Goal: Task Accomplishment & Management: Use online tool/utility

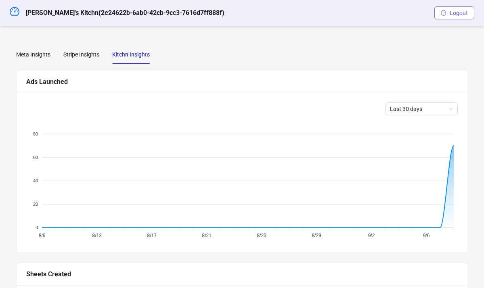
click at [453, 17] on button "Logout" at bounding box center [455, 12] width 40 height 13
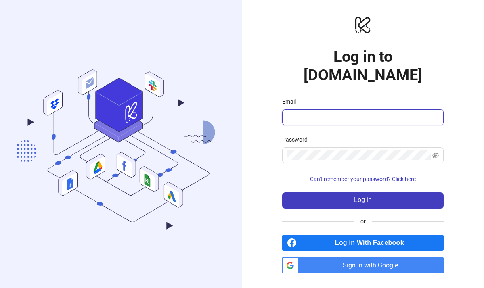
click at [348, 113] on input "Email" at bounding box center [362, 118] width 150 height 10
type input "**********"
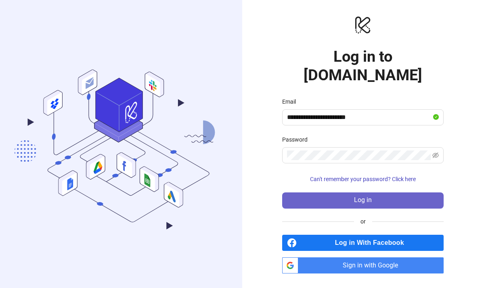
click at [316, 193] on button "Log in" at bounding box center [363, 201] width 162 height 16
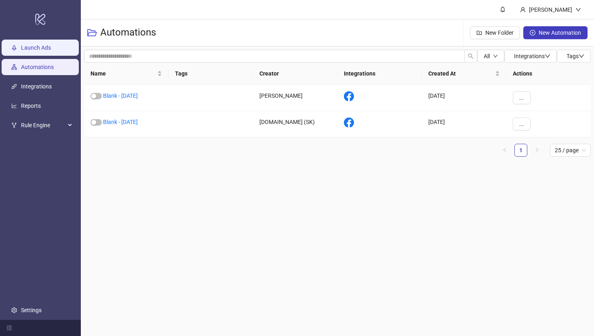
click at [30, 44] on link "Launch Ads" at bounding box center [36, 47] width 30 height 6
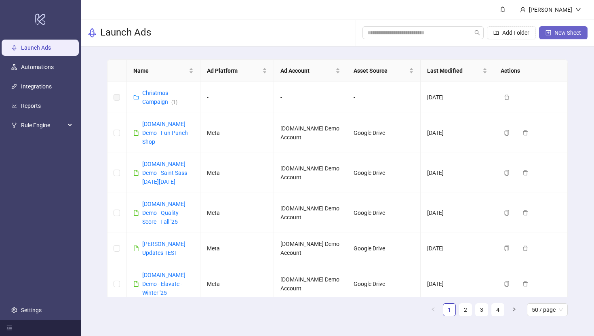
click at [484, 28] on button "New Sheet" at bounding box center [563, 32] width 48 height 13
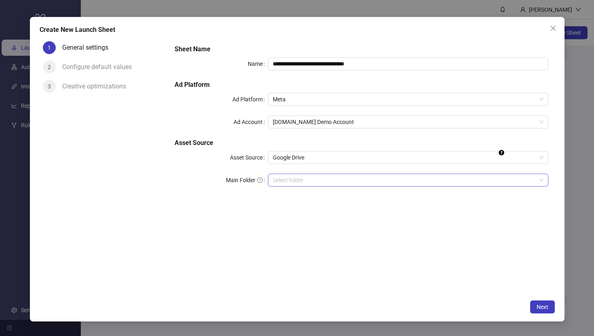
click at [310, 181] on input "Main Folder" at bounding box center [404, 180] width 263 height 12
click at [484, 23] on button "Close" at bounding box center [553, 28] width 13 height 13
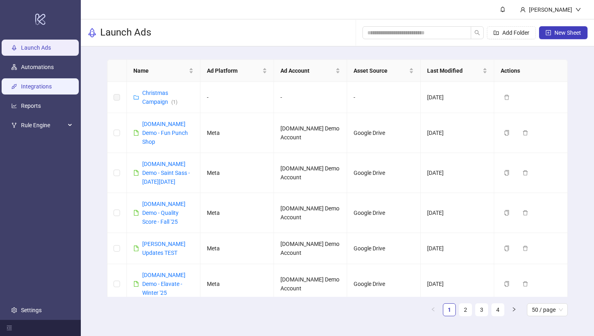
click at [21, 90] on link "Integrations" at bounding box center [36, 86] width 31 height 6
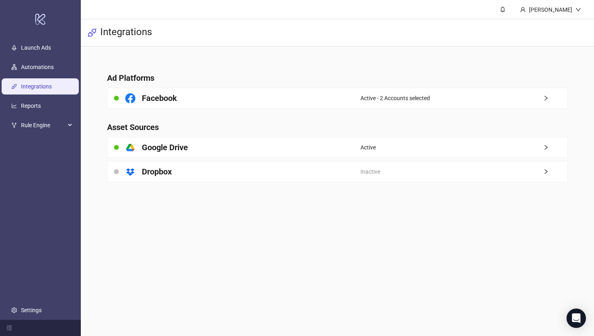
click at [257, 109] on main "Ad Platforms Facebook Active - 2 Accounts selected Asset Sources platform/googl…" at bounding box center [338, 122] width 474 height 152
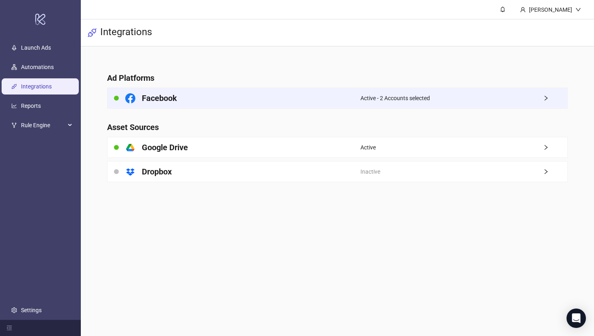
click at [261, 101] on div "Facebook" at bounding box center [233, 98] width 253 height 20
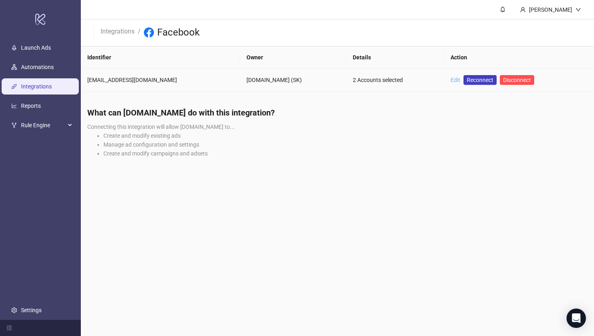
click at [451, 80] on link "Edit" at bounding box center [456, 80] width 10 height 6
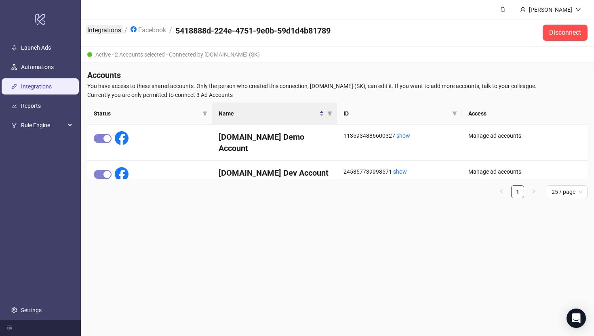
click at [103, 29] on link "Integrations" at bounding box center [104, 29] width 37 height 9
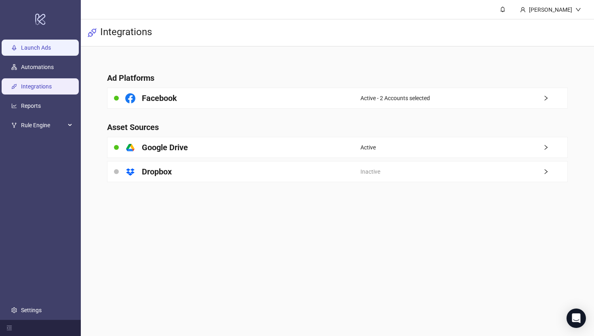
click at [32, 51] on link "Launch Ads" at bounding box center [36, 47] width 30 height 6
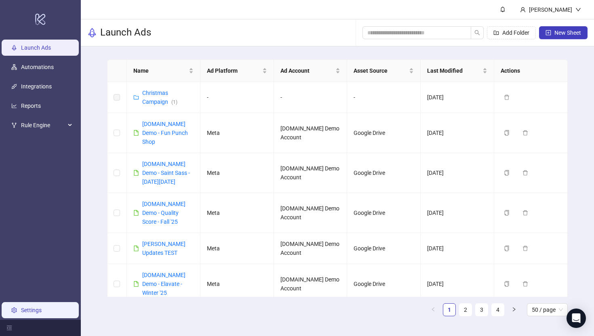
click at [32, 288] on link "Settings" at bounding box center [31, 310] width 21 height 6
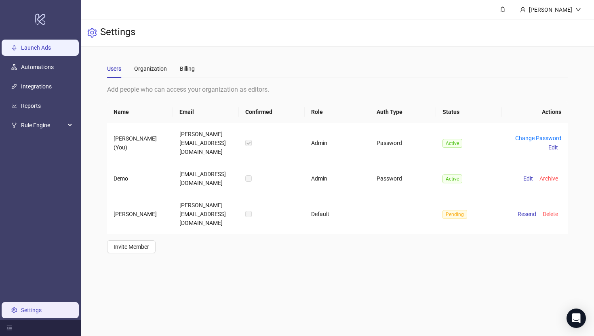
click at [31, 50] on link "Launch Ads" at bounding box center [36, 47] width 30 height 6
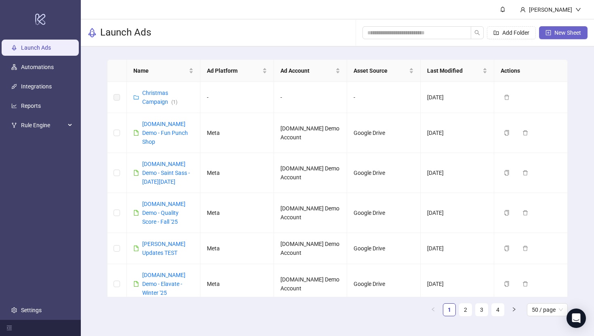
click at [484, 33] on span "New Sheet" at bounding box center [567, 32] width 27 height 6
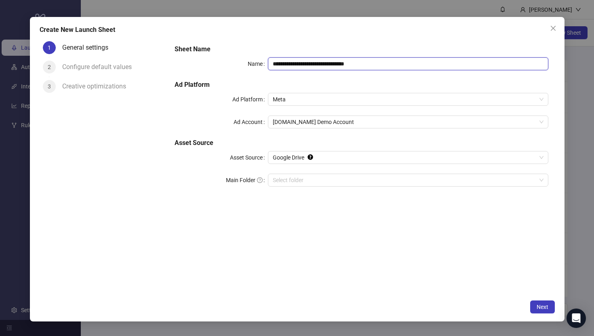
click at [384, 65] on input "**********" at bounding box center [408, 63] width 280 height 13
click at [408, 64] on input "**********" at bounding box center [408, 63] width 280 height 13
click at [292, 97] on span "Meta" at bounding box center [408, 99] width 270 height 12
type input "**********"
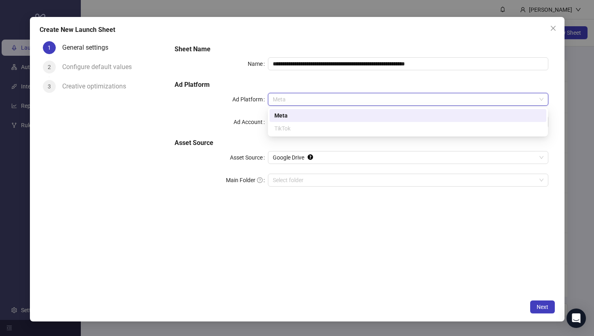
click at [282, 118] on div "Meta" at bounding box center [407, 115] width 267 height 9
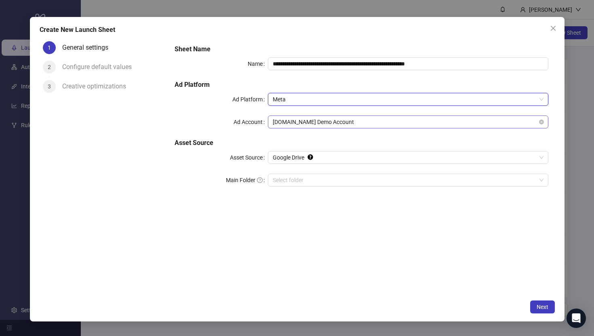
click at [297, 122] on span "[DOMAIN_NAME] Demo Account" at bounding box center [408, 122] width 270 height 12
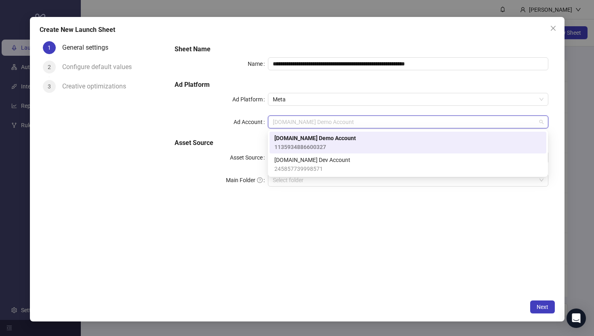
click at [297, 139] on span "[DOMAIN_NAME] Demo Account" at bounding box center [315, 138] width 82 height 9
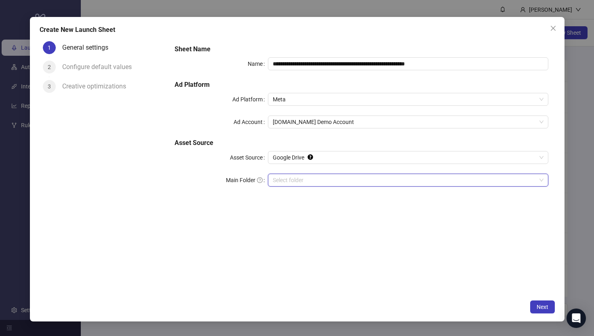
click at [285, 183] on input "Main Folder" at bounding box center [404, 180] width 263 height 12
click at [484, 288] on span "Next" at bounding box center [543, 307] width 12 height 6
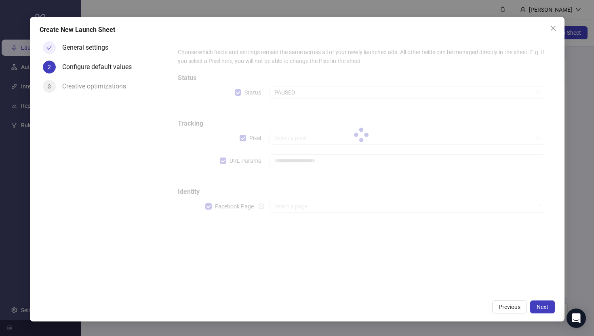
type input "**********"
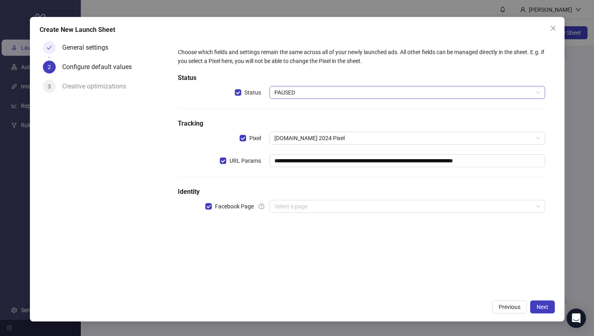
click at [305, 91] on span "PAUSED" at bounding box center [406, 92] width 265 height 12
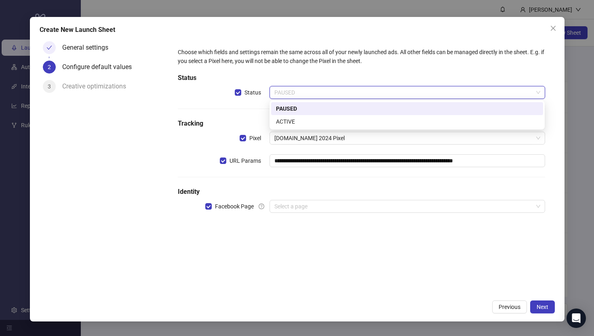
click at [291, 110] on div "PAUSED" at bounding box center [407, 108] width 262 height 9
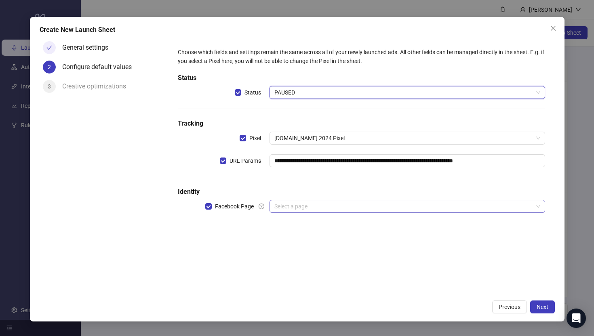
click at [305, 203] on input "search" at bounding box center [403, 206] width 258 height 12
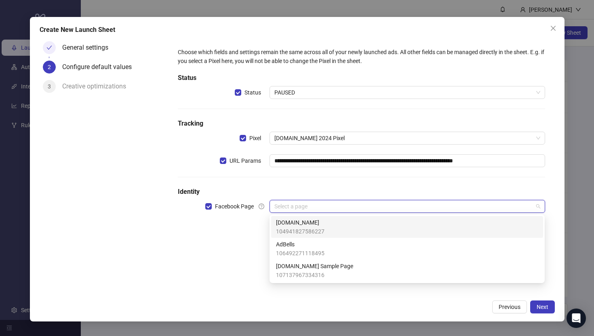
click at [287, 224] on span "[DOMAIN_NAME]" at bounding box center [300, 222] width 48 height 9
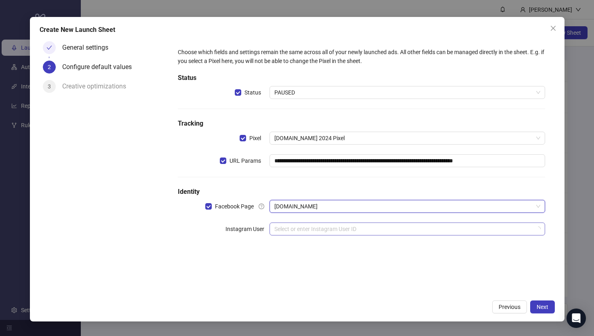
click at [291, 229] on input "search" at bounding box center [403, 229] width 258 height 12
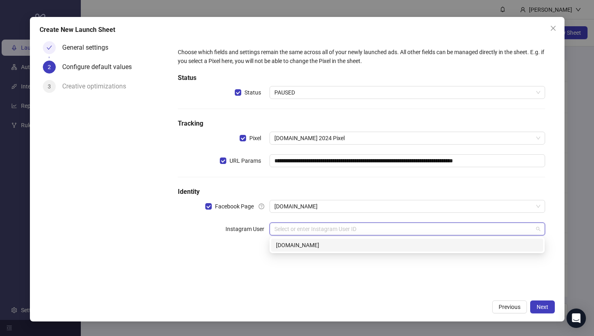
click at [284, 248] on div "[DOMAIN_NAME]" at bounding box center [407, 245] width 262 height 9
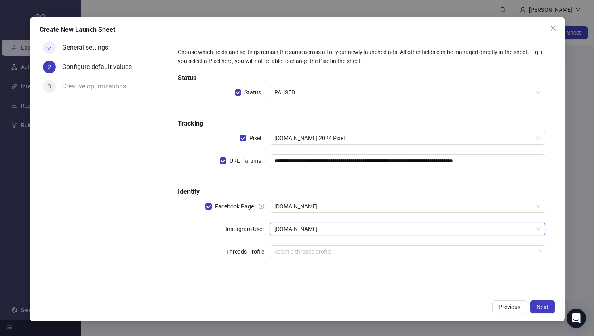
click at [158, 234] on div "General settings 2 Configure default values 3 Creative optimizations" at bounding box center [104, 167] width 129 height 258
click at [484, 288] on span "Next" at bounding box center [543, 307] width 12 height 6
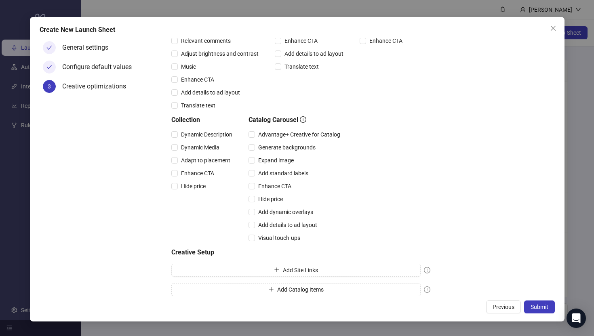
scroll to position [154, 0]
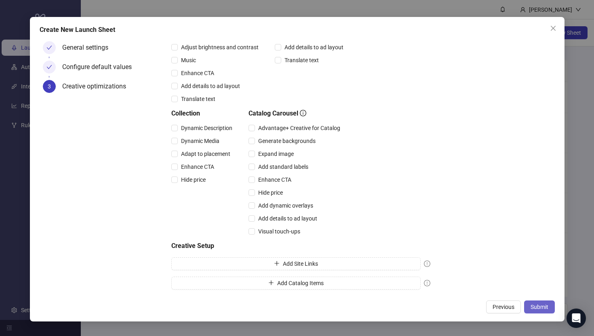
click at [484, 288] on span "Submit" at bounding box center [540, 307] width 18 height 6
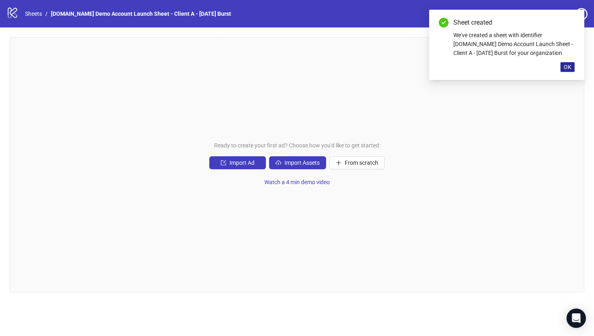
click at [484, 67] on span "OK" at bounding box center [568, 67] width 8 height 6
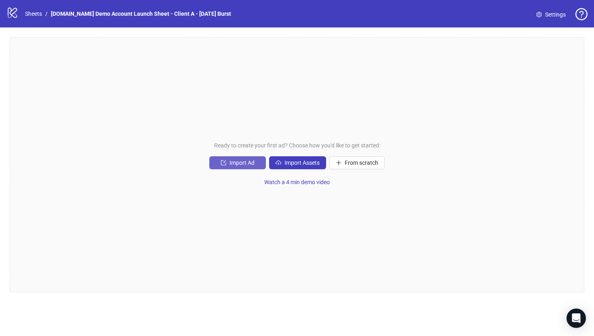
click at [234, 159] on button "Import Ad" at bounding box center [237, 162] width 57 height 13
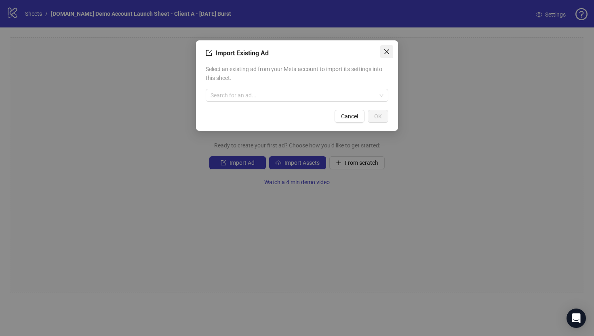
click at [386, 50] on icon "close" at bounding box center [386, 51] width 6 height 6
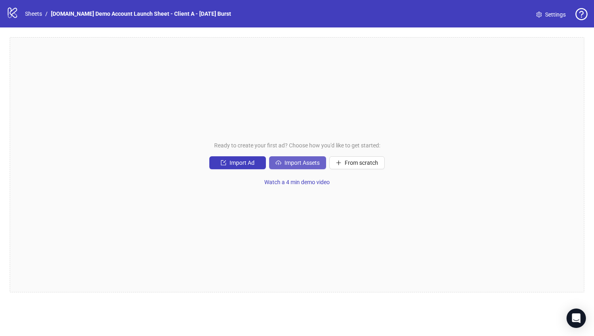
click at [292, 165] on span "Import Assets" at bounding box center [301, 163] width 35 height 6
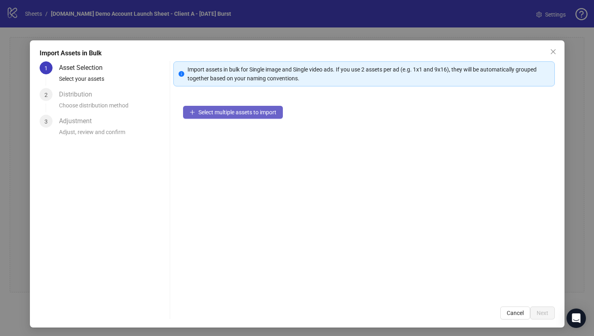
click at [217, 114] on span "Select multiple assets to import" at bounding box center [237, 112] width 78 height 6
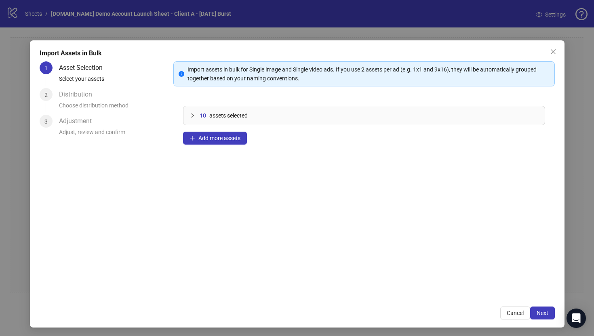
click at [190, 116] on icon "collapsed" at bounding box center [192, 115] width 5 height 5
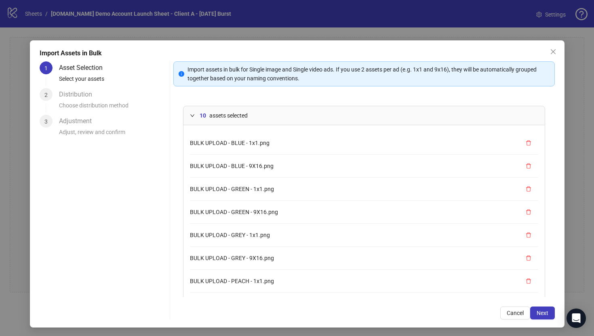
scroll to position [68, 0]
click at [484, 288] on span "Next" at bounding box center [543, 313] width 12 height 6
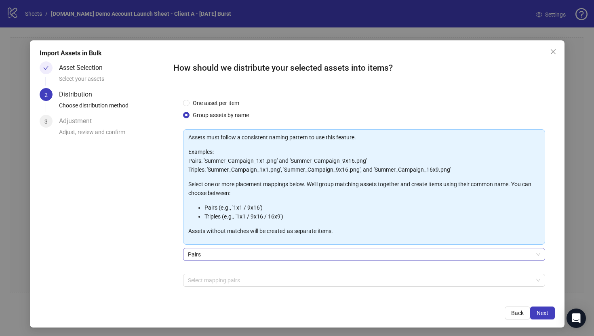
click at [202, 253] on span "Pairs" at bounding box center [364, 254] width 352 height 12
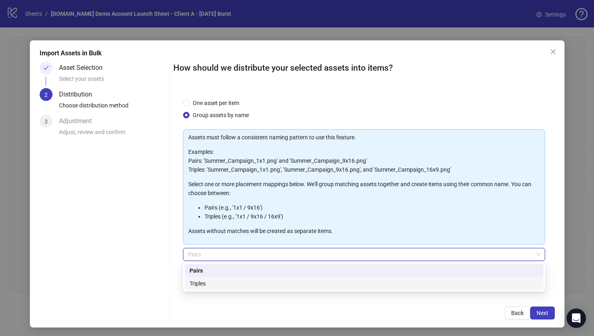
click at [202, 280] on div "Triples" at bounding box center [364, 283] width 349 height 9
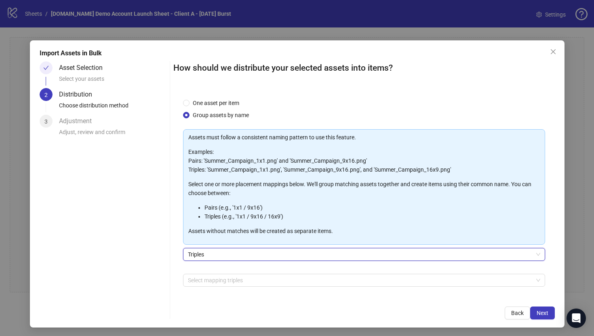
click at [203, 255] on span "Triples" at bounding box center [364, 254] width 352 height 12
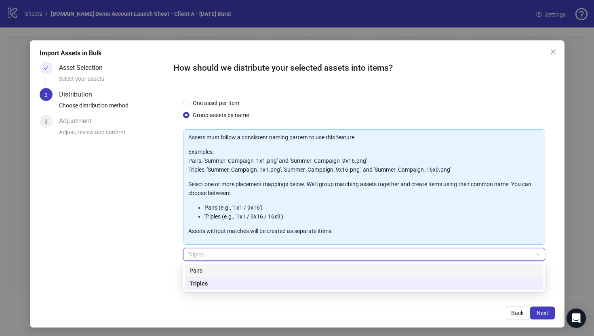
click at [202, 274] on div "Pairs" at bounding box center [364, 270] width 349 height 9
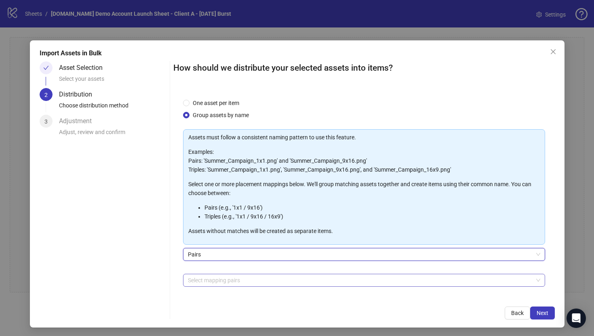
click at [193, 278] on div at bounding box center [360, 280] width 350 height 11
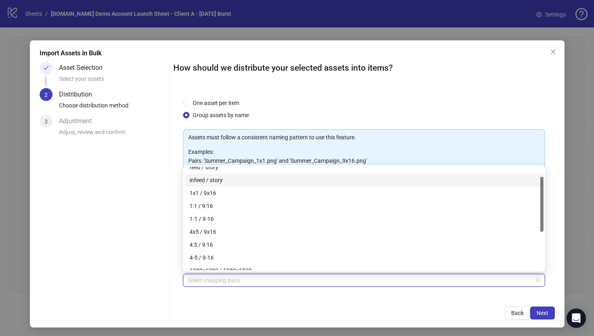
scroll to position [0, 0]
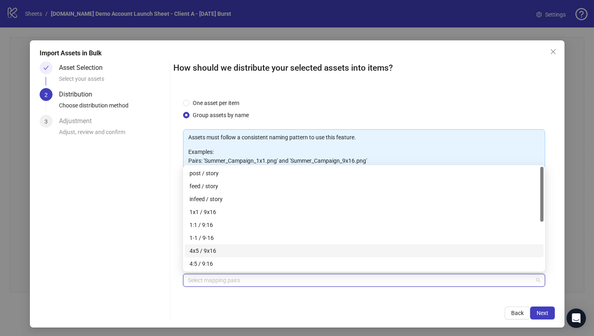
click at [176, 288] on div "One asset per item Group assets by name Assets must follow a consistent naming …" at bounding box center [363, 193] width 381 height 208
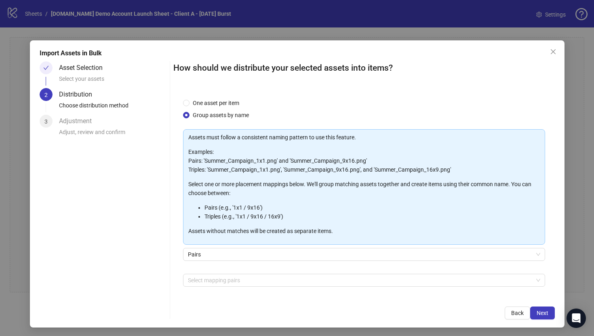
scroll to position [28, 0]
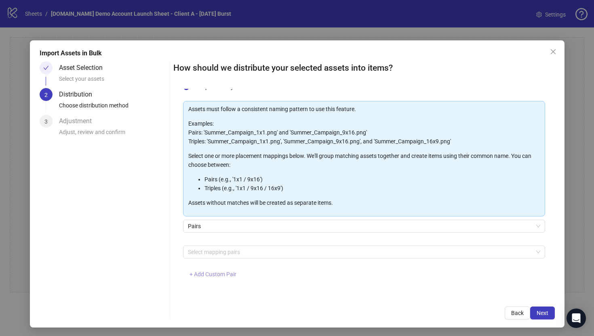
click at [202, 274] on span "+ Add Custom Pair" at bounding box center [213, 274] width 47 height 6
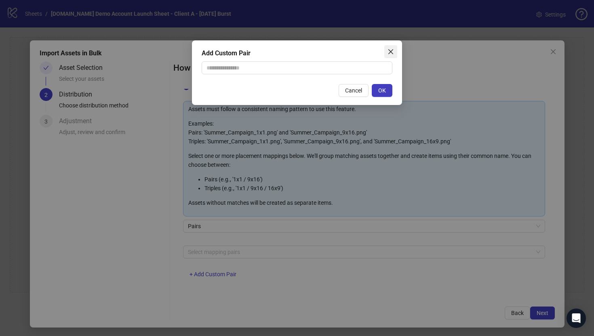
click at [395, 51] on span "Close" at bounding box center [390, 51] width 13 height 6
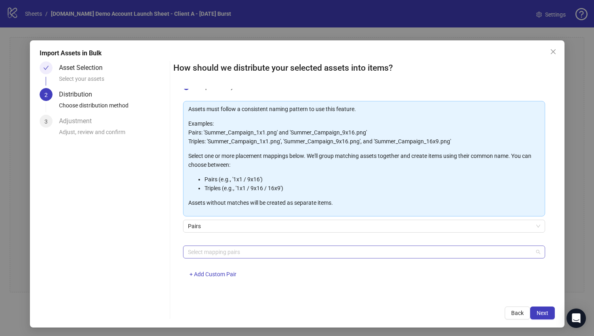
click at [207, 253] on div at bounding box center [360, 251] width 350 height 11
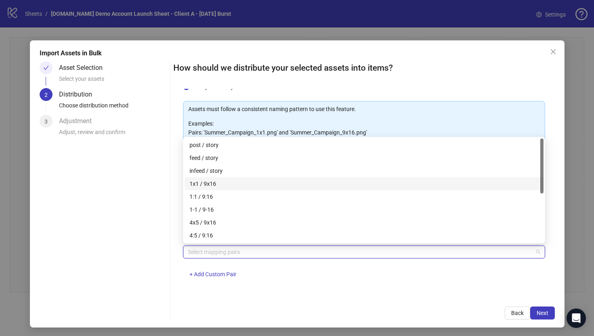
click at [201, 187] on div "1x1 / 9x16" at bounding box center [364, 183] width 349 height 9
click at [179, 262] on div "One asset per item Group assets by name Assets must follow a consistent naming …" at bounding box center [363, 193] width 381 height 208
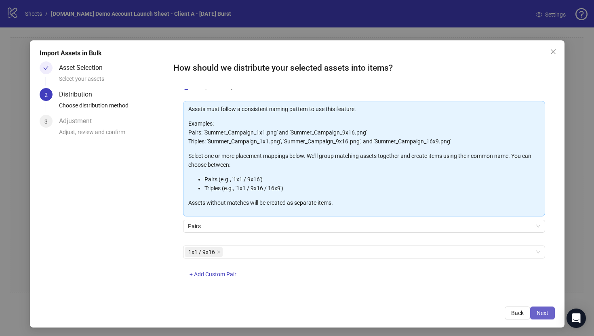
click at [484, 288] on span "Next" at bounding box center [543, 313] width 12 height 6
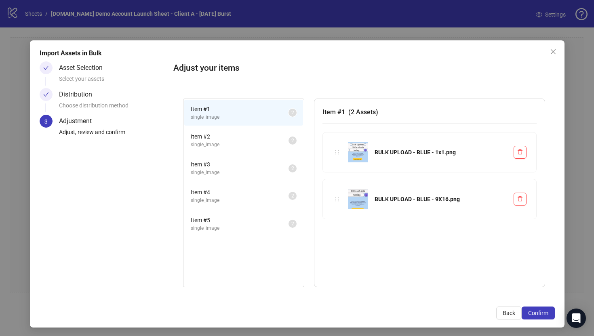
click at [256, 135] on span "Item # 2" at bounding box center [240, 136] width 98 height 9
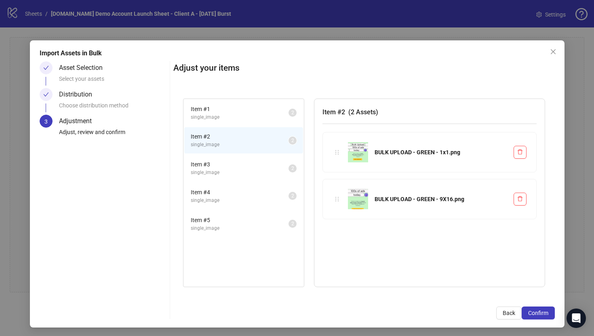
click at [256, 169] on span "single_image" at bounding box center [240, 173] width 98 height 8
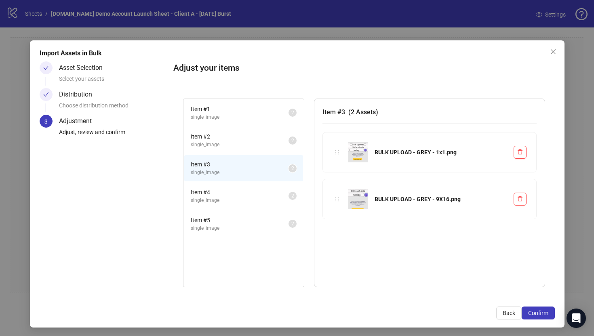
click at [255, 197] on span "single_image" at bounding box center [240, 201] width 98 height 8
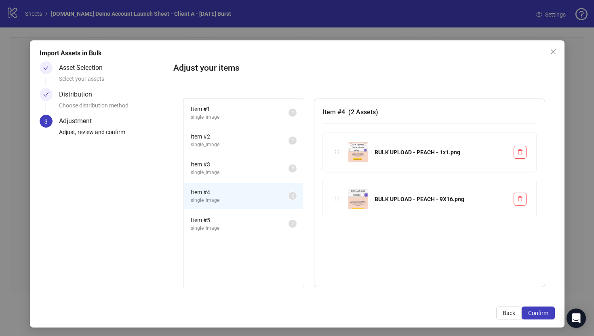
click at [253, 227] on span "single_image" at bounding box center [240, 229] width 98 height 8
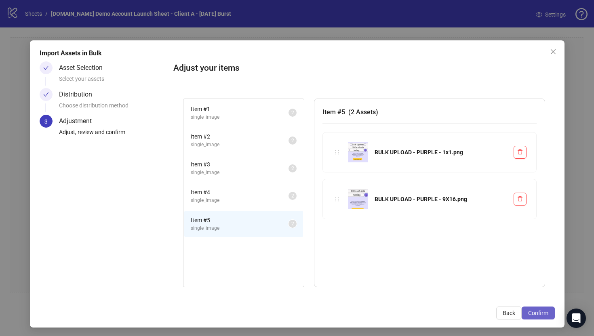
click at [484, 288] on span "Confirm" at bounding box center [538, 313] width 20 height 6
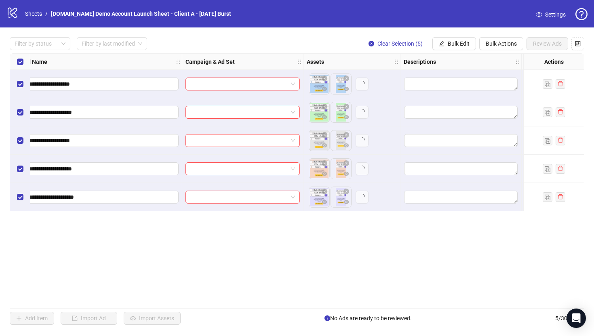
scroll to position [0, 0]
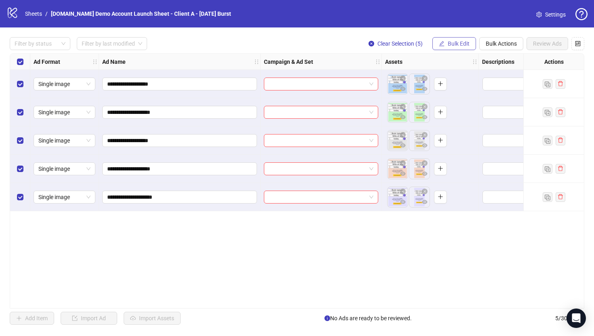
click at [454, 45] on span "Bulk Edit" at bounding box center [459, 43] width 22 height 6
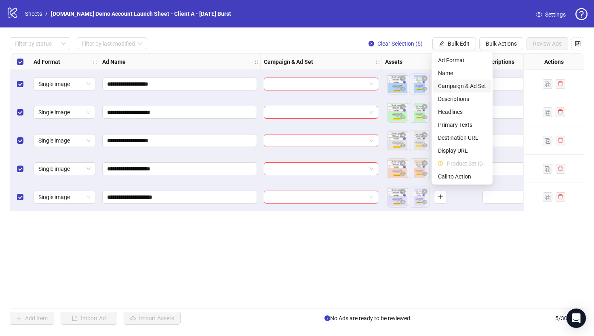
click at [450, 86] on span "Campaign & Ad Set" at bounding box center [462, 86] width 48 height 9
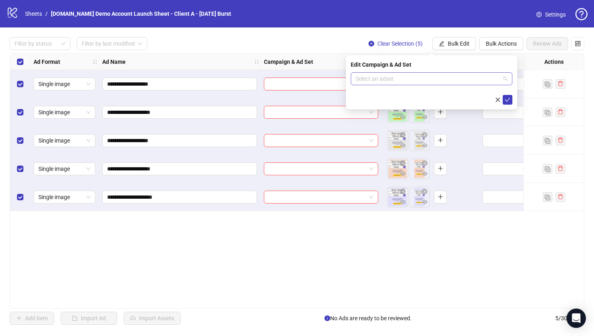
click at [394, 79] on input "search" at bounding box center [428, 79] width 145 height 12
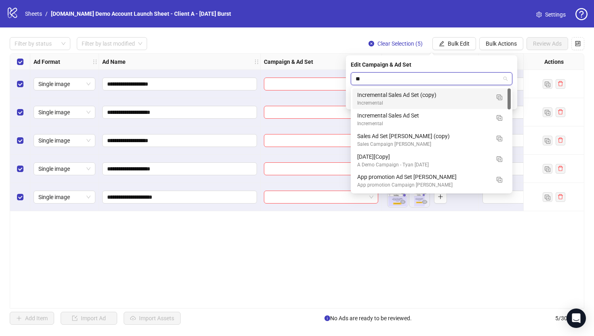
type input "*"
type input "****"
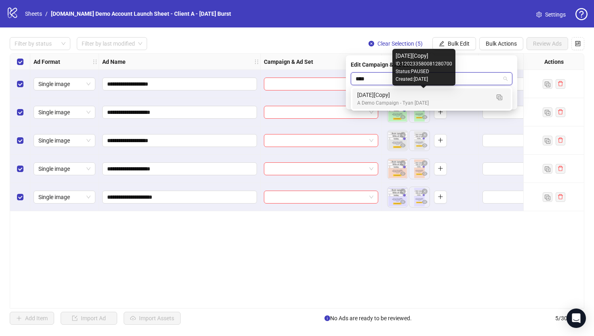
click at [420, 100] on div "A Demo Campaign - Tyan Sept 2025" at bounding box center [423, 103] width 133 height 8
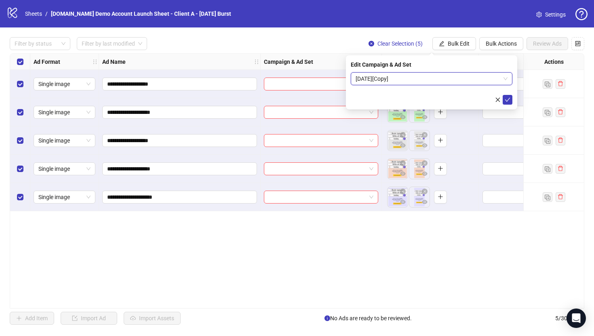
click at [417, 80] on span "[DATE][Copy]" at bounding box center [432, 79] width 152 height 12
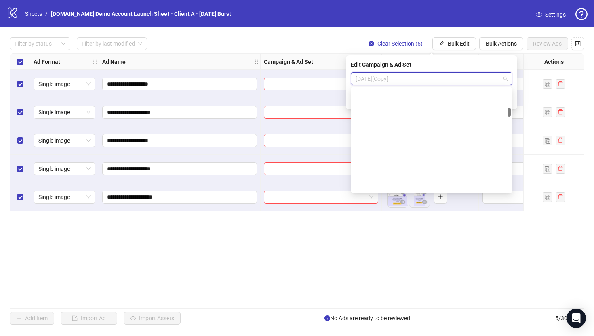
scroll to position [219, 0]
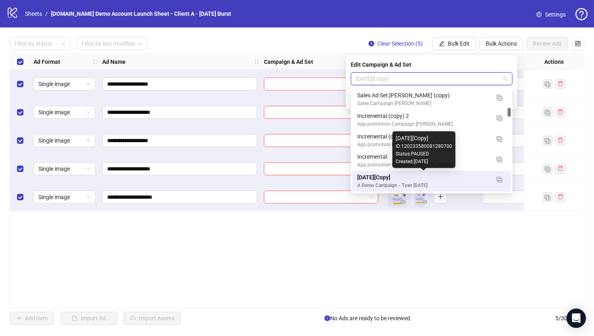
click at [384, 177] on div "[DATE][Copy]" at bounding box center [423, 177] width 133 height 9
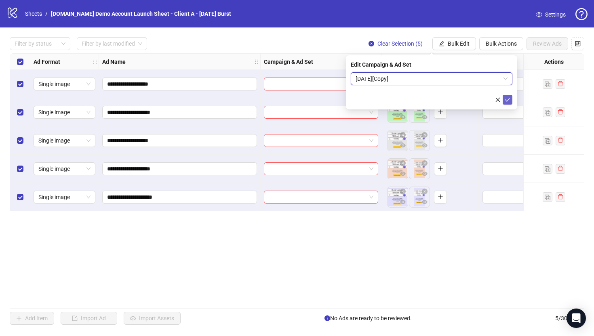
click at [484, 98] on icon "check" at bounding box center [508, 100] width 6 height 6
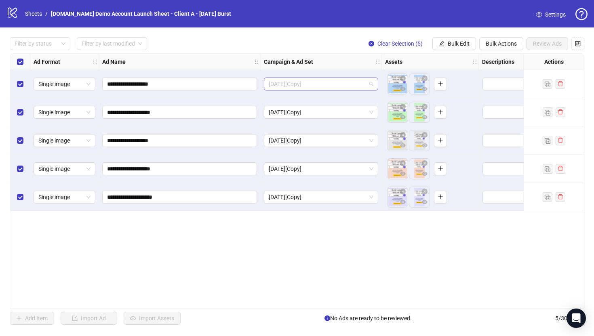
click at [327, 78] on span "[DATE][Copy]" at bounding box center [321, 84] width 105 height 12
click at [331, 266] on div "**********" at bounding box center [297, 180] width 575 height 255
click at [317, 85] on span "[DATE][Copy]" at bounding box center [321, 84] width 105 height 12
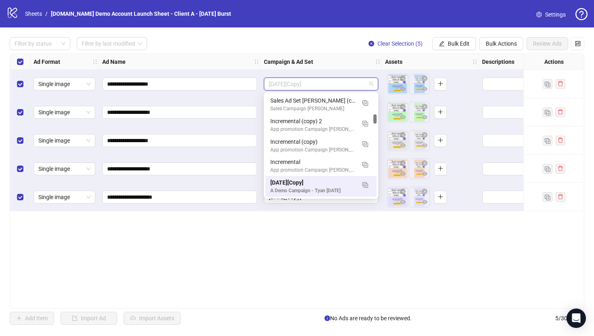
click at [273, 263] on div "**********" at bounding box center [297, 180] width 575 height 255
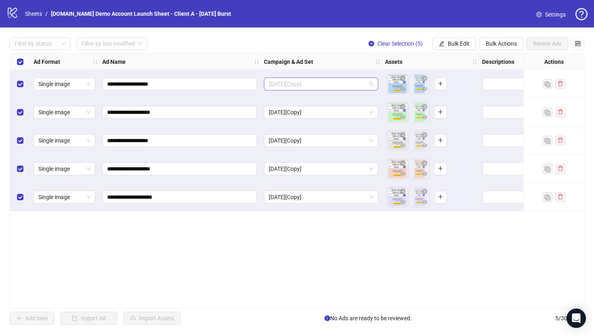
click at [305, 84] on span "[DATE][Copy]" at bounding box center [321, 84] width 105 height 12
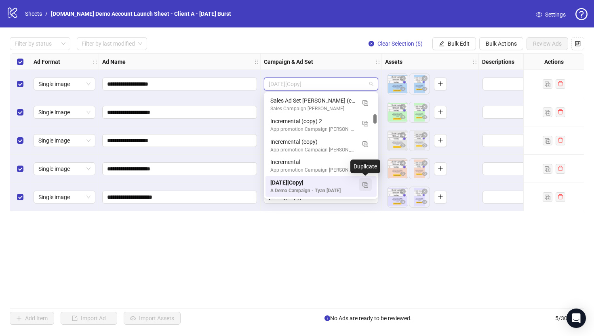
click at [366, 186] on img "button" at bounding box center [365, 185] width 6 height 6
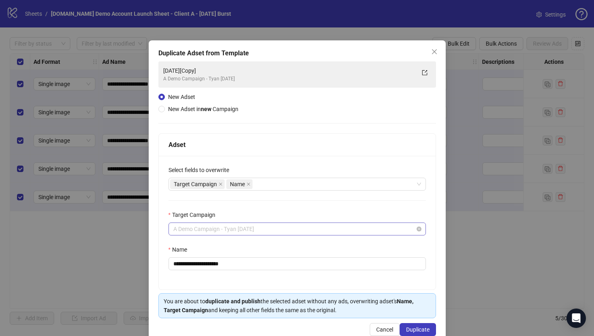
click at [195, 232] on span "A Demo Campaign - Tyan Sept 2025" at bounding box center [297, 229] width 248 height 12
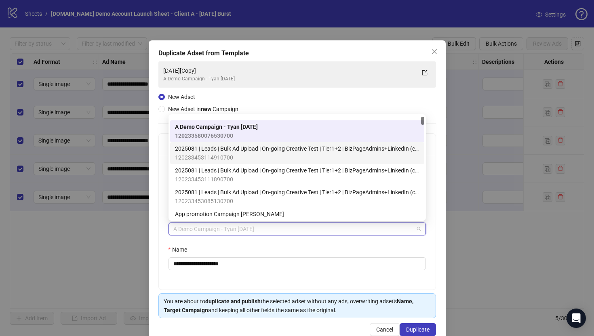
scroll to position [17, 0]
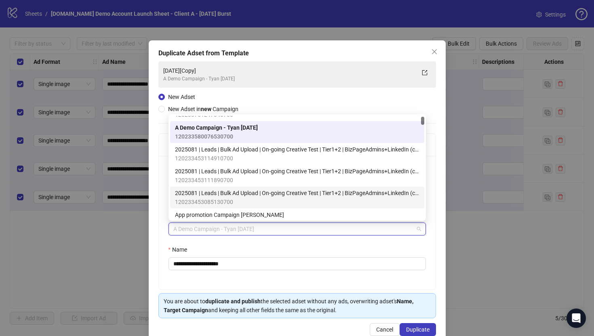
click at [154, 242] on div "**********" at bounding box center [297, 192] width 297 height 304
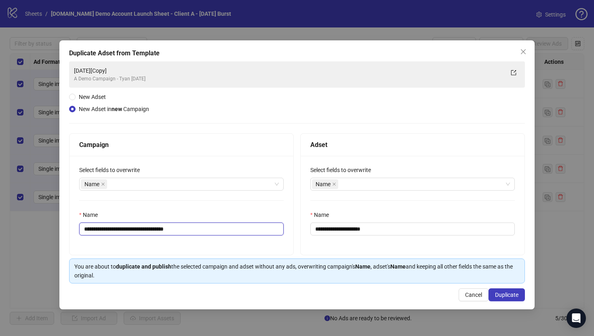
click at [193, 229] on input "**********" at bounding box center [181, 229] width 204 height 13
type input "**********"
click at [381, 230] on input "**********" at bounding box center [412, 229] width 204 height 13
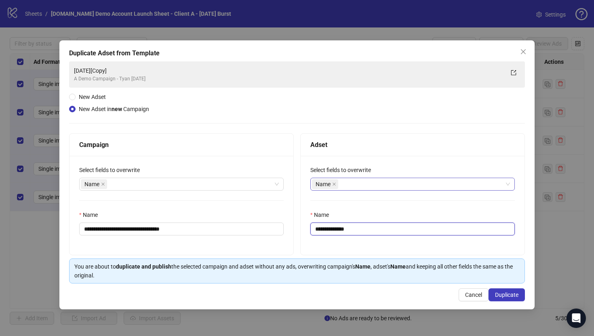
click at [359, 185] on div "Name" at bounding box center [408, 184] width 193 height 11
type input "**********"
click at [365, 142] on div "Adset" at bounding box center [412, 145] width 204 height 10
click at [484, 288] on span "Duplicate" at bounding box center [506, 295] width 23 height 6
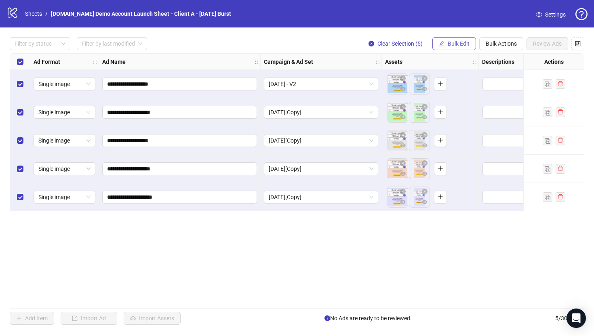
click at [458, 45] on span "Bulk Edit" at bounding box center [459, 43] width 22 height 6
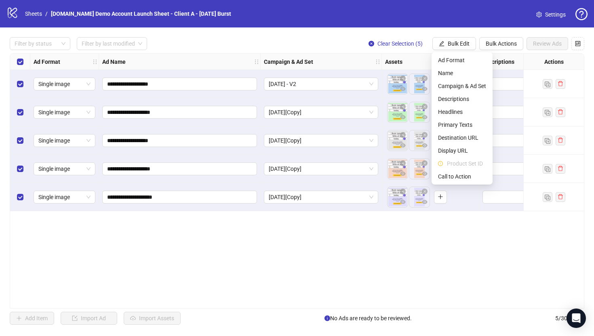
click at [24, 65] on div "Select all rows" at bounding box center [20, 62] width 20 height 16
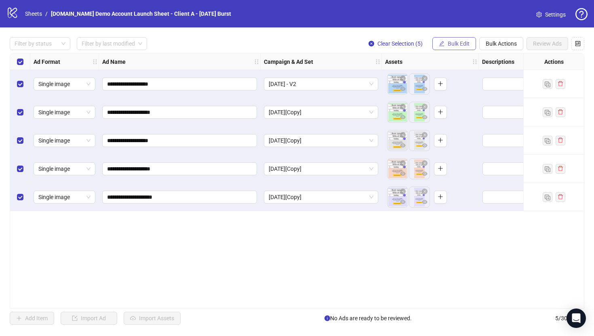
click at [453, 43] on span "Bulk Edit" at bounding box center [459, 43] width 22 height 6
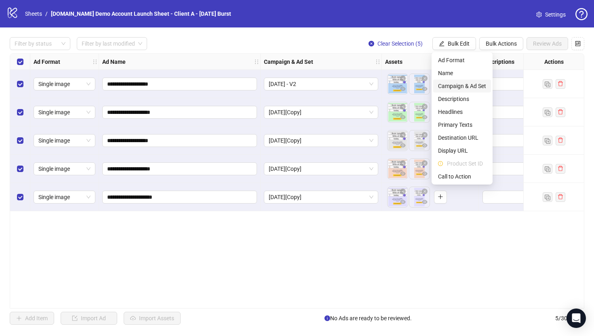
click at [462, 88] on span "Campaign & Ad Set" at bounding box center [462, 86] width 48 height 9
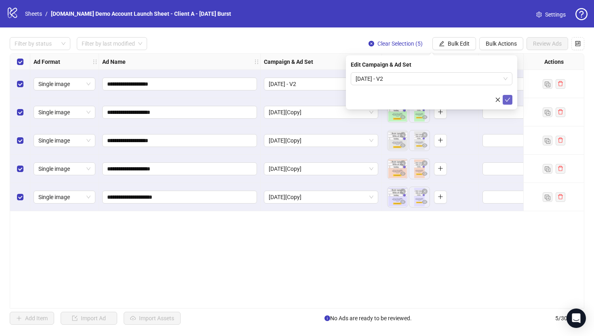
click at [507, 100] on icon "check" at bounding box center [508, 100] width 6 height 6
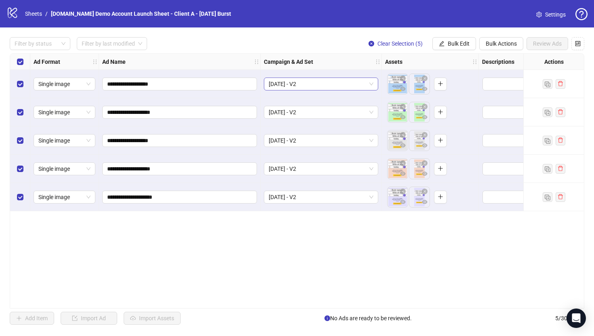
click at [332, 82] on span "[DATE] - V2" at bounding box center [321, 84] width 105 height 12
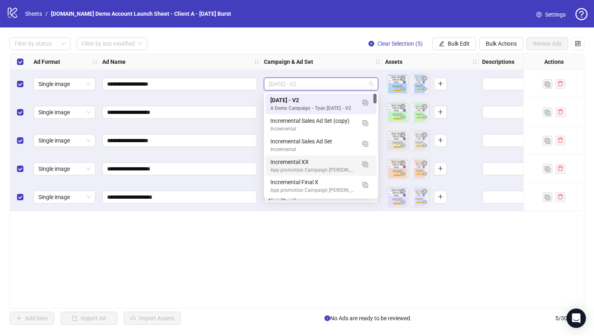
click at [275, 265] on div "**********" at bounding box center [297, 180] width 575 height 255
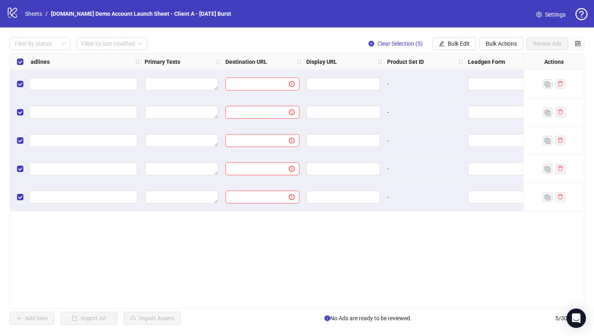
scroll to position [0, 580]
click at [449, 42] on span "Bulk Edit" at bounding box center [459, 43] width 22 height 6
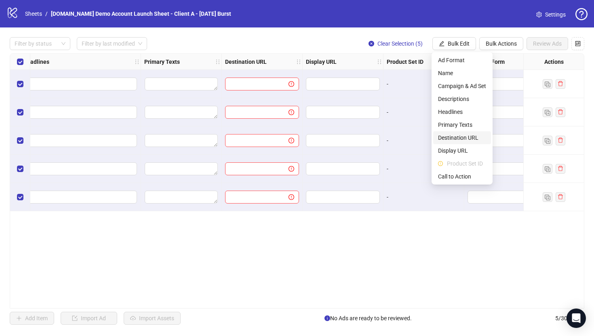
click at [451, 141] on span "Destination URL" at bounding box center [462, 137] width 48 height 9
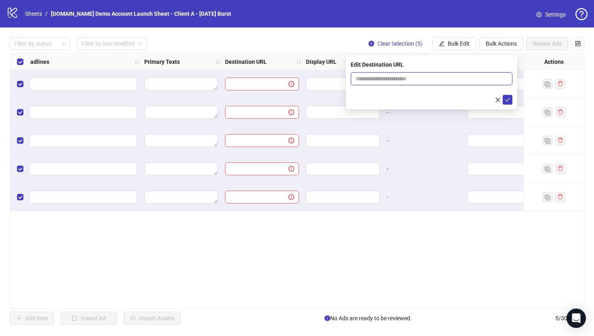
click at [382, 81] on input "text" at bounding box center [428, 78] width 145 height 9
type input "**********"
click at [509, 100] on icon "check" at bounding box center [508, 100] width 6 height 6
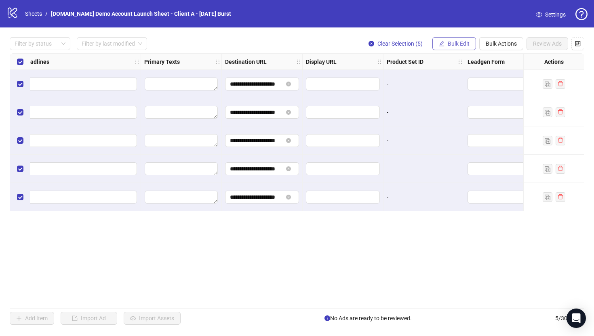
click at [449, 43] on span "Bulk Edit" at bounding box center [459, 43] width 22 height 6
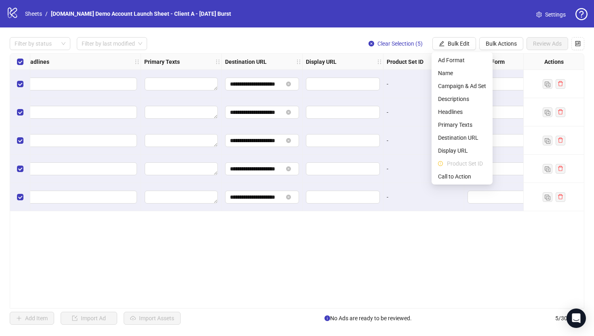
click at [398, 253] on div "**********" at bounding box center [297, 180] width 575 height 255
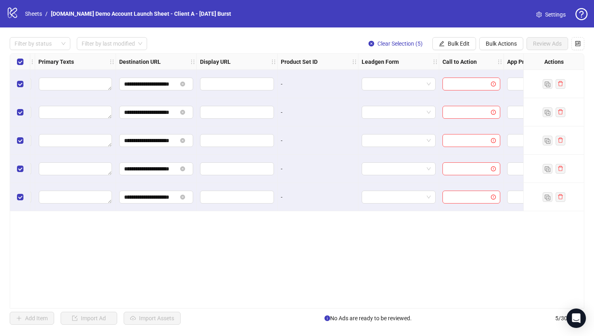
scroll to position [0, 697]
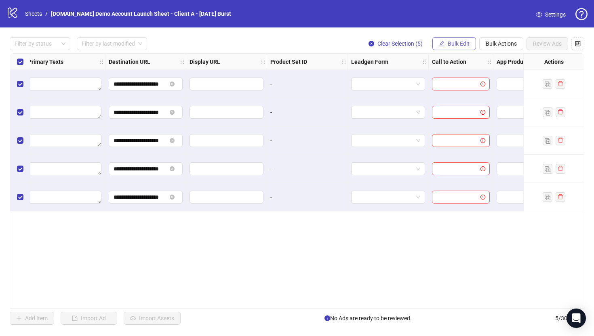
click at [449, 43] on span "Bulk Edit" at bounding box center [459, 43] width 22 height 6
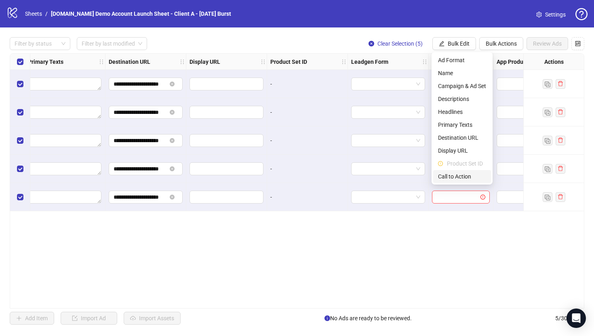
click at [453, 173] on span "Call to Action" at bounding box center [462, 176] width 48 height 9
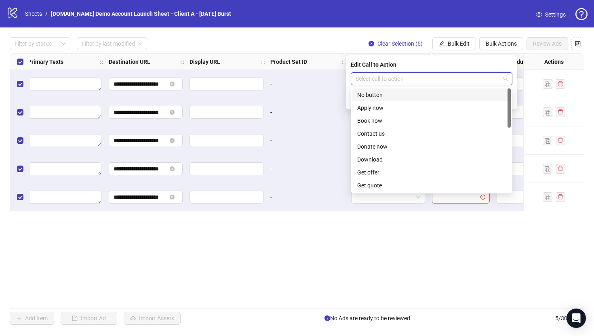
click at [381, 76] on input "search" at bounding box center [428, 79] width 145 height 12
click at [372, 148] on div "Learn more" at bounding box center [431, 147] width 149 height 9
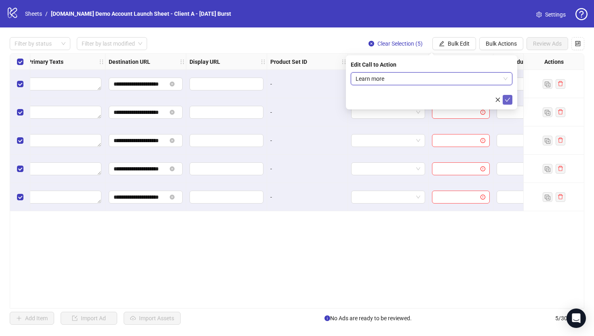
click at [508, 99] on icon "check" at bounding box center [507, 100] width 5 height 4
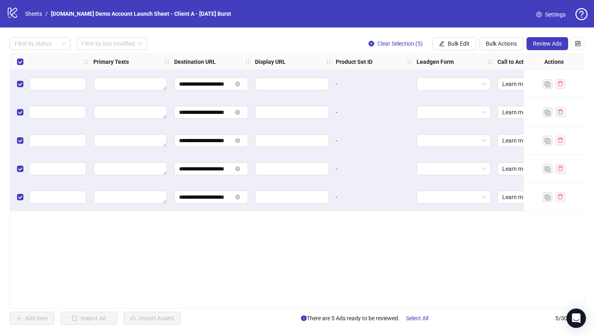
scroll to position [0, 624]
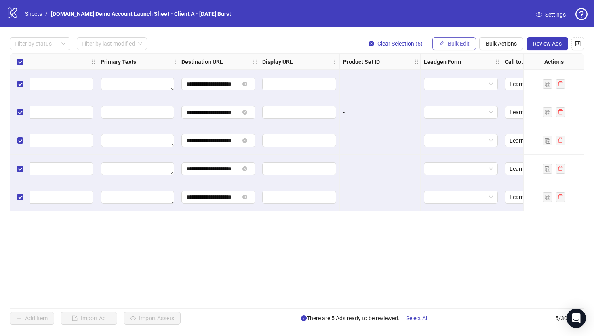
click at [454, 42] on span "Bulk Edit" at bounding box center [459, 43] width 22 height 6
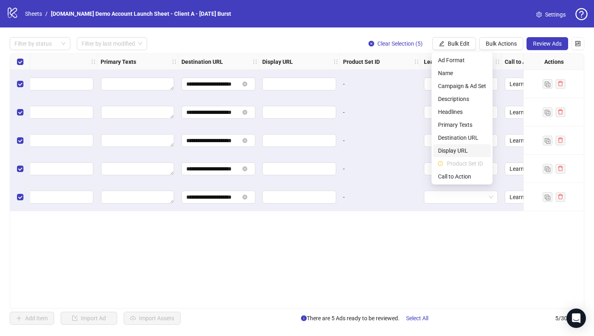
click at [448, 151] on span "Display URL" at bounding box center [462, 150] width 48 height 9
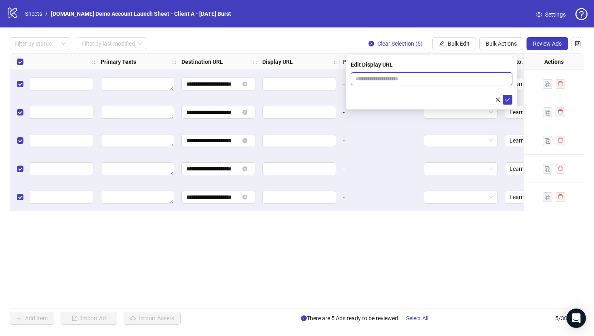
click at [373, 78] on input "text" at bounding box center [432, 78] width 162 height 13
type input "**********"
click at [505, 101] on icon "check" at bounding box center [508, 100] width 6 height 6
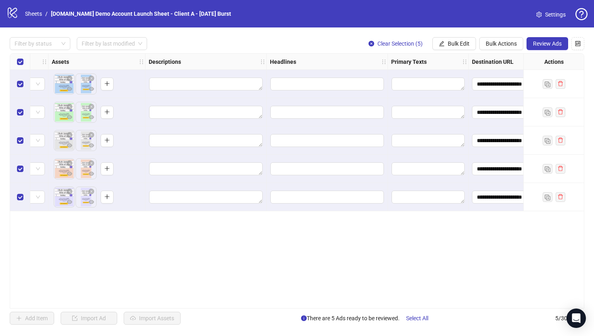
scroll to position [0, 333]
click at [450, 42] on span "Bulk Edit" at bounding box center [459, 43] width 22 height 6
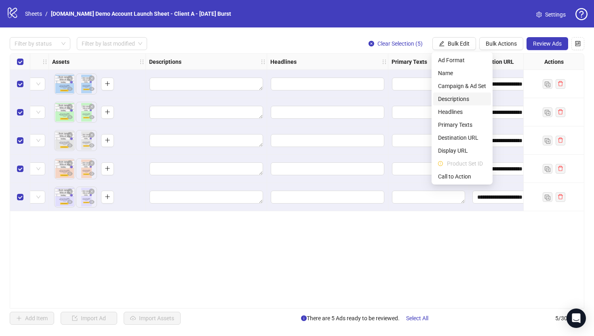
click at [452, 98] on span "Descriptions" at bounding box center [462, 99] width 48 height 9
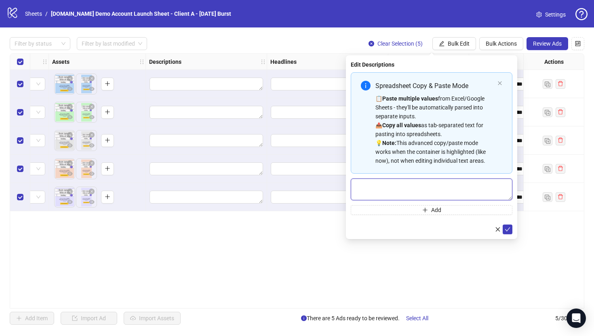
click at [374, 189] on textarea "Multi-text input container - paste or copy values" at bounding box center [432, 190] width 162 height 22
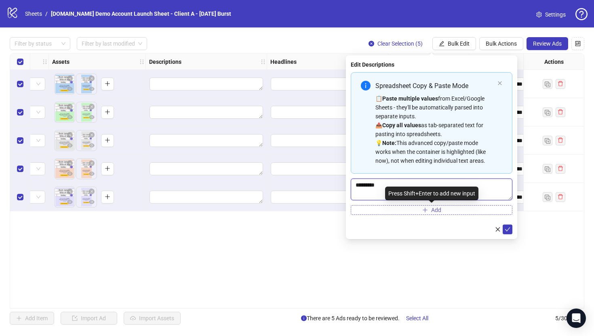
type textarea "********"
click at [422, 209] on icon "plus" at bounding box center [425, 210] width 6 height 6
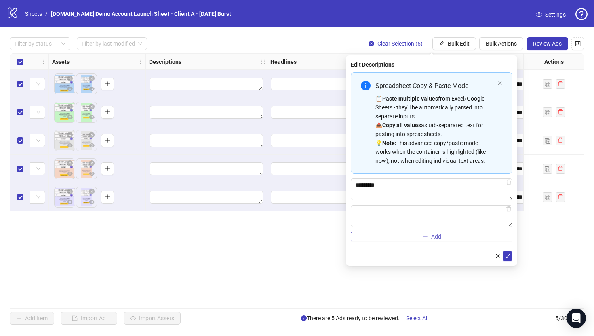
click at [414, 236] on button "Add" at bounding box center [432, 237] width 162 height 10
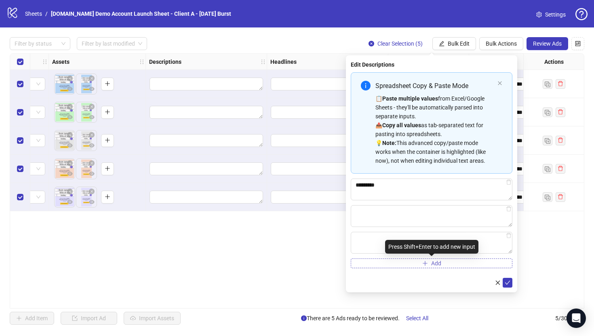
click at [420, 261] on button "Add" at bounding box center [432, 264] width 162 height 10
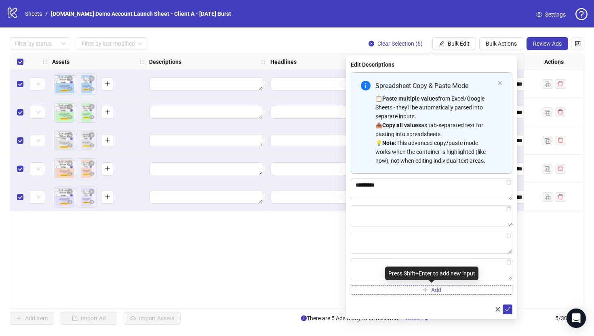
click at [427, 288] on icon "plus" at bounding box center [425, 290] width 6 height 6
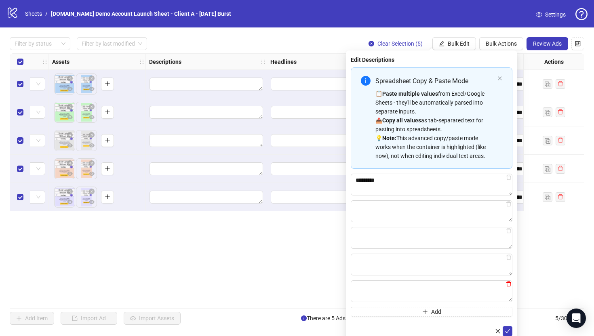
click at [508, 283] on icon "delete" at bounding box center [509, 284] width 6 height 6
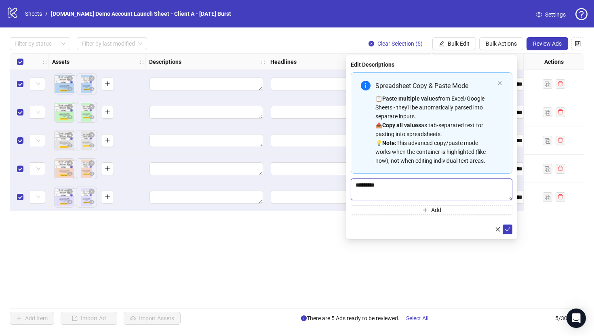
click at [438, 182] on textarea "********" at bounding box center [432, 190] width 162 height 22
click at [508, 228] on icon "check" at bounding box center [508, 230] width 6 height 6
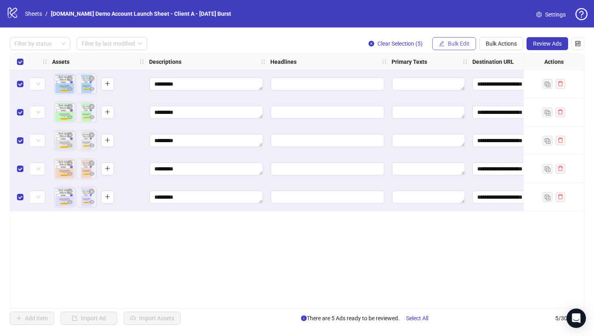
click at [454, 45] on span "Bulk Edit" at bounding box center [459, 43] width 22 height 6
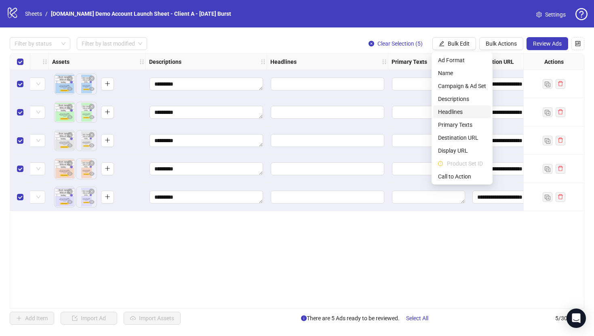
click at [452, 111] on span "Headlines" at bounding box center [462, 111] width 48 height 9
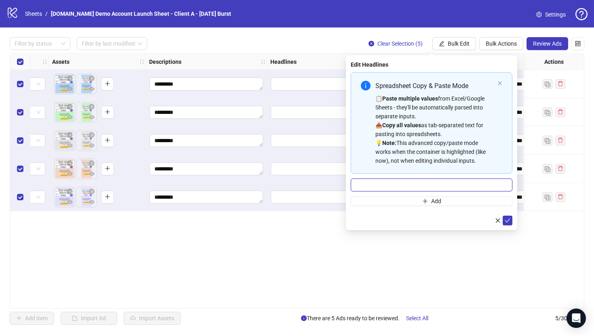
click at [380, 187] on input "Multi-input container - paste or copy values" at bounding box center [432, 185] width 162 height 13
type input "**********"
click at [505, 221] on icon "check" at bounding box center [508, 221] width 6 height 6
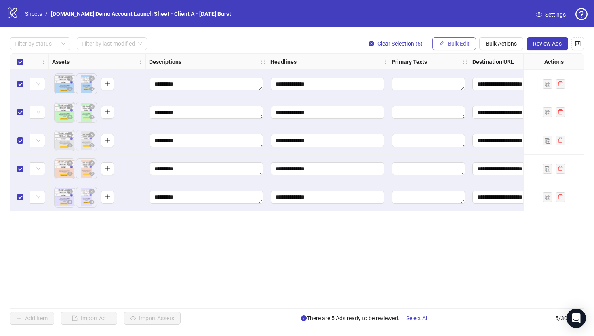
click at [454, 40] on span "Bulk Edit" at bounding box center [459, 43] width 22 height 6
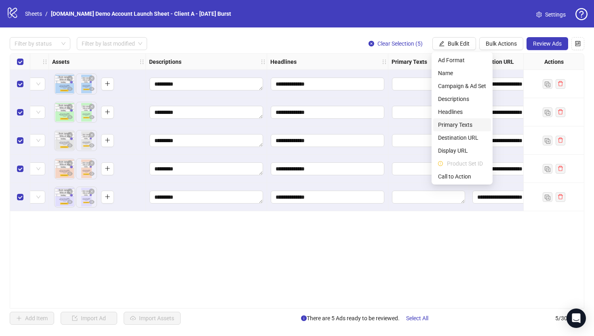
click at [453, 127] on span "Primary Texts" at bounding box center [462, 124] width 48 height 9
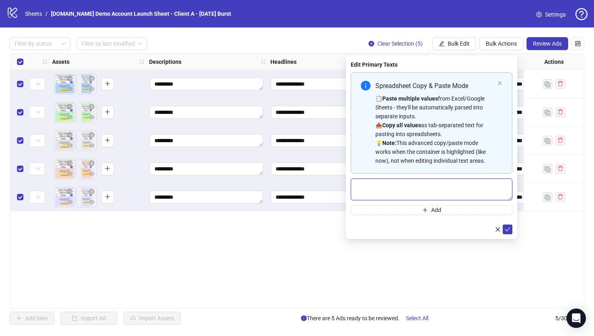
click at [419, 185] on textarea "Multi-text input container - paste or copy values" at bounding box center [432, 190] width 162 height 22
type textarea "**********"
click at [508, 229] on icon "check" at bounding box center [508, 230] width 6 height 6
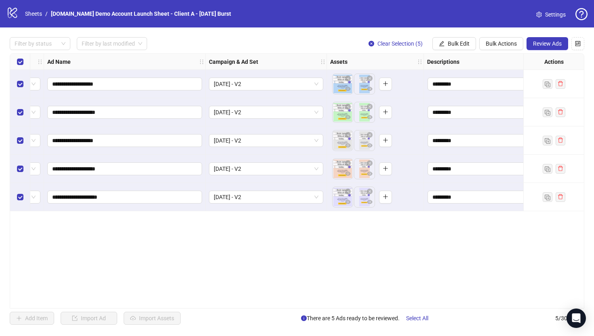
scroll to position [0, 0]
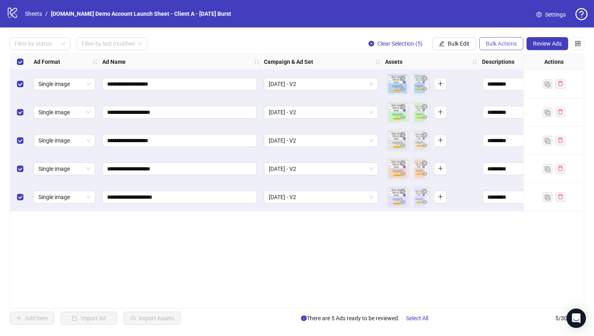
click at [493, 44] on span "Bulk Actions" at bounding box center [501, 43] width 31 height 6
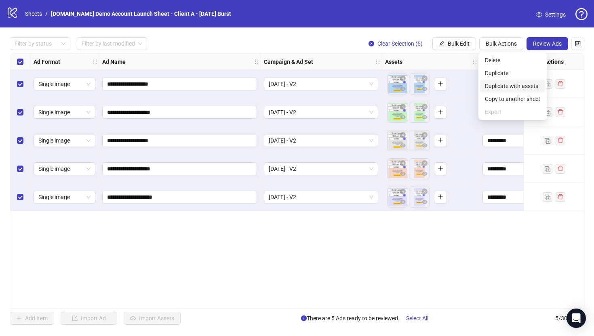
click at [514, 84] on span "Duplicate with assets" at bounding box center [512, 86] width 55 height 9
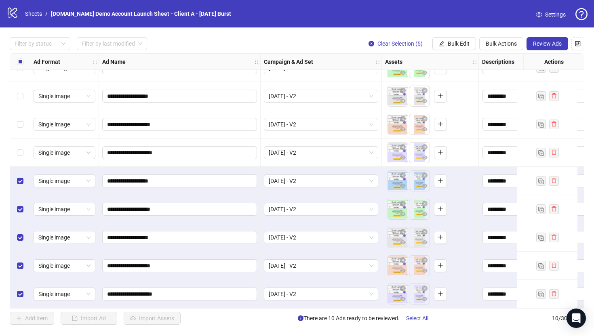
scroll to position [48, 0]
click at [448, 42] on span "Bulk Edit" at bounding box center [459, 43] width 22 height 6
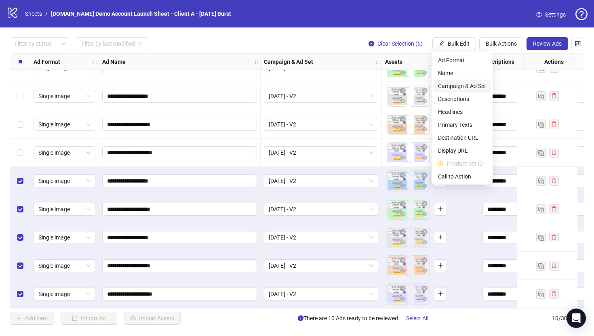
click at [446, 88] on span "Campaign & Ad Set" at bounding box center [462, 86] width 48 height 9
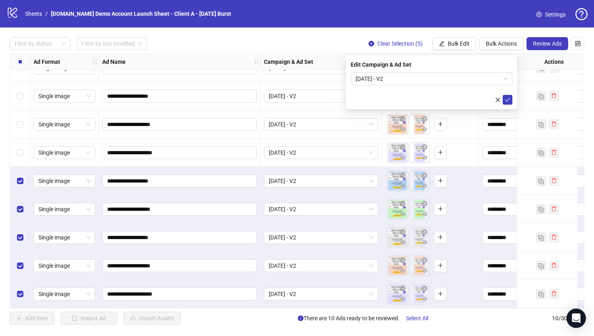
click at [336, 41] on div "Filter by status Filter by last modified Clear Selection (5) Bulk Edit Bulk Act…" at bounding box center [297, 43] width 575 height 13
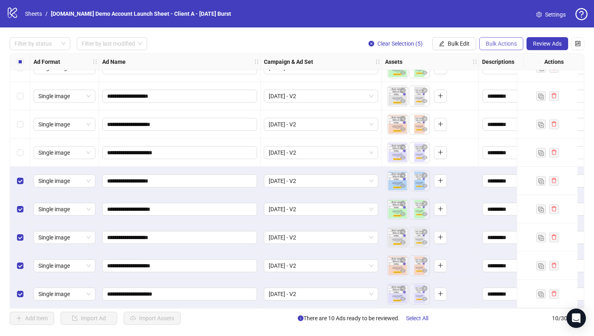
click at [497, 43] on span "Bulk Actions" at bounding box center [501, 43] width 31 height 6
click at [495, 61] on span "Delete" at bounding box center [512, 60] width 55 height 9
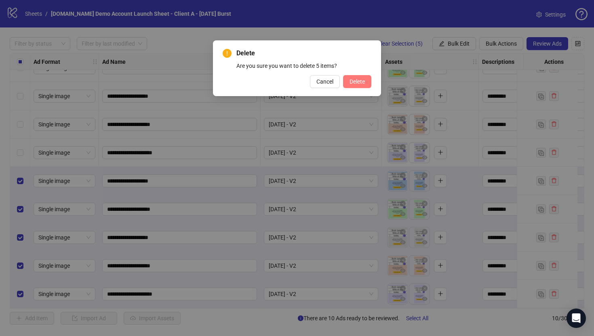
click at [353, 82] on span "Delete" at bounding box center [357, 81] width 15 height 6
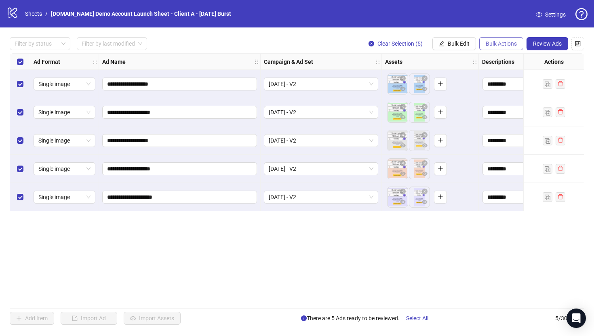
click at [491, 44] on span "Bulk Actions" at bounding box center [501, 43] width 31 height 6
click at [490, 71] on span "Duplicate" at bounding box center [512, 73] width 55 height 9
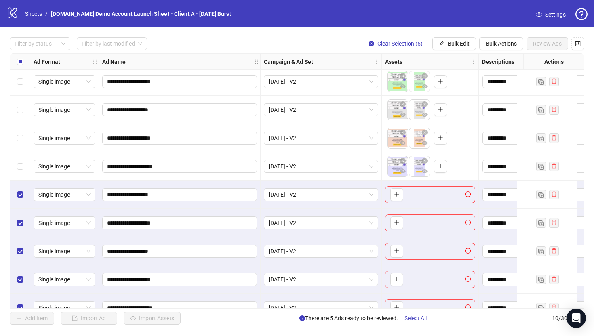
scroll to position [48, 0]
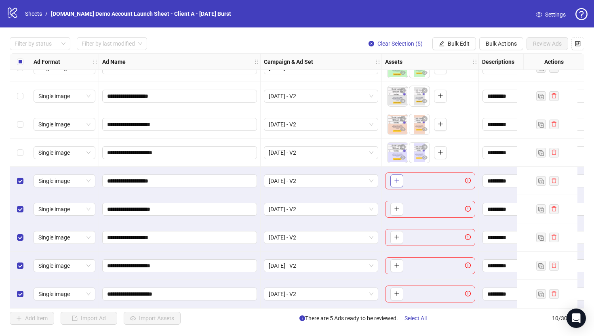
click at [395, 178] on icon "plus" at bounding box center [397, 181] width 6 height 6
click at [499, 44] on span "Bulk Actions" at bounding box center [501, 43] width 31 height 6
click at [490, 58] on span "Delete" at bounding box center [512, 60] width 55 height 9
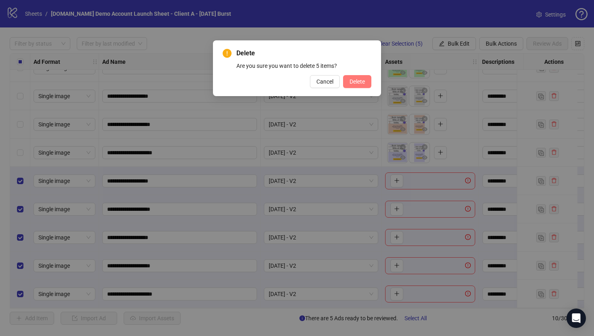
click at [356, 81] on span "Delete" at bounding box center [357, 81] width 15 height 6
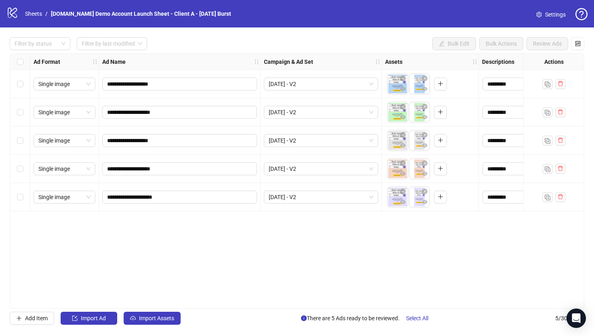
click at [20, 66] on div "Select all rows" at bounding box center [20, 62] width 20 height 16
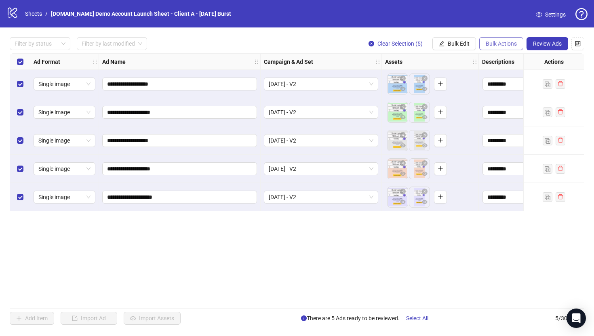
click at [500, 46] on span "Bulk Actions" at bounding box center [501, 43] width 31 height 6
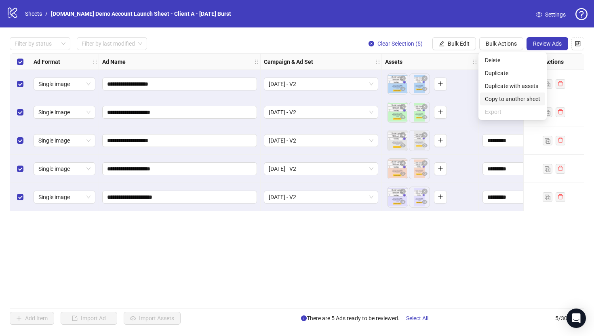
click at [510, 102] on span "Copy to another sheet" at bounding box center [512, 99] width 55 height 9
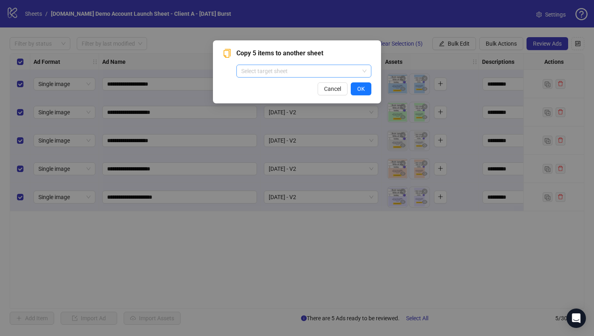
click at [263, 70] on input "search" at bounding box center [300, 71] width 118 height 12
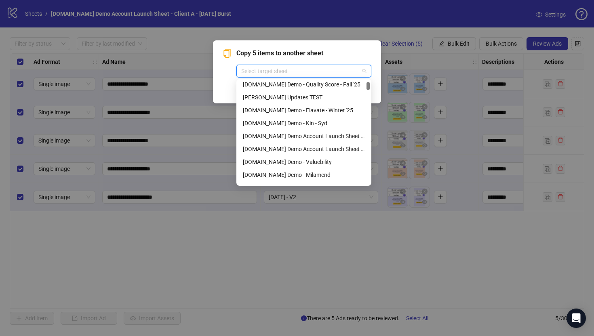
scroll to position [28, 0]
click at [297, 99] on div "[PERSON_NAME] Updates TEST" at bounding box center [304, 98] width 122 height 9
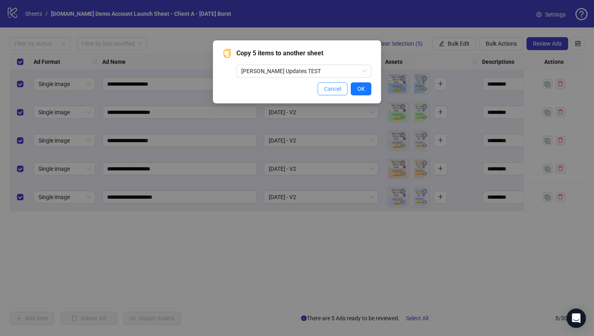
click at [330, 90] on span "Cancel" at bounding box center [332, 89] width 17 height 6
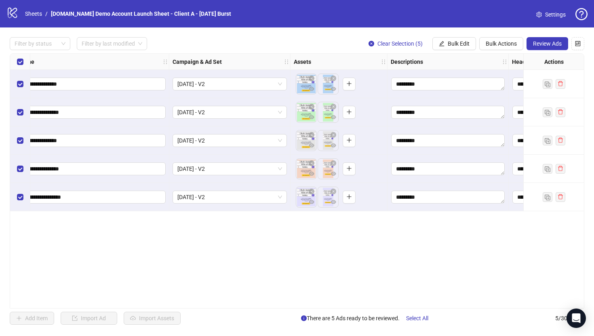
scroll to position [0, 98]
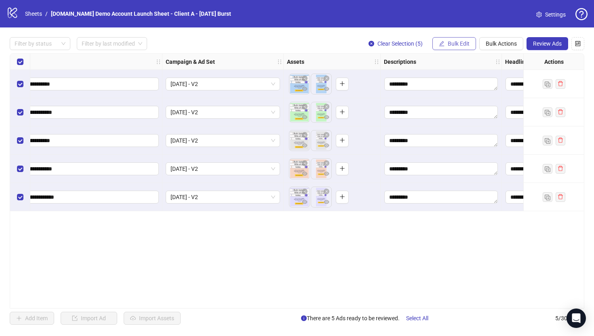
click at [450, 42] on span "Bulk Edit" at bounding box center [459, 43] width 22 height 6
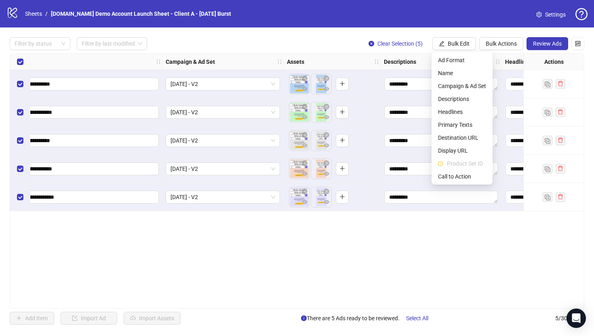
click at [410, 234] on div "**********" at bounding box center [297, 180] width 575 height 255
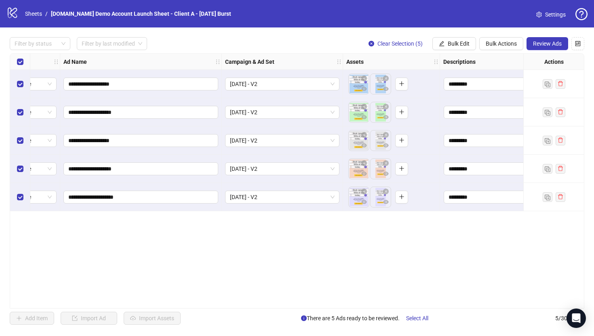
scroll to position [0, 0]
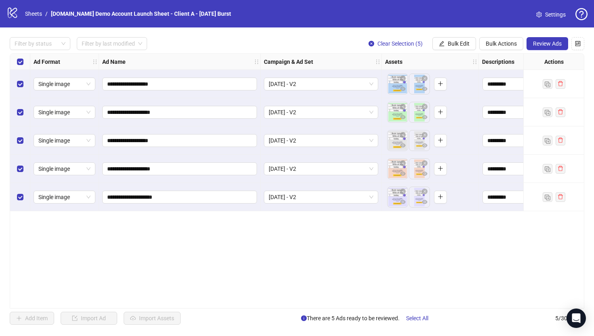
click at [499, 34] on div "**********" at bounding box center [297, 180] width 594 height 307
click at [498, 42] on span "Bulk Actions" at bounding box center [501, 43] width 31 height 6
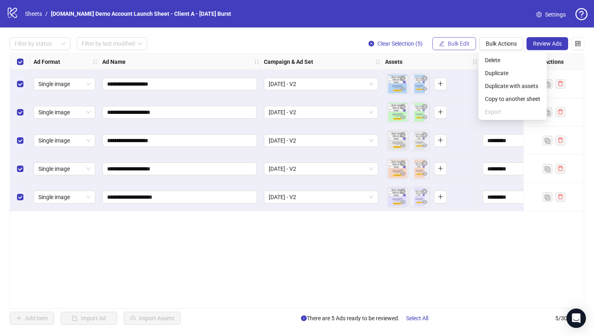
click at [457, 42] on span "Bulk Edit" at bounding box center [459, 43] width 22 height 6
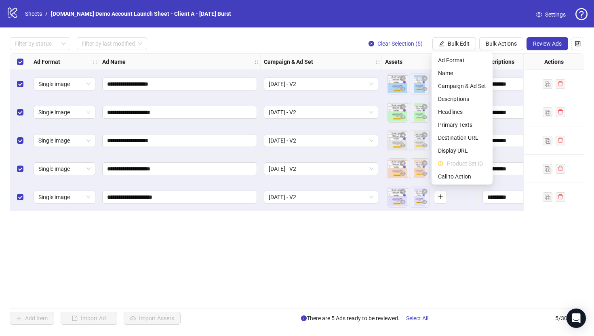
click at [436, 272] on div "**********" at bounding box center [297, 180] width 575 height 255
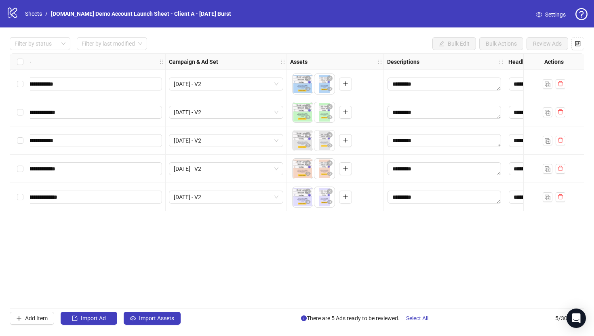
scroll to position [0, 93]
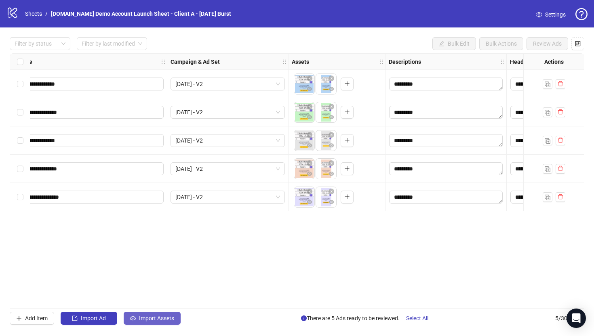
click at [147, 320] on span "Import Assets" at bounding box center [156, 318] width 35 height 6
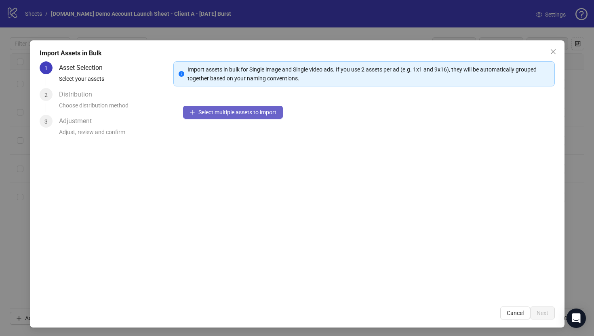
click at [216, 118] on button "Select multiple assets to import" at bounding box center [233, 112] width 100 height 13
click at [553, 51] on icon "close" at bounding box center [552, 51] width 5 height 5
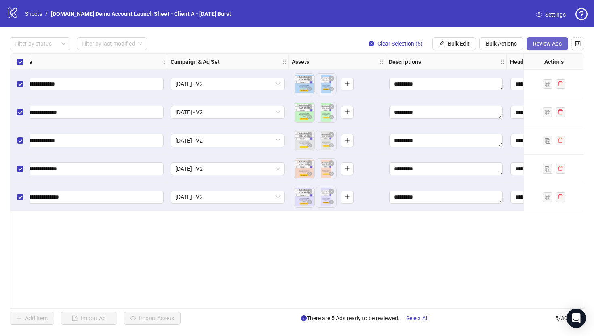
click at [539, 46] on span "Review Ads" at bounding box center [547, 43] width 29 height 6
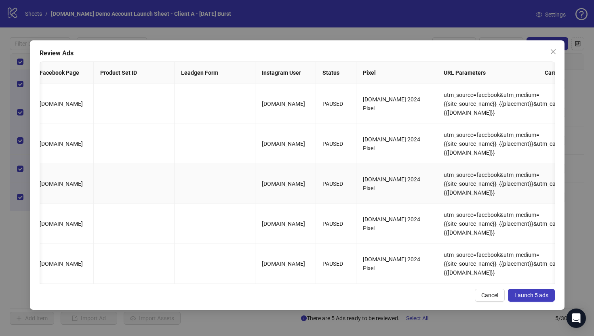
scroll to position [0, 887]
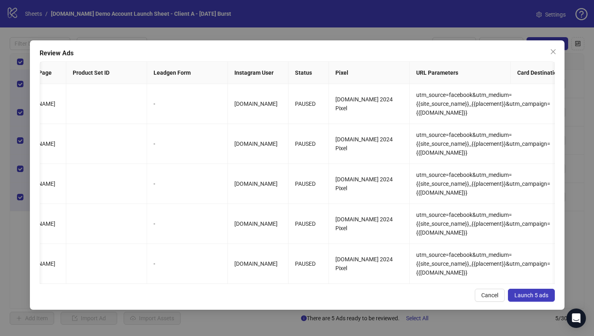
click at [531, 296] on span "Launch 5 ads" at bounding box center [531, 295] width 34 height 6
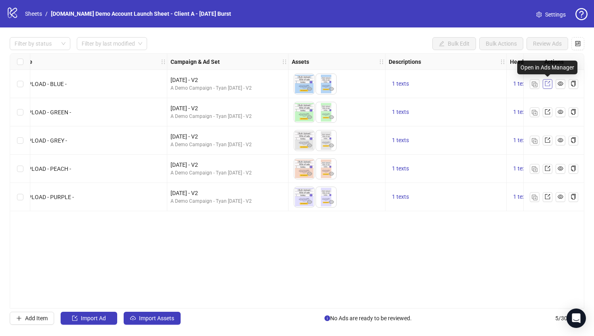
click at [548, 84] on icon "export" at bounding box center [548, 84] width 6 height 6
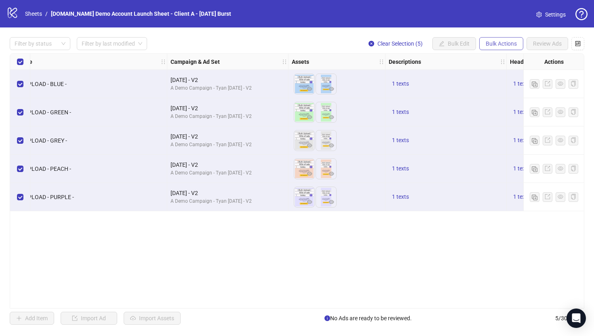
click at [496, 42] on span "Bulk Actions" at bounding box center [501, 43] width 31 height 6
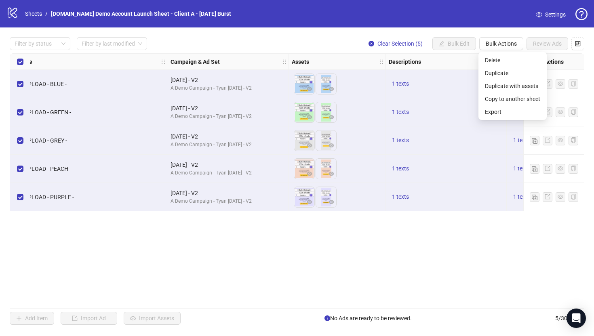
click at [374, 250] on div "Ad Format Ad Name Campaign & Ad Set Assets Descriptions Headlines Primary Texts…" at bounding box center [297, 180] width 575 height 255
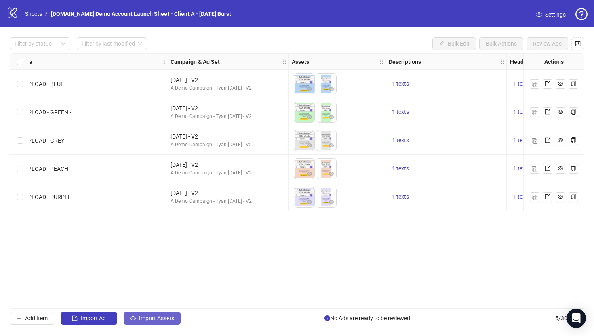
click at [157, 321] on span "Import Assets" at bounding box center [156, 318] width 35 height 6
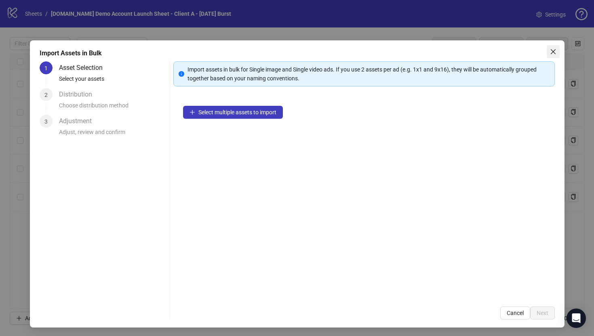
click at [554, 52] on icon "close" at bounding box center [553, 51] width 6 height 6
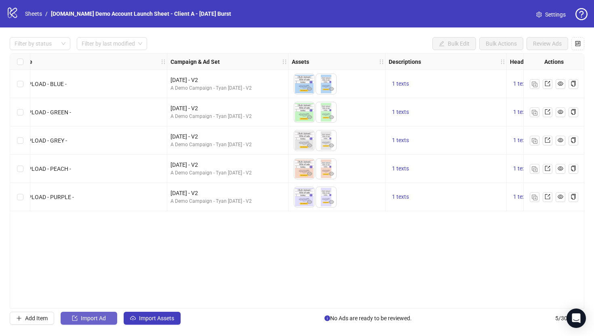
click at [87, 320] on span "Import Ad" at bounding box center [93, 318] width 25 height 6
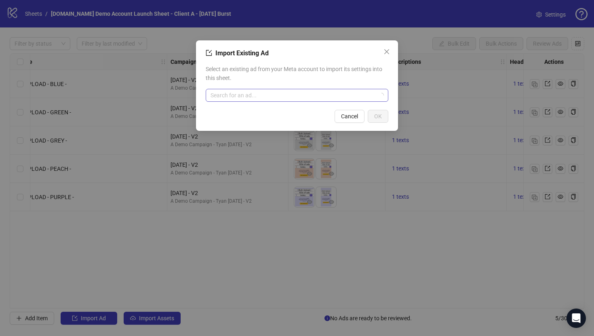
click at [244, 100] on input "search" at bounding box center [294, 95] width 166 height 12
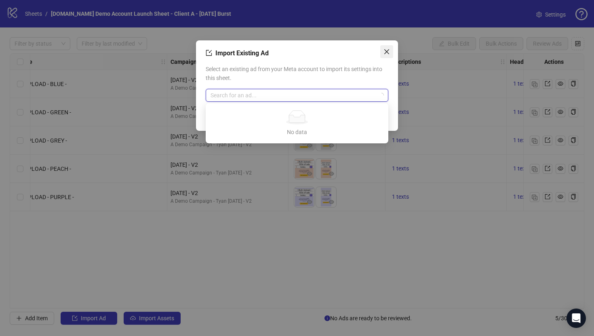
click at [390, 48] on span "Close" at bounding box center [386, 51] width 13 height 6
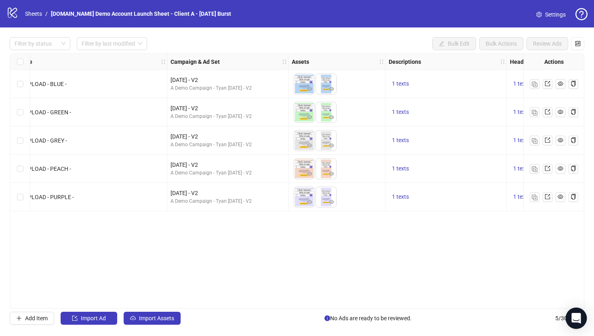
click at [575, 317] on icon "Open Intercom Messenger" at bounding box center [575, 318] width 9 height 11
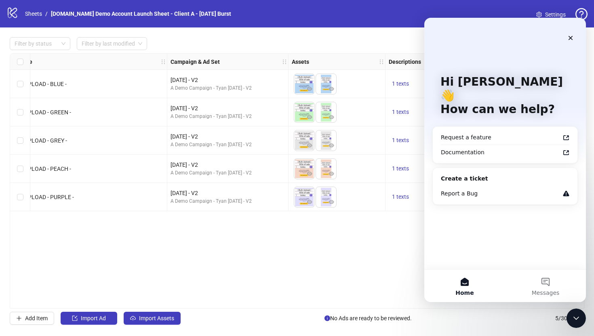
scroll to position [0, 0]
click at [573, 317] on icon "Close Intercom Messenger" at bounding box center [575, 317] width 6 height 3
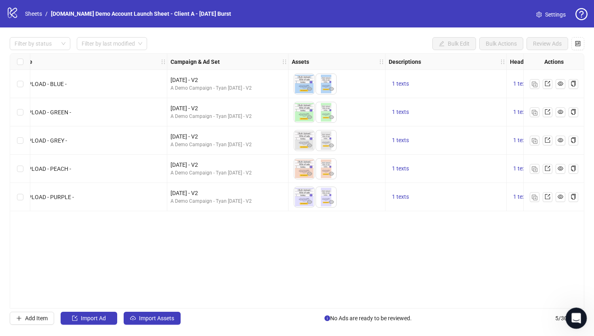
click at [573, 317] on icon "Open Intercom Messenger" at bounding box center [575, 317] width 13 height 13
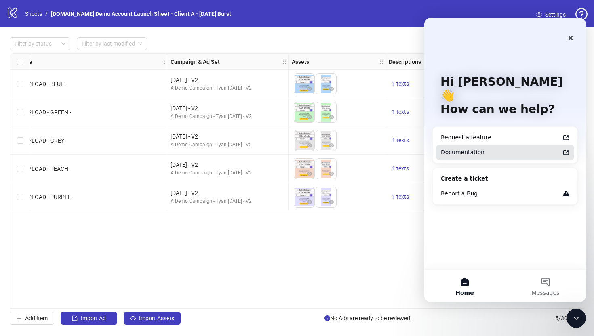
click at [463, 148] on div "Documentation" at bounding box center [500, 152] width 119 height 8
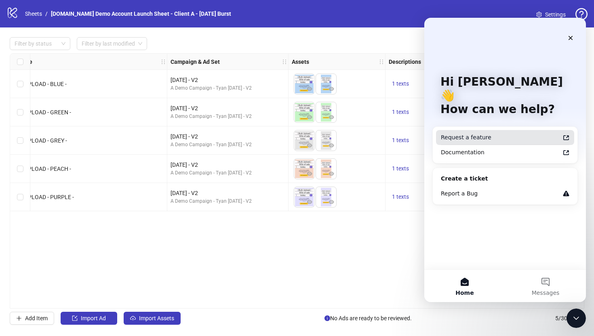
click at [462, 133] on div "Request a feature" at bounding box center [500, 137] width 119 height 8
click at [571, 36] on icon "Close" at bounding box center [570, 38] width 6 height 6
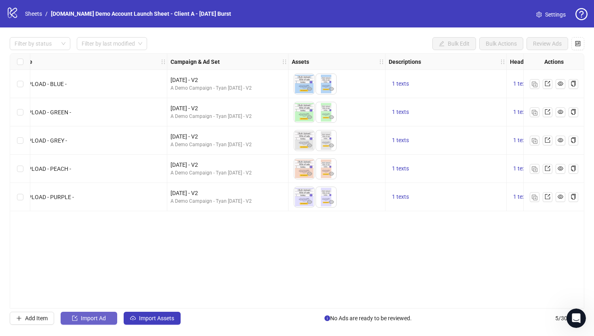
click at [88, 321] on span "Import Ad" at bounding box center [93, 318] width 25 height 6
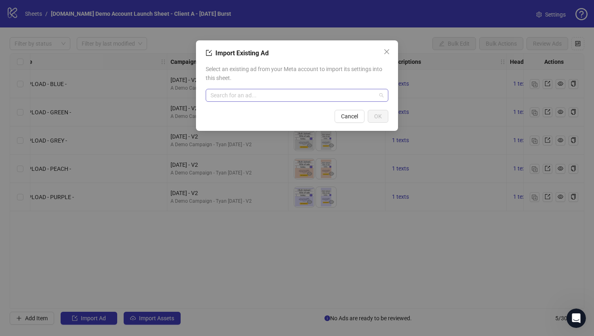
click at [233, 95] on input "search" at bounding box center [294, 95] width 166 height 12
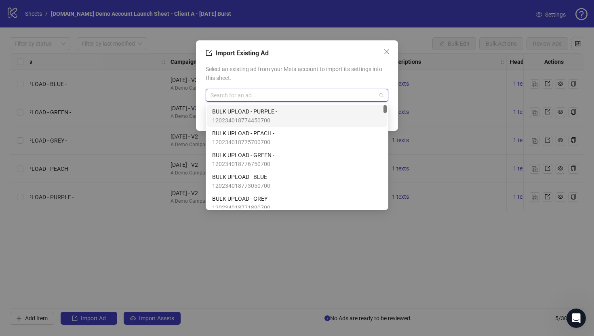
click at [237, 119] on span "120234018774450700" at bounding box center [244, 120] width 65 height 9
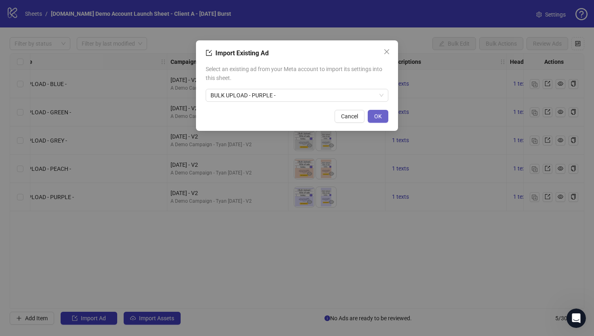
click at [378, 116] on span "OK" at bounding box center [378, 116] width 8 height 6
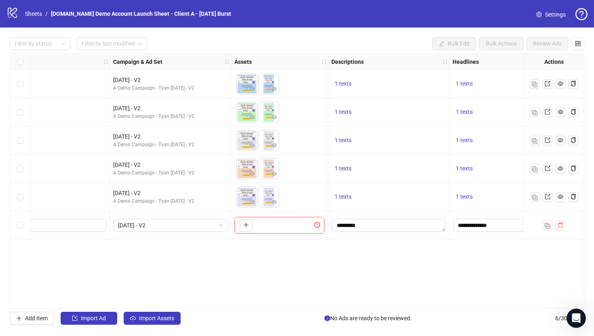
scroll to position [0, 152]
click at [242, 225] on icon "plus" at bounding box center [245, 225] width 6 height 6
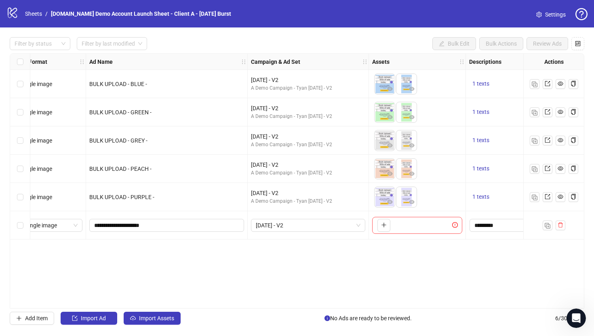
scroll to position [0, 9]
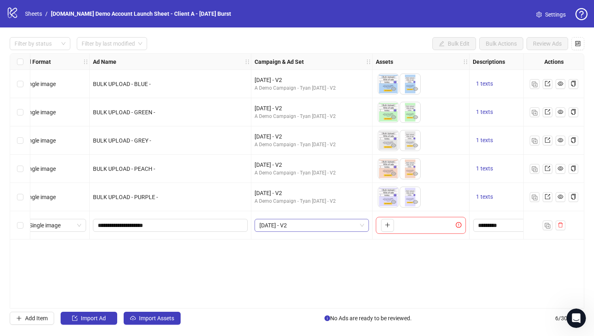
click at [286, 225] on span "[DATE] - V2" at bounding box center [311, 225] width 105 height 12
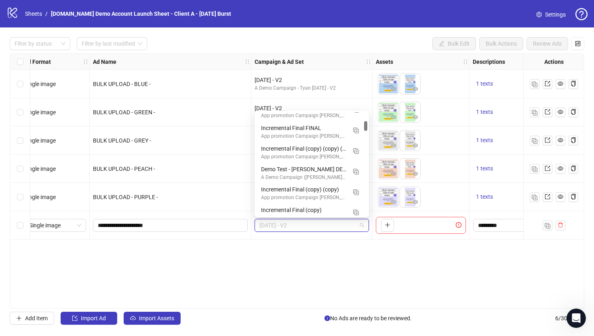
scroll to position [92, 0]
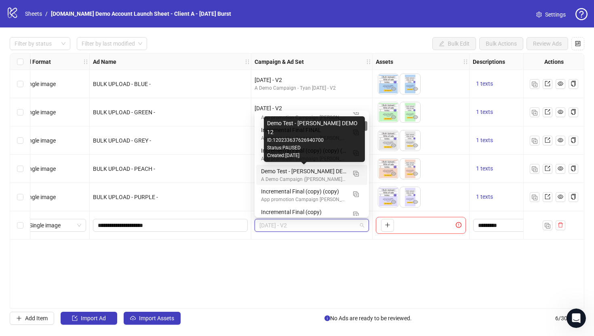
click at [288, 173] on div "Demo Test - [PERSON_NAME] DEMO 12" at bounding box center [303, 171] width 85 height 9
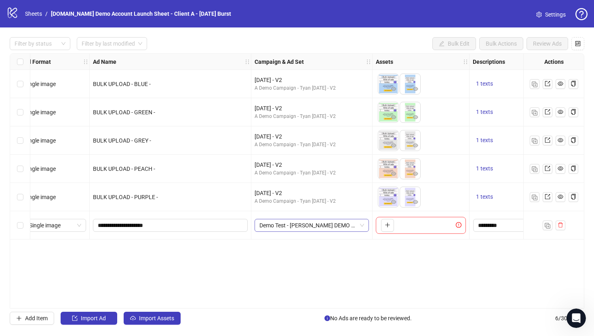
click at [317, 228] on span "Demo Test - [PERSON_NAME] DEMO 12" at bounding box center [311, 225] width 105 height 12
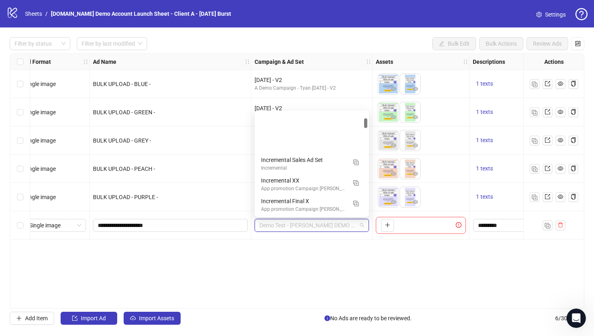
scroll to position [61, 0]
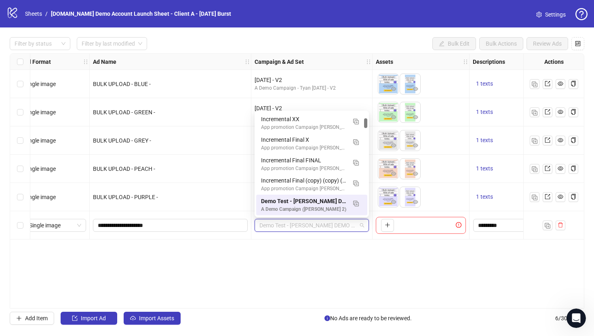
click at [328, 253] on div "Ad Format Ad Name Campaign & Ad Set Assets Descriptions Headlines Primary Texts…" at bounding box center [297, 180] width 575 height 255
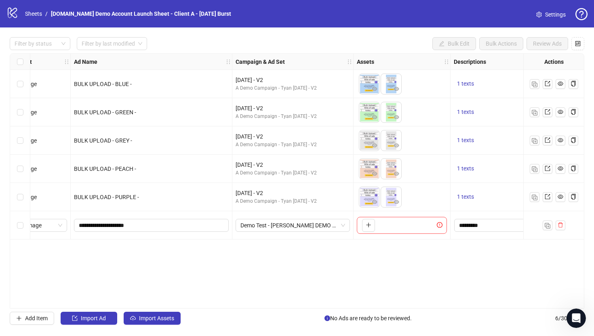
scroll to position [0, 0]
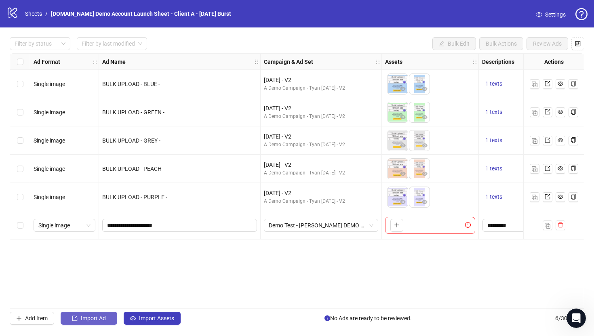
click at [82, 320] on span "Import Ad" at bounding box center [93, 318] width 25 height 6
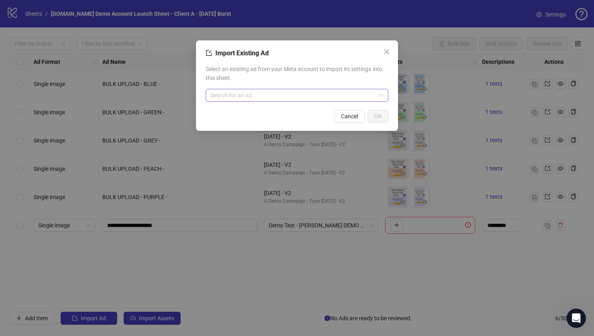
click at [246, 100] on input "search" at bounding box center [294, 95] width 166 height 12
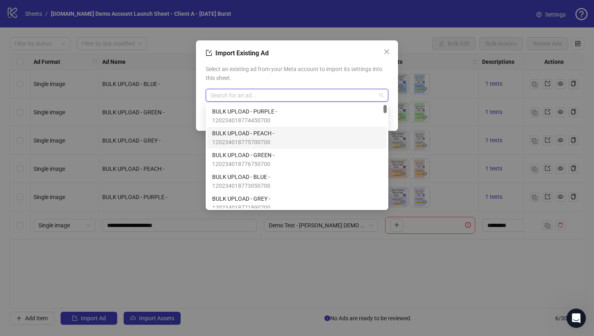
click at [253, 135] on span "BULK UPLOAD - PEACH -" at bounding box center [243, 133] width 62 height 9
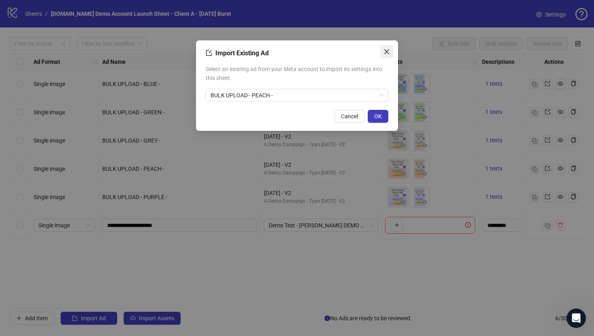
click at [386, 53] on icon "close" at bounding box center [386, 51] width 6 height 6
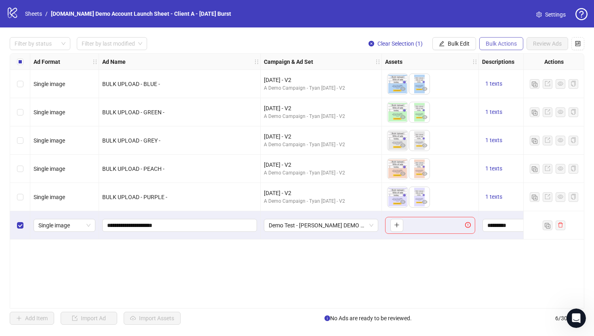
click at [495, 44] on span "Bulk Actions" at bounding box center [501, 43] width 31 height 6
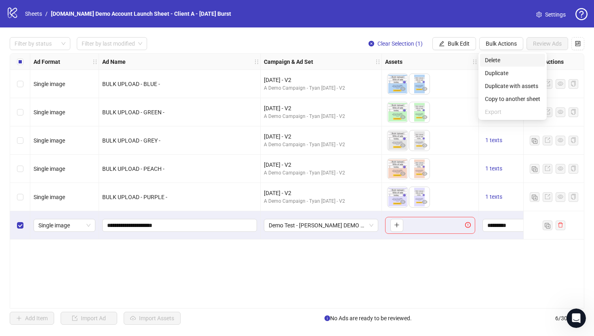
click at [493, 61] on span "Delete" at bounding box center [512, 60] width 55 height 9
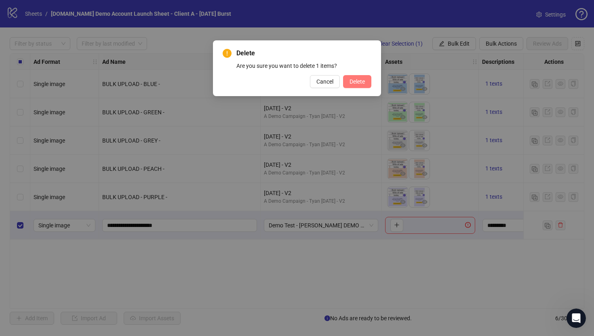
click at [365, 83] on button "Delete" at bounding box center [357, 81] width 28 height 13
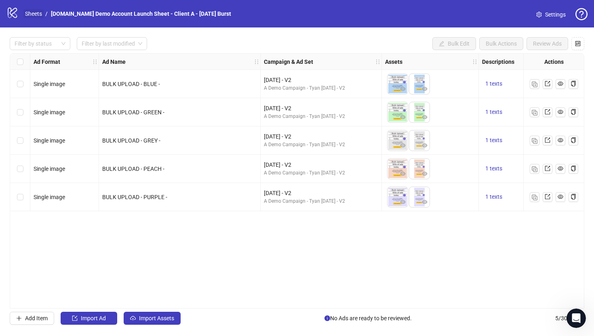
click at [28, 11] on link "Sheets" at bounding box center [33, 13] width 20 height 9
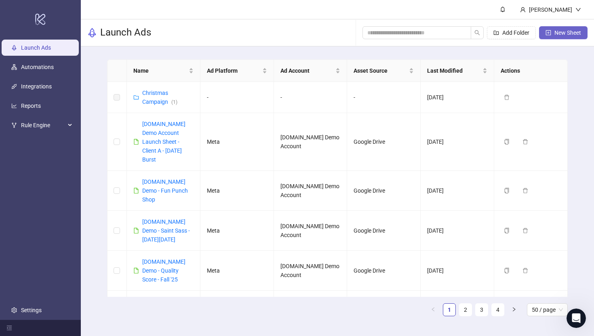
click at [560, 36] on span "New Sheet" at bounding box center [567, 32] width 27 height 6
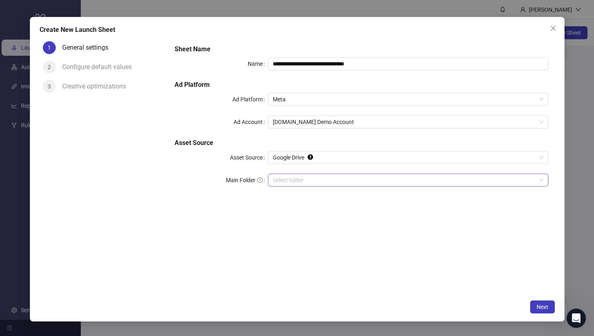
click at [294, 179] on input "Main Folder" at bounding box center [404, 180] width 263 height 12
click at [548, 307] on button "Next" at bounding box center [542, 307] width 25 height 13
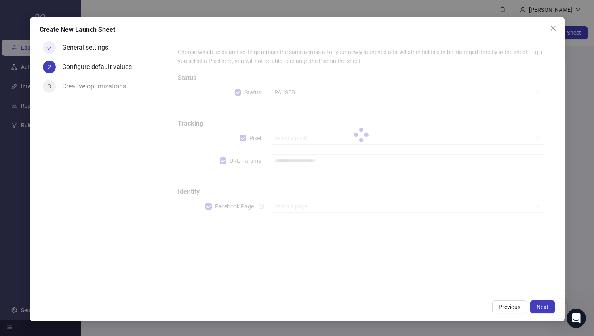
type input "**********"
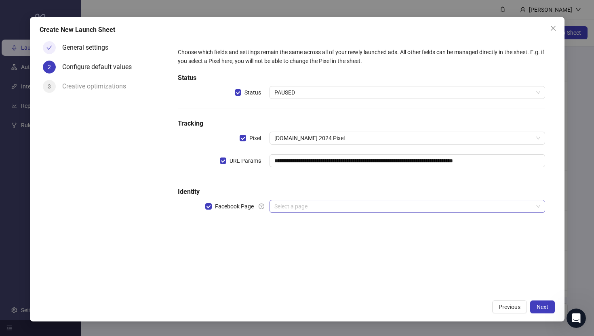
click at [291, 203] on input "search" at bounding box center [403, 206] width 258 height 12
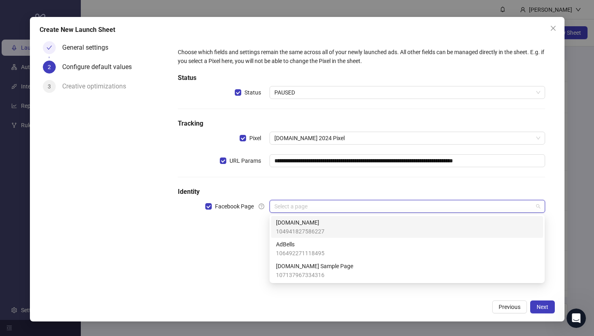
click at [295, 230] on span "104941827586227" at bounding box center [300, 231] width 48 height 9
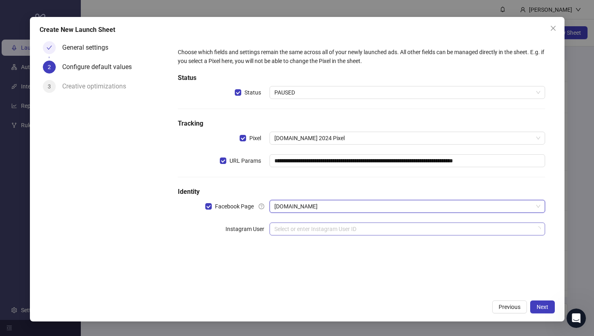
click at [286, 232] on input "search" at bounding box center [403, 229] width 258 height 12
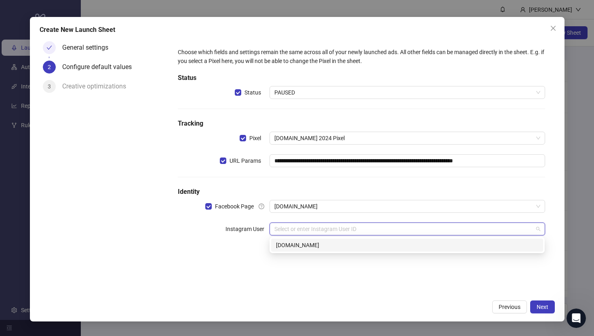
click at [284, 246] on div "[DOMAIN_NAME]" at bounding box center [407, 245] width 262 height 9
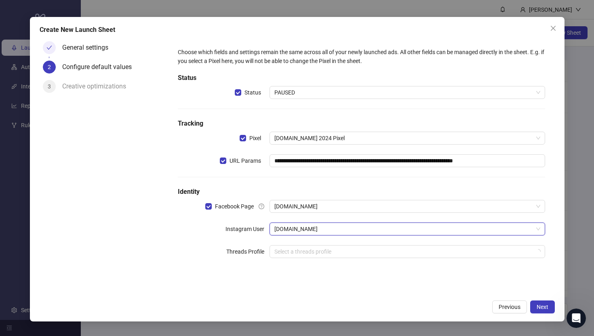
click at [266, 278] on div "**********" at bounding box center [361, 167] width 386 height 258
click at [542, 307] on span "Next" at bounding box center [543, 307] width 12 height 6
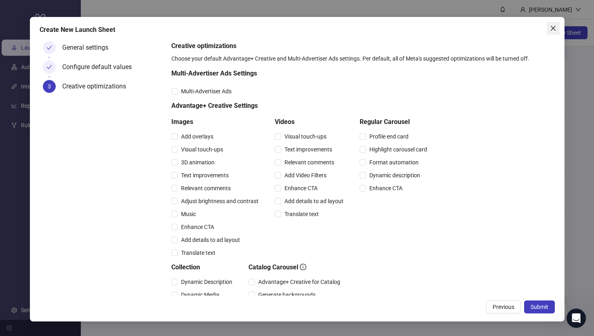
click at [554, 27] on icon "close" at bounding box center [553, 28] width 6 height 6
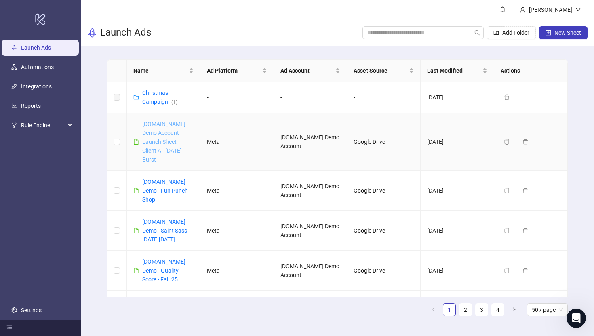
click at [162, 139] on link "[DOMAIN_NAME] Demo Account Launch Sheet - Client A - [DATE] Burst" at bounding box center [163, 142] width 43 height 42
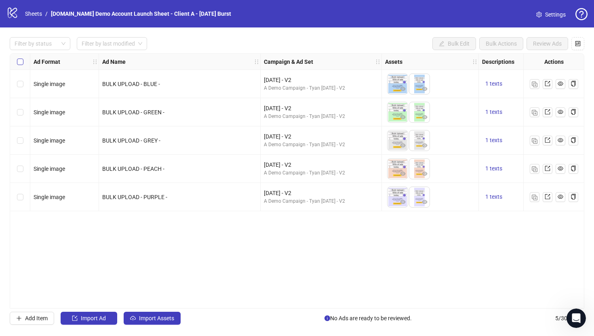
click at [18, 58] on label "Select all rows" at bounding box center [20, 61] width 6 height 9
click at [161, 320] on span "Import Assets" at bounding box center [156, 318] width 35 height 6
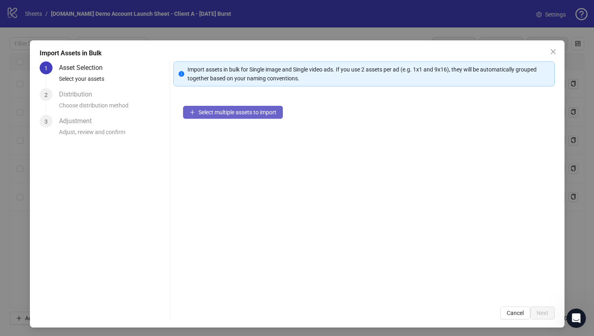
click at [205, 113] on span "Select multiple assets to import" at bounding box center [237, 112] width 78 height 6
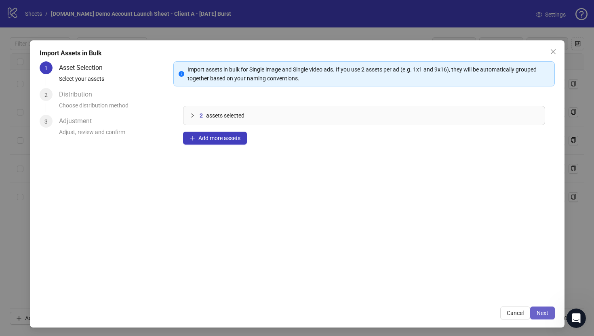
click at [542, 311] on span "Next" at bounding box center [543, 313] width 12 height 6
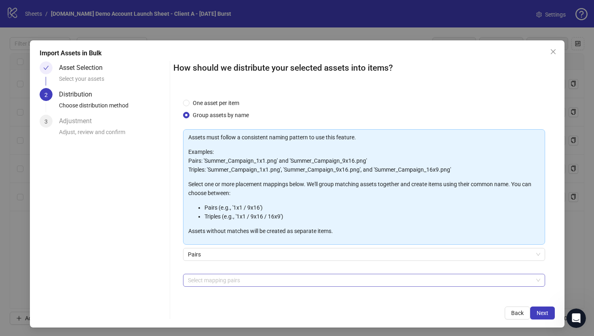
click at [203, 282] on div at bounding box center [360, 280] width 350 height 11
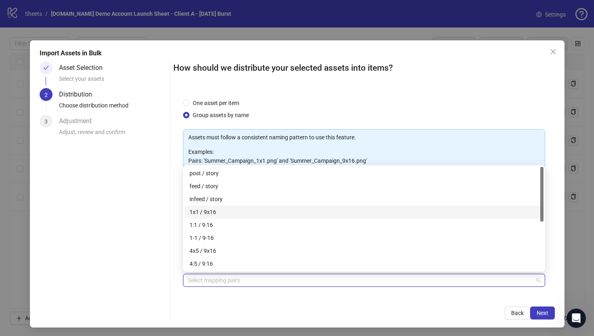
click at [200, 210] on div "1x1 / 9x16" at bounding box center [364, 212] width 349 height 9
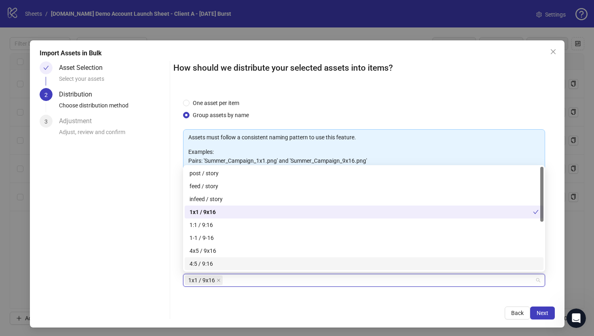
click at [307, 300] on div "How should we distribute your selected assets into items? One asset per item Gr…" at bounding box center [363, 190] width 381 height 258
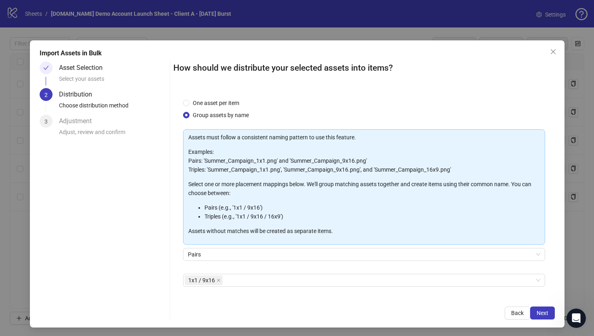
scroll to position [1, 0]
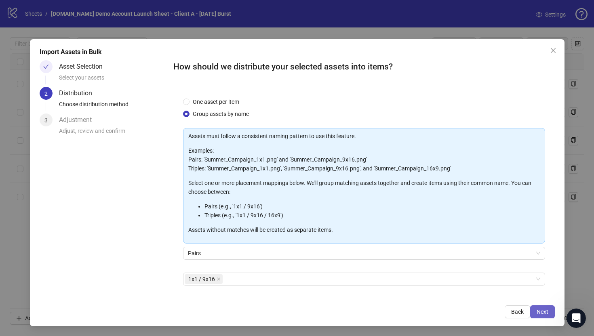
click at [541, 311] on span "Next" at bounding box center [543, 312] width 12 height 6
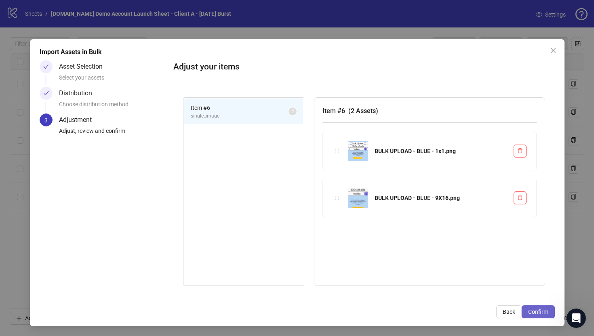
click at [536, 312] on span "Confirm" at bounding box center [538, 312] width 20 height 6
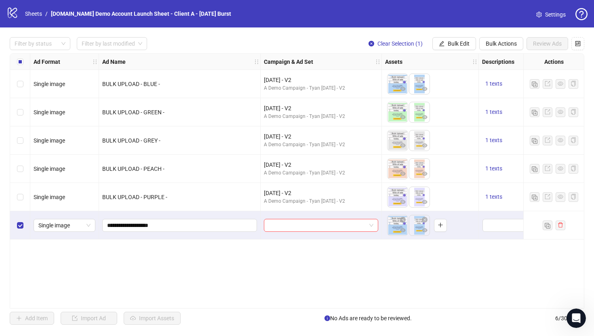
scroll to position [0, 0]
click at [305, 226] on input "search" at bounding box center [317, 225] width 97 height 12
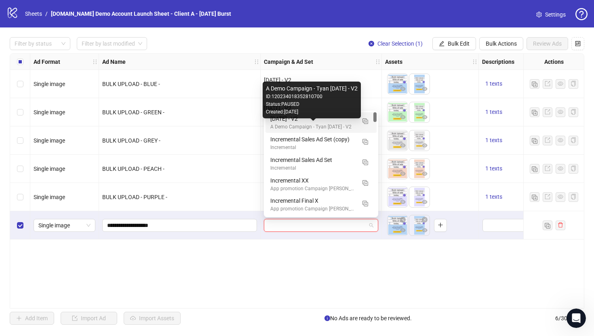
click at [300, 124] on div "A Demo Campaign - Tyan [DATE] - V2" at bounding box center [312, 127] width 85 height 8
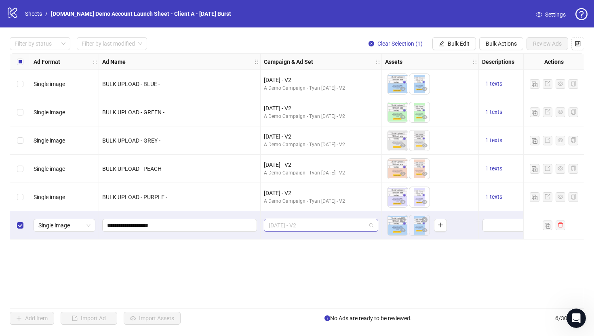
click at [315, 228] on span "[DATE] - V2" at bounding box center [321, 225] width 105 height 12
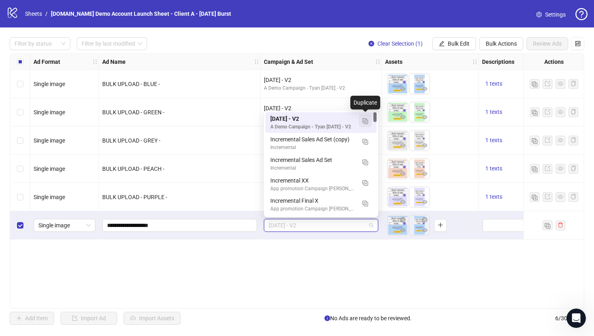
click at [367, 122] on img "button" at bounding box center [365, 121] width 6 height 6
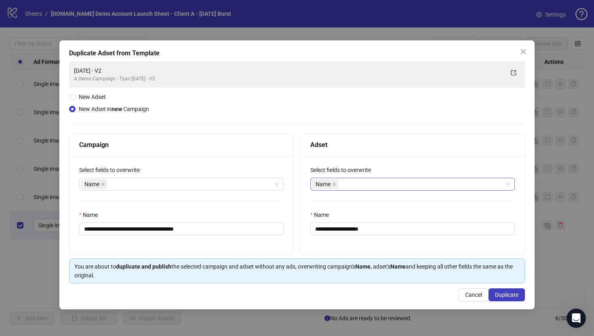
click at [373, 185] on div "Name" at bounding box center [408, 184] width 193 height 11
click at [522, 53] on icon "close" at bounding box center [523, 51] width 5 height 5
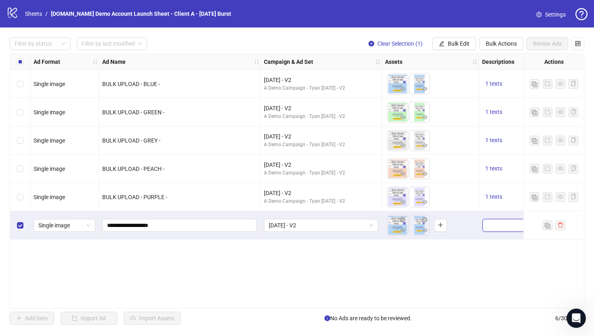
click at [496, 228] on textarea "Edit values" at bounding box center [539, 225] width 114 height 13
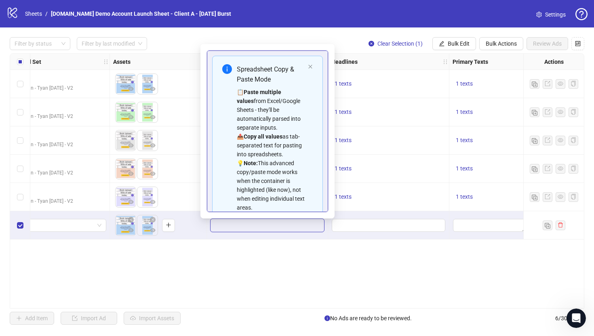
click at [286, 250] on div "Ad Format Ad Name Campaign & Ad Set Assets Descriptions Headlines Primary Texts…" at bounding box center [297, 180] width 575 height 255
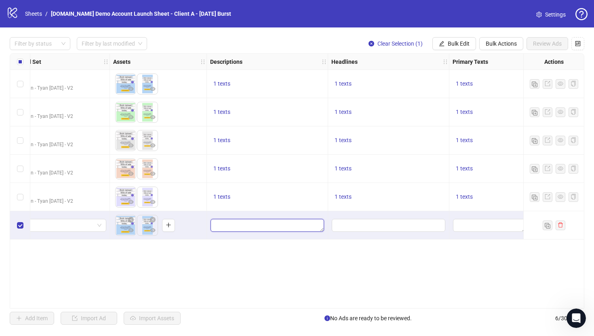
click at [280, 224] on textarea "Edit values" at bounding box center [268, 225] width 114 height 13
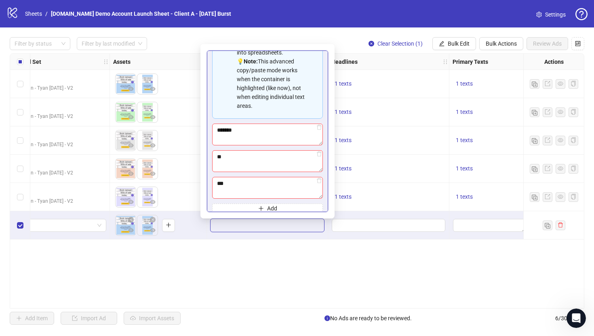
scroll to position [108, 0]
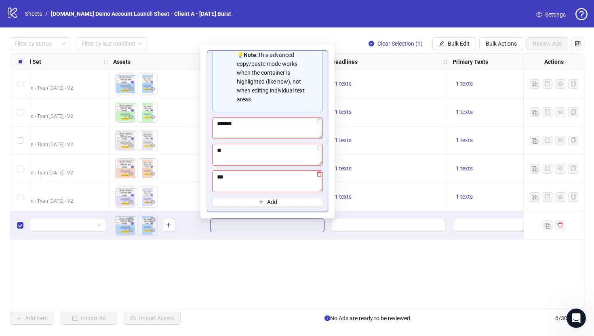
click at [318, 176] on icon "delete" at bounding box center [319, 174] width 6 height 6
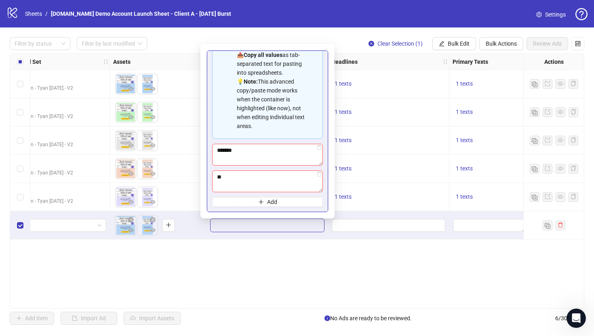
scroll to position [82, 0]
click at [318, 173] on icon "delete" at bounding box center [319, 174] width 6 height 6
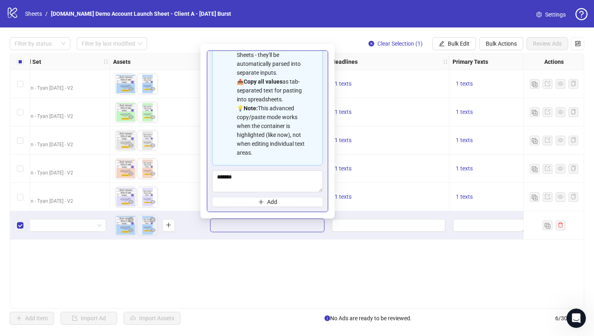
scroll to position [55, 0]
click at [314, 177] on textarea "*******" at bounding box center [267, 182] width 111 height 22
type textarea "*"
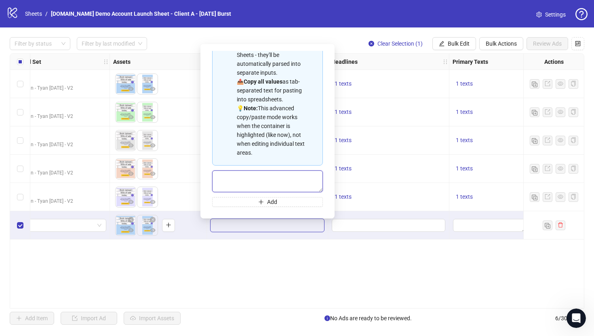
paste textarea "**********"
type textarea "**********"
drag, startPoint x: 260, startPoint y: 190, endPoint x: 204, endPoint y: 166, distance: 61.2
click at [204, 166] on div "**********" at bounding box center [267, 131] width 134 height 175
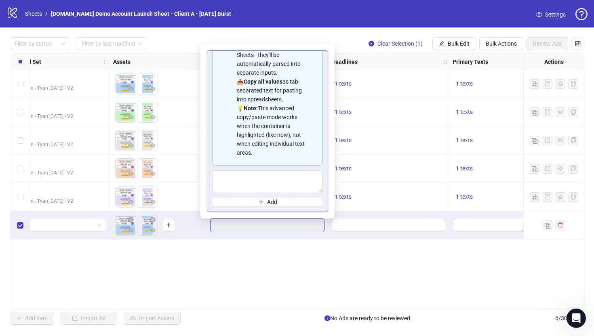
click at [208, 167] on div "Spreadsheet Copy & Paste Mode 📋 Paste multiple values from Excel/Google Sheets …" at bounding box center [267, 132] width 121 height 162
type textarea "**********"
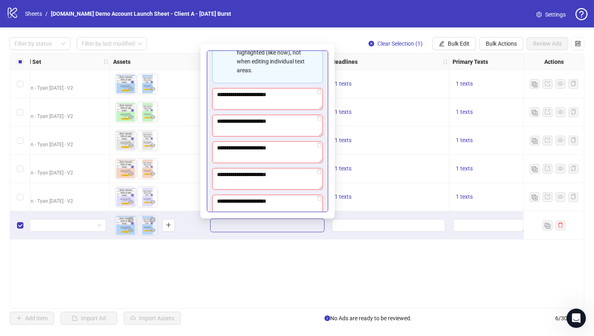
scroll to position [152, 0]
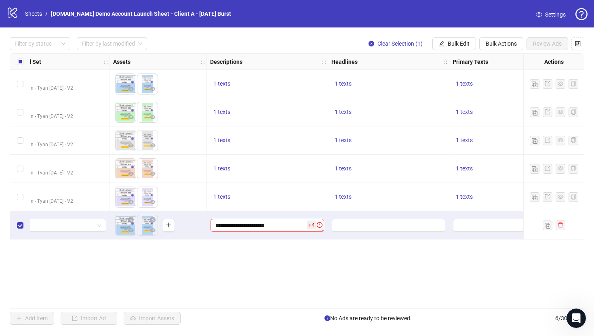
click at [276, 269] on div "Ad Format Ad Name Campaign & Ad Set Assets Descriptions Headlines Primary Texts…" at bounding box center [297, 180] width 575 height 255
click at [303, 227] on textarea "**********" at bounding box center [268, 225] width 114 height 13
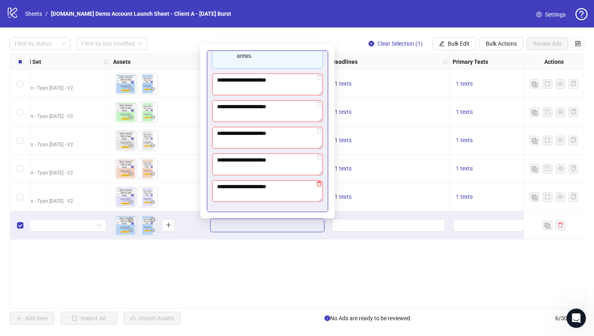
click at [321, 185] on icon "delete" at bounding box center [319, 184] width 6 height 6
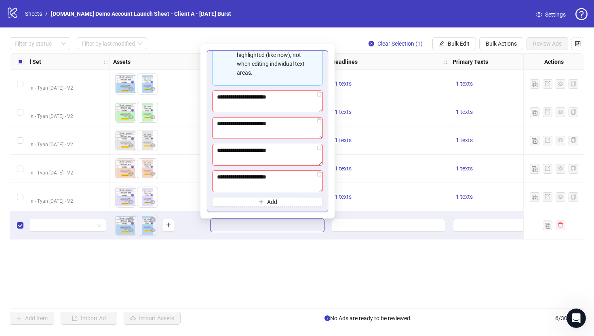
scroll to position [135, 0]
click at [268, 202] on span "Add" at bounding box center [272, 202] width 10 height 6
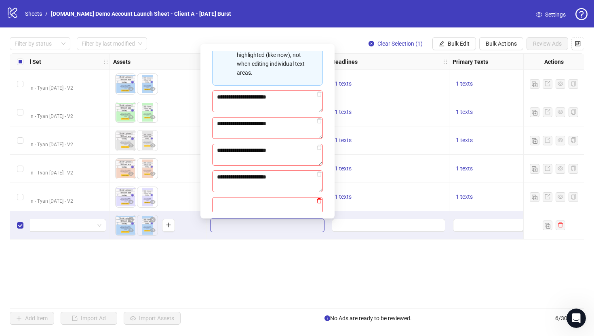
click at [321, 201] on icon "delete" at bounding box center [319, 200] width 5 height 5
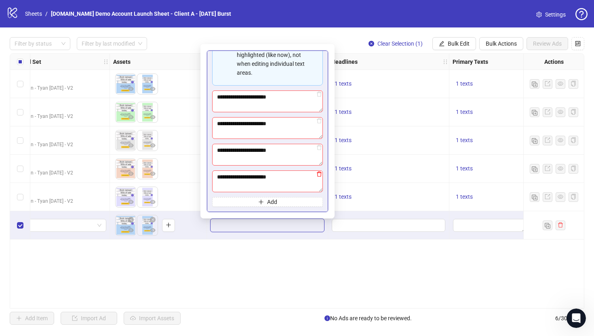
click at [318, 175] on icon "delete" at bounding box center [319, 174] width 6 height 6
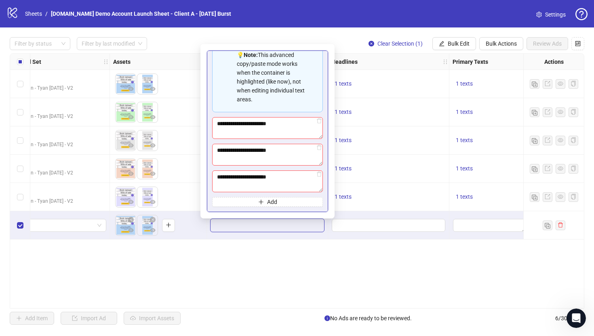
scroll to position [108, 0]
click at [322, 175] on icon "delete" at bounding box center [319, 174] width 6 height 6
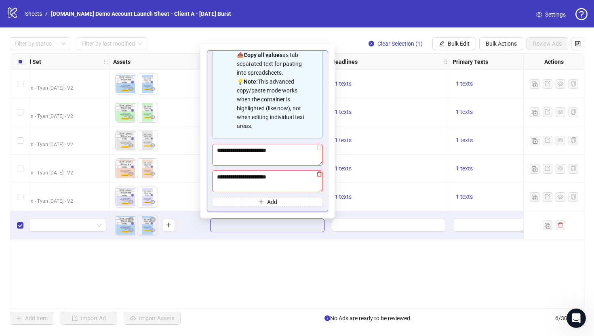
click at [321, 173] on icon "delete" at bounding box center [319, 174] width 6 height 6
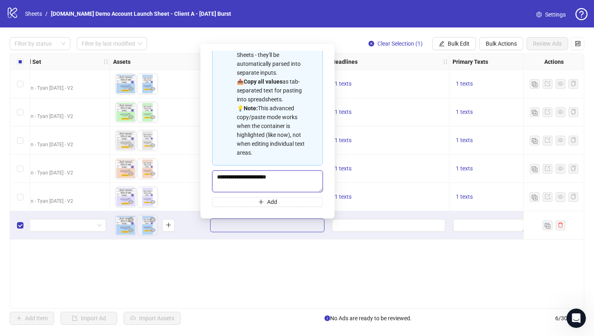
click at [310, 180] on textarea "**********" at bounding box center [267, 182] width 111 height 22
type textarea "**********"
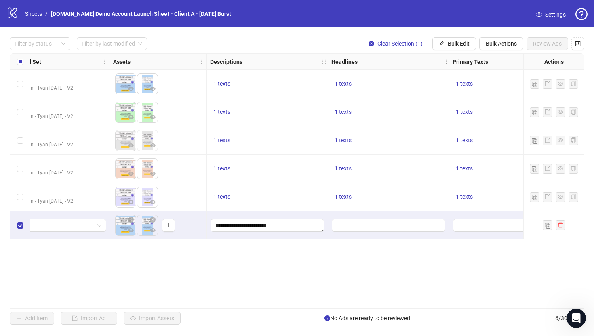
click at [278, 255] on div "Ad Format Ad Name Campaign & Ad Set Assets Descriptions Headlines Primary Texts…" at bounding box center [297, 180] width 575 height 255
click at [305, 225] on textarea "**********" at bounding box center [268, 225] width 114 height 13
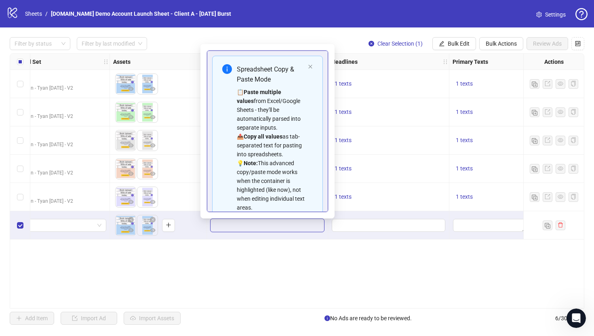
scroll to position [55, 0]
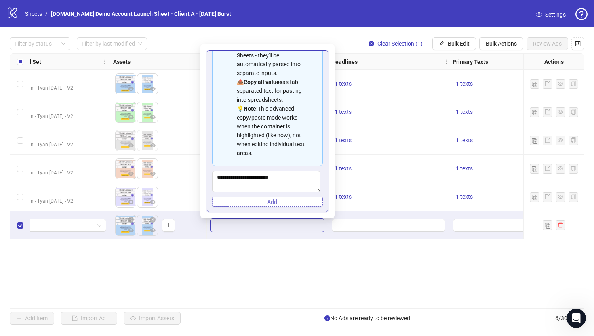
click at [270, 200] on span "Add" at bounding box center [272, 202] width 10 height 6
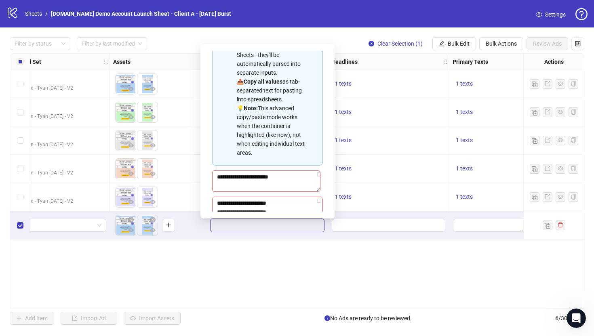
scroll to position [62, 0]
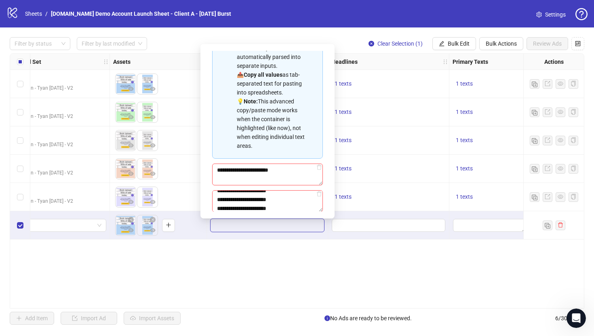
drag, startPoint x: 289, startPoint y: 207, endPoint x: 180, endPoint y: 194, distance: 109.9
click at [180, 194] on body "logo/logo-mobile Sheets / [DOMAIN_NAME] Demo Account Launch Sheet - Client A - …" at bounding box center [297, 168] width 594 height 336
drag, startPoint x: 289, startPoint y: 198, endPoint x: 195, endPoint y: 196, distance: 93.8
click at [195, 196] on body "logo/logo-mobile Sheets / [DOMAIN_NAME] Demo Account Launch Sheet - Client A - …" at bounding box center [297, 168] width 594 height 336
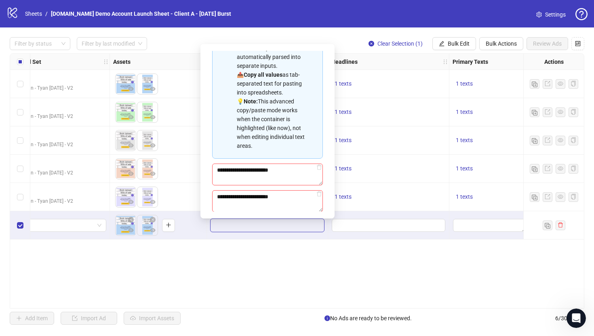
scroll to position [0, 0]
type textarea "*"
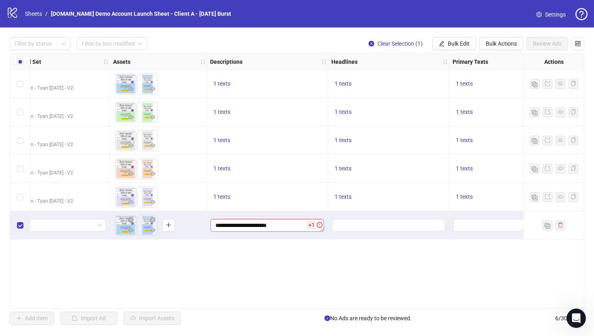
click at [222, 250] on div "Ad Format Ad Name Campaign & Ad Set Assets Descriptions Headlines Primary Texts…" at bounding box center [297, 180] width 575 height 255
click at [303, 221] on textarea "**********" at bounding box center [268, 225] width 114 height 13
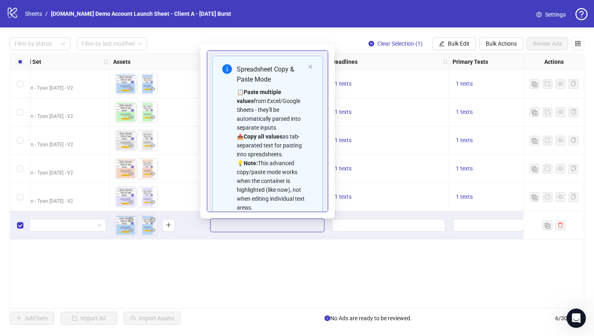
scroll to position [82, 0]
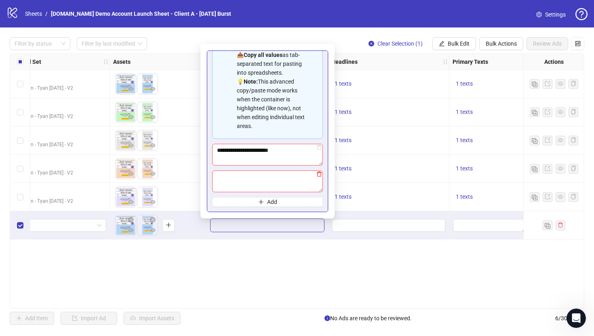
click at [320, 175] on icon "delete" at bounding box center [319, 174] width 6 height 6
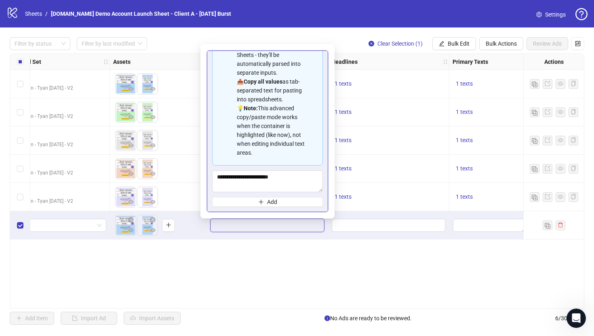
click at [249, 283] on div "Ad Format Ad Name Campaign & Ad Set Assets Descriptions Headlines Primary Texts…" at bounding box center [297, 180] width 575 height 255
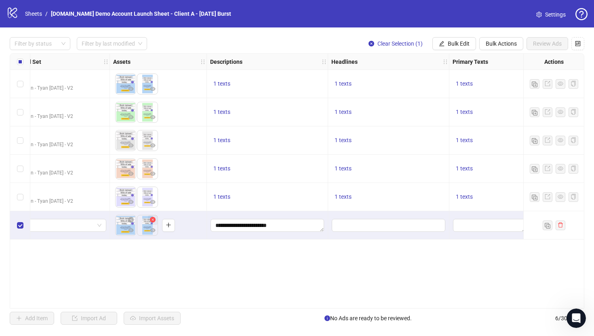
click at [152, 221] on icon "close-circle" at bounding box center [153, 220] width 6 height 6
click at [291, 227] on textarea "**********" at bounding box center [268, 225] width 114 height 13
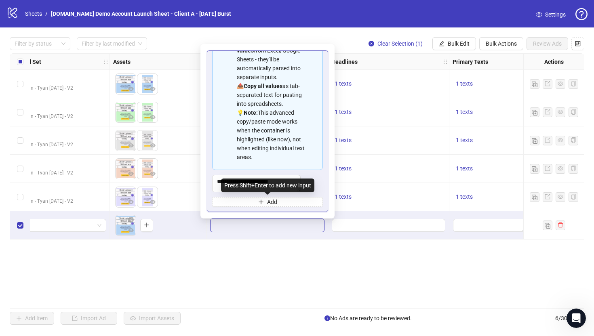
click at [313, 266] on div "Ad Format Ad Name Campaign & Ad Set Assets Descriptions Headlines Primary Texts…" at bounding box center [297, 180] width 575 height 255
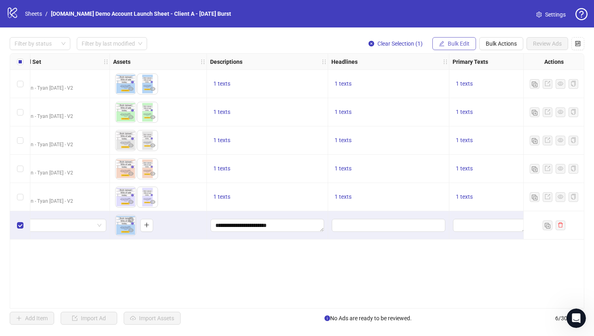
click at [451, 43] on span "Bulk Edit" at bounding box center [459, 43] width 22 height 6
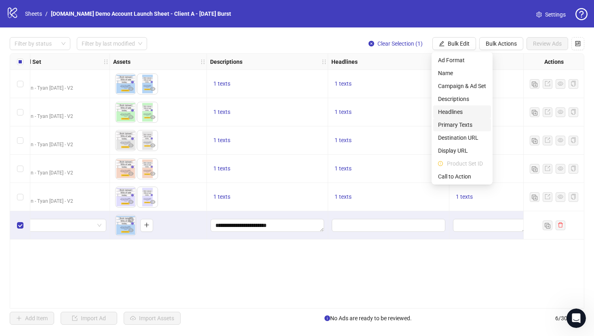
click at [448, 114] on span "Headlines" at bounding box center [462, 111] width 48 height 9
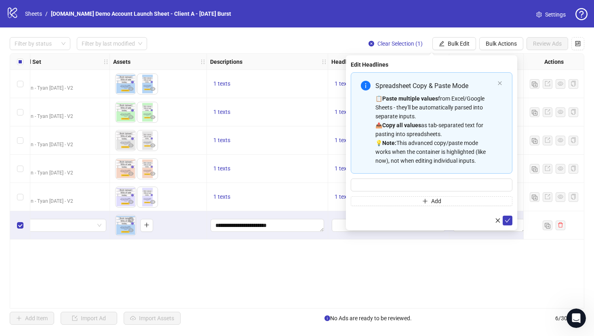
click at [348, 176] on div "Edit Headlines Spreadsheet Copy & Paste Mode 📋 Paste multiple values from Excel…" at bounding box center [431, 142] width 171 height 175
click at [373, 185] on input "Multi-input container - paste or copy values" at bounding box center [432, 185] width 162 height 13
paste input "**********"
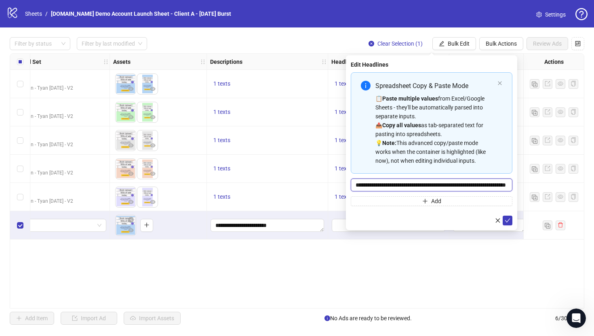
scroll to position [0, 48]
click at [381, 274] on div "Ad Format Ad Name Campaign & Ad Set Assets Descriptions Headlines Primary Texts…" at bounding box center [297, 180] width 575 height 255
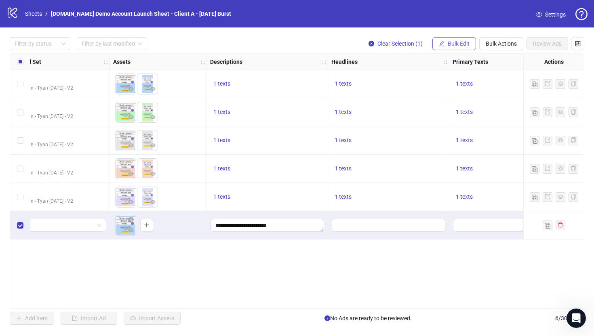
click at [470, 38] on button "Bulk Edit" at bounding box center [454, 43] width 44 height 13
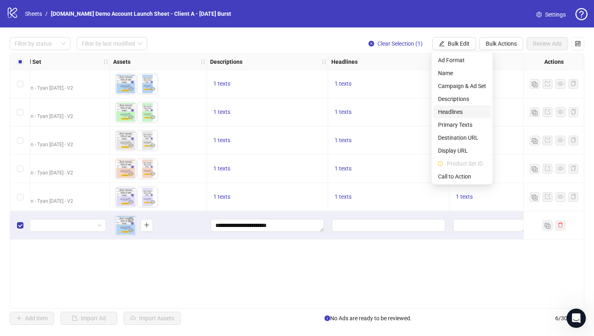
click at [450, 110] on span "Headlines" at bounding box center [462, 111] width 48 height 9
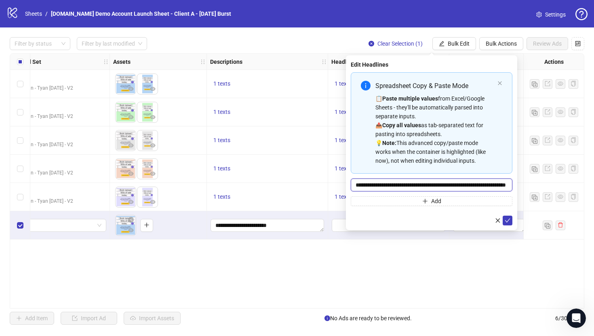
drag, startPoint x: 506, startPoint y: 186, endPoint x: 325, endPoint y: 179, distance: 181.1
click at [325, 179] on body "logo/logo-mobile Sheets / [DOMAIN_NAME] Demo Account Launch Sheet - Client A - …" at bounding box center [297, 168] width 594 height 336
type input "**********"
drag, startPoint x: 411, startPoint y: 185, endPoint x: 329, endPoint y: 186, distance: 82.0
click at [329, 186] on body "logo/logo-mobile Sheets / [DOMAIN_NAME] Demo Account Launch Sheet - Client A - …" at bounding box center [297, 168] width 594 height 336
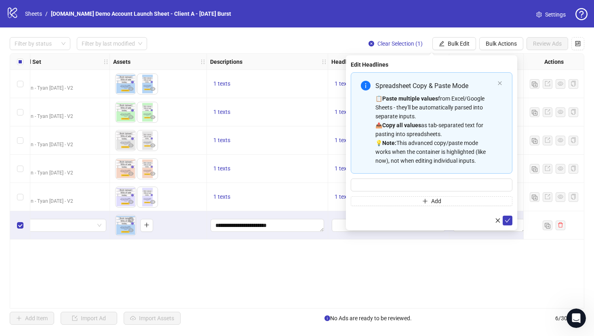
click at [348, 167] on div "Edit Headlines Spreadsheet Copy & Paste Mode 📋 Paste multiple values from Excel…" at bounding box center [431, 142] width 171 height 175
click at [434, 216] on div at bounding box center [432, 221] width 162 height 10
click at [327, 255] on div "Ad Format Ad Name Campaign & Ad Set Assets Descriptions Headlines Primary Texts…" at bounding box center [297, 180] width 575 height 255
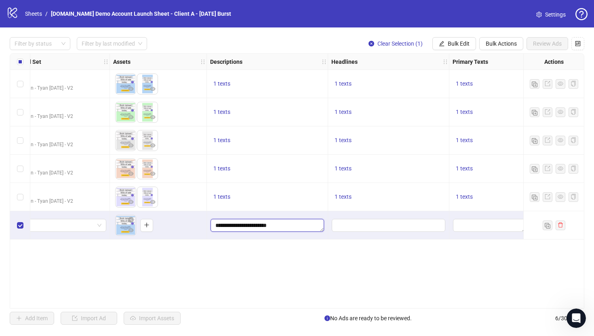
click at [300, 223] on textarea "**********" at bounding box center [268, 225] width 114 height 13
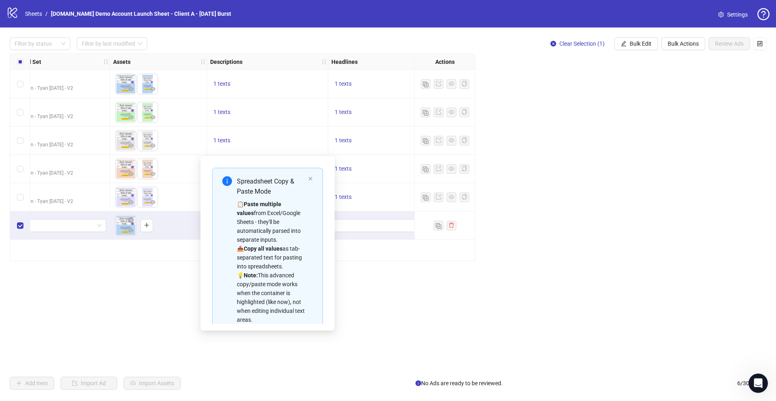
scroll to position [0, 272]
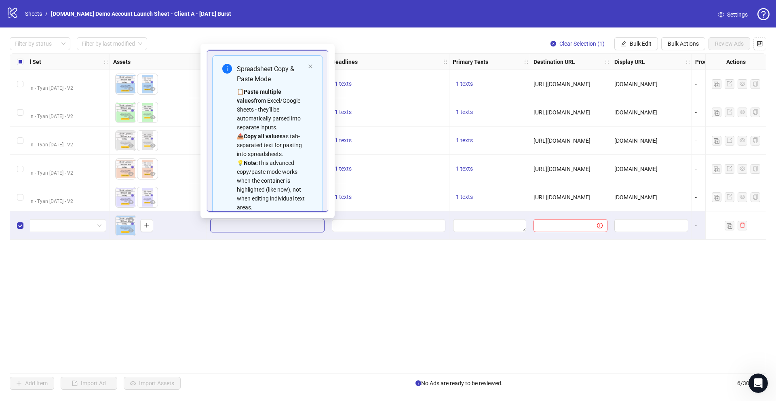
click at [236, 307] on div "Ad Format Ad Name Campaign & Ad Set Assets Descriptions Headlines Primary Texts…" at bounding box center [388, 213] width 756 height 320
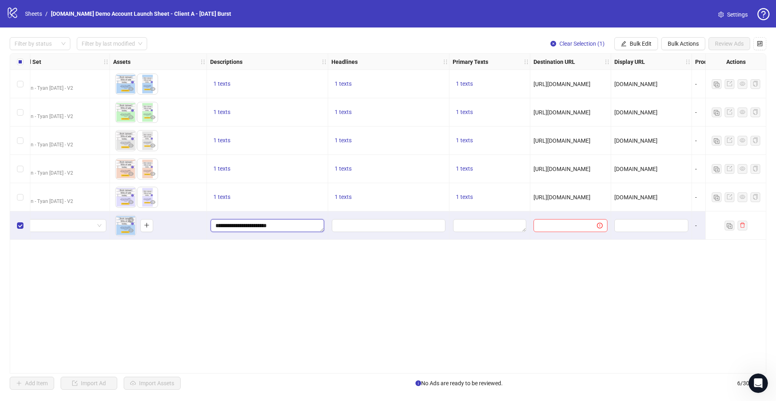
click at [291, 221] on textarea "**********" at bounding box center [268, 225] width 114 height 13
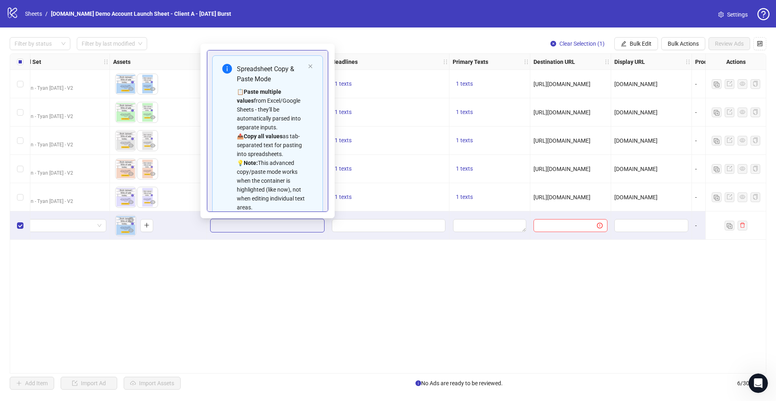
scroll to position [55, 0]
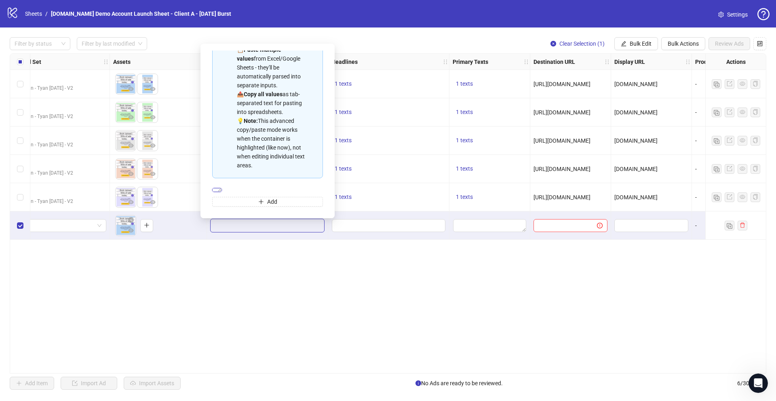
drag, startPoint x: 288, startPoint y: 178, endPoint x: 184, endPoint y: 172, distance: 104.0
click at [184, 172] on body "logo/logo-mobile Sheets / [DOMAIN_NAME] Demo Account Launch Sheet - Client A - …" at bounding box center [388, 200] width 776 height 401
click at [321, 331] on div "Ad Format Ad Name Campaign & Ad Set Assets Descriptions Headlines Primary Texts…" at bounding box center [388, 213] width 756 height 320
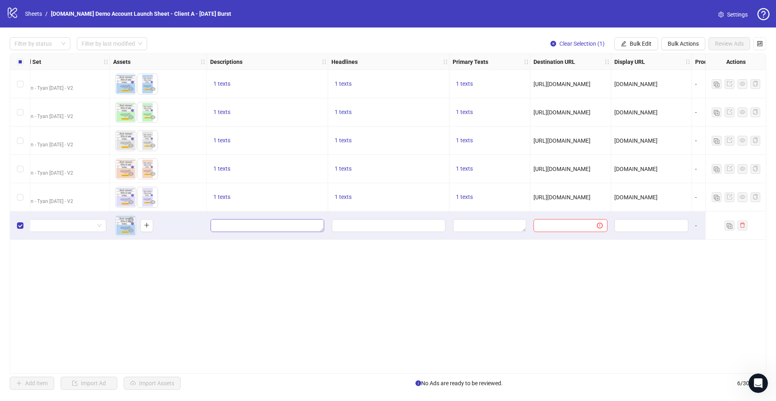
click at [323, 230] on textarea "Edit values" at bounding box center [268, 225] width 114 height 13
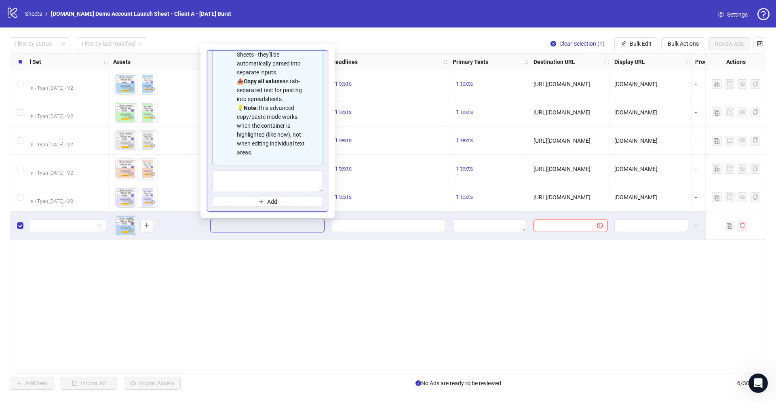
click at [410, 322] on div "Ad Format Ad Name Campaign & Ad Set Assets Descriptions Headlines Primary Texts…" at bounding box center [388, 213] width 756 height 320
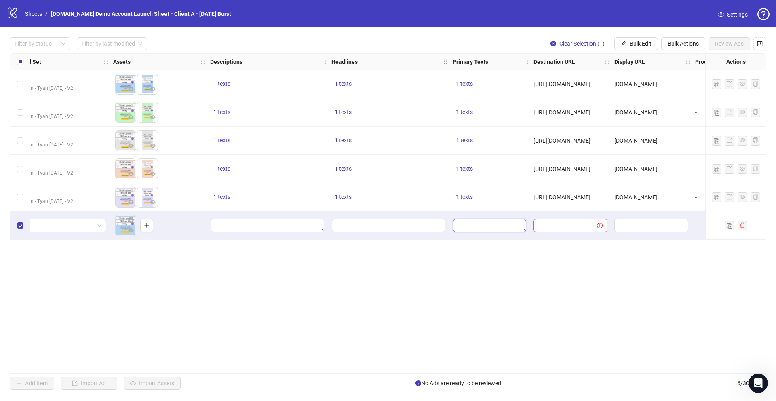
click at [502, 229] on textarea "Edit values" at bounding box center [489, 225] width 73 height 13
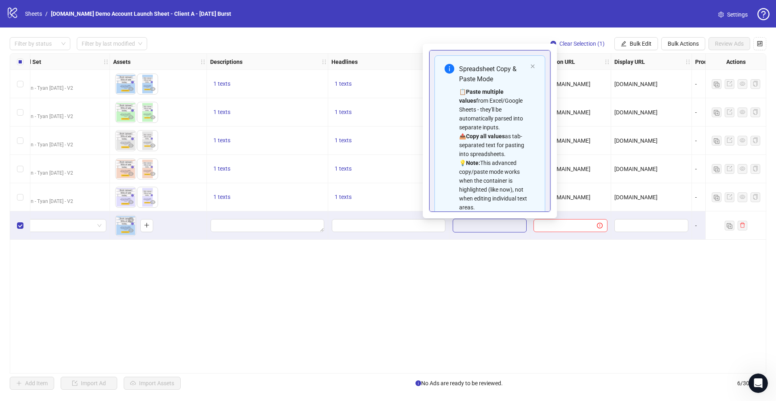
click at [493, 298] on div "Ad Format Ad Name Campaign & Ad Set Assets Descriptions Headlines Primary Texts…" at bounding box center [388, 213] width 756 height 320
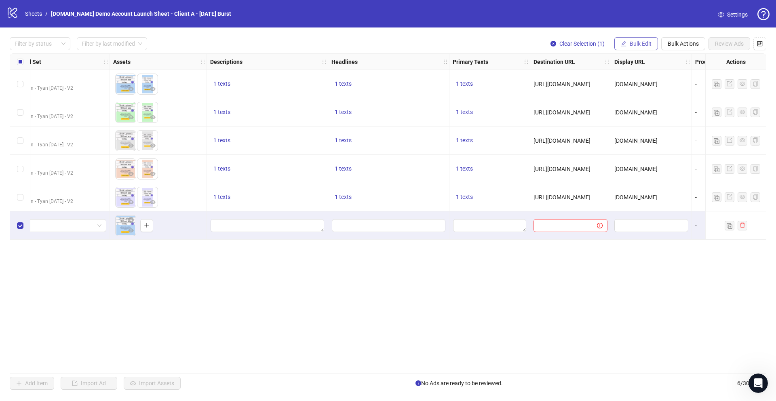
click at [594, 46] on span "Bulk Edit" at bounding box center [641, 43] width 22 height 6
click at [594, 137] on span "Destination URL" at bounding box center [644, 137] width 48 height 9
click at [594, 78] on input "text" at bounding box center [609, 78] width 145 height 9
type input "**********"
click at [594, 97] on icon "check" at bounding box center [689, 100] width 6 height 6
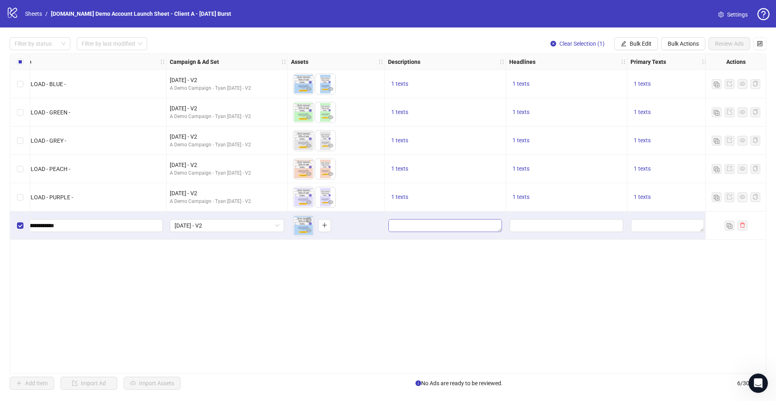
scroll to position [0, 209]
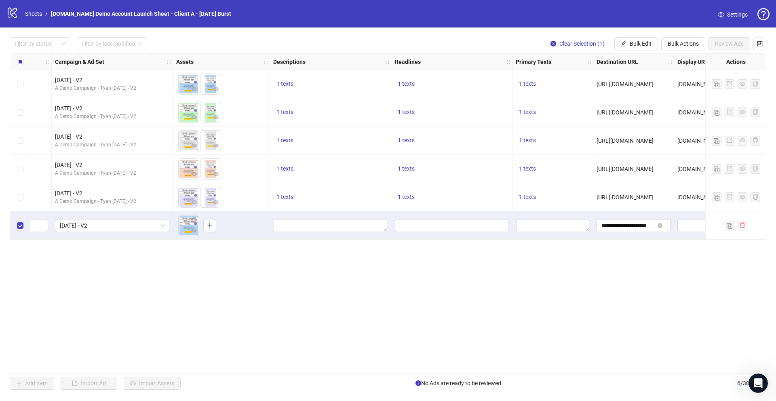
drag, startPoint x: 385, startPoint y: 230, endPoint x: 379, endPoint y: 216, distance: 15.0
click at [379, 216] on div at bounding box center [330, 225] width 121 height 28
drag, startPoint x: 507, startPoint y: 229, endPoint x: 507, endPoint y: 249, distance: 20.2
click at [507, 251] on div "Ad Format Ad Name Campaign & Ad Set Assets Descriptions Headlines Primary Texts…" at bounding box center [388, 213] width 756 height 320
click at [594, 42] on span "Bulk Edit" at bounding box center [641, 43] width 22 height 6
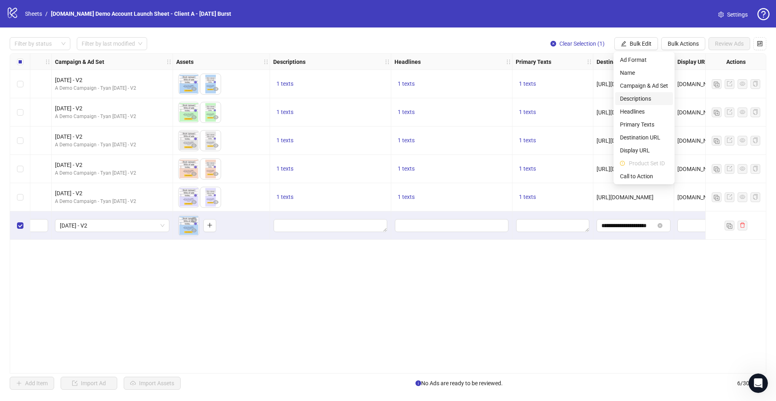
click at [594, 99] on span "Descriptions" at bounding box center [644, 98] width 48 height 9
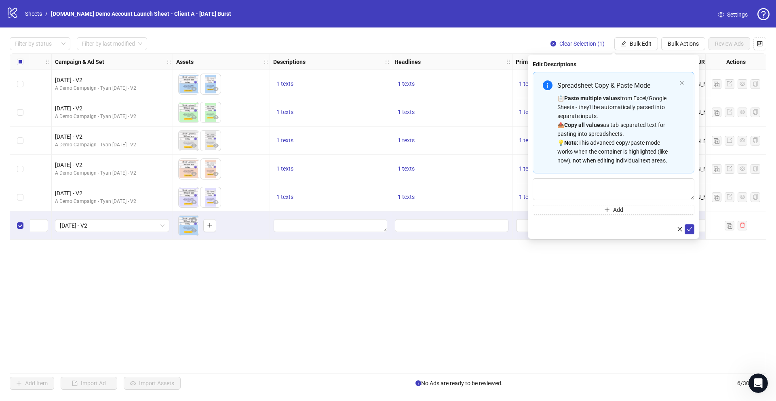
click at [531, 174] on div "Edit Descriptions Spreadsheet Copy & Paste Mode 📋 Paste multiple values from Ex…" at bounding box center [613, 147] width 171 height 184
click at [544, 164] on div "Spreadsheet Copy & Paste Mode 📋 Paste multiple values from Excel/Google Sheets …" at bounding box center [614, 122] width 162 height 101
click at [583, 230] on div at bounding box center [614, 229] width 162 height 10
click at [594, 187] on textarea "Multi-text input container - paste or copy values" at bounding box center [614, 189] width 162 height 22
paste textarea "**********"
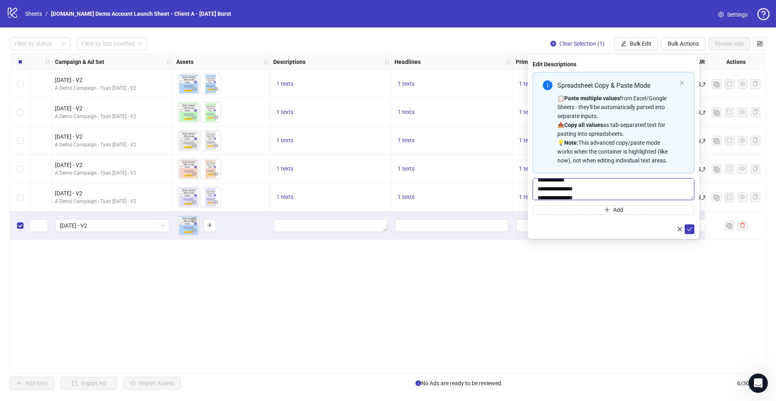
scroll to position [0, 0]
drag, startPoint x: 585, startPoint y: 194, endPoint x: 522, endPoint y: 172, distance: 66.7
click at [522, 172] on body "logo/logo-mobile Sheets / [DOMAIN_NAME] Demo Account Launch Sheet - Client A - …" at bounding box center [388, 200] width 776 height 401
type textarea "**********"
drag, startPoint x: 592, startPoint y: 195, endPoint x: 526, endPoint y: 189, distance: 65.3
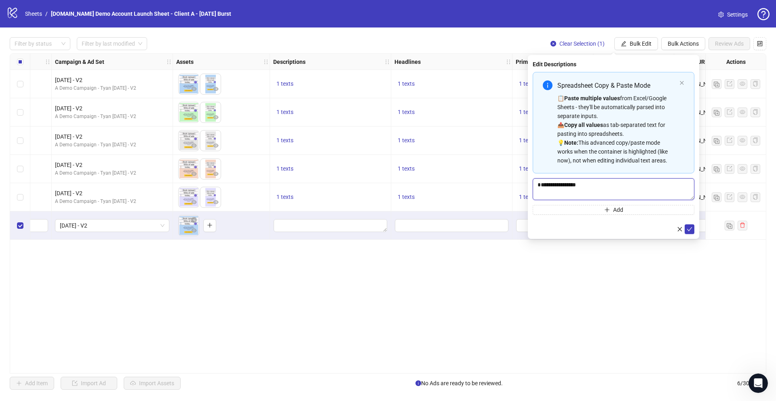
click at [526, 189] on body "logo/logo-mobile Sheets / [DOMAIN_NAME] Demo Account Launch Sheet - Client A - …" at bounding box center [388, 200] width 776 height 401
click at [566, 253] on div "Ad Format Ad Name Campaign & Ad Set Assets Descriptions Headlines Primary Texts…" at bounding box center [388, 213] width 756 height 320
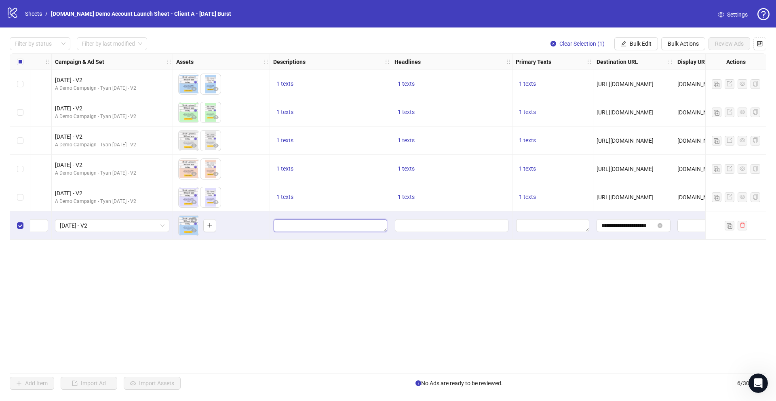
click at [346, 231] on textarea "Edit values" at bounding box center [331, 225] width 114 height 13
click at [432, 221] on input "Edit values" at bounding box center [452, 225] width 114 height 13
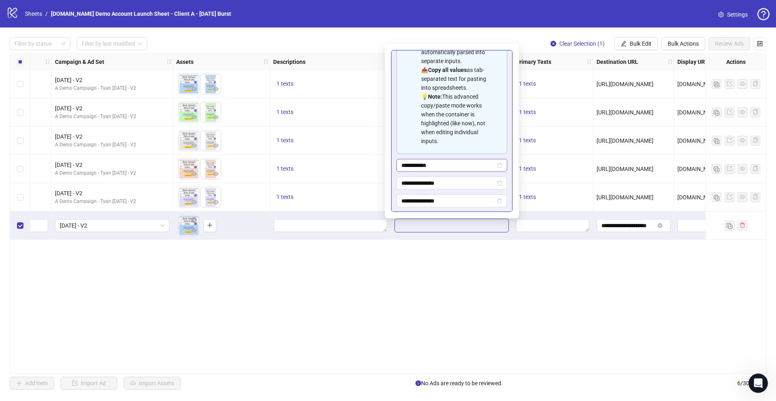
scroll to position [65, 0]
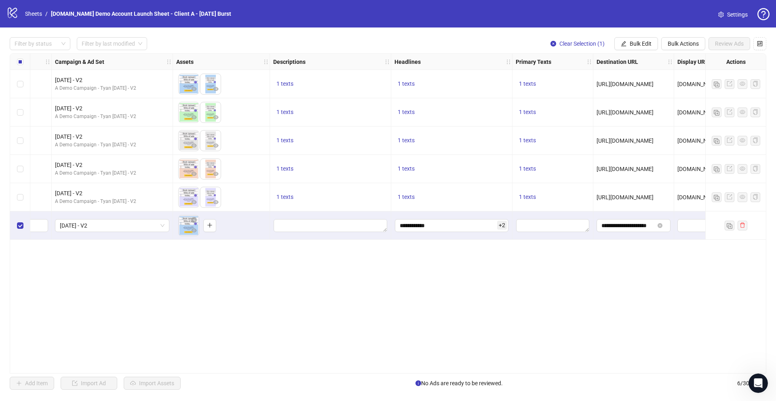
click at [458, 280] on div "Ad Format Ad Name Campaign & Ad Set Assets Descriptions Headlines Primary Texts…" at bounding box center [388, 213] width 756 height 320
click at [476, 225] on input "**********" at bounding box center [452, 225] width 114 height 13
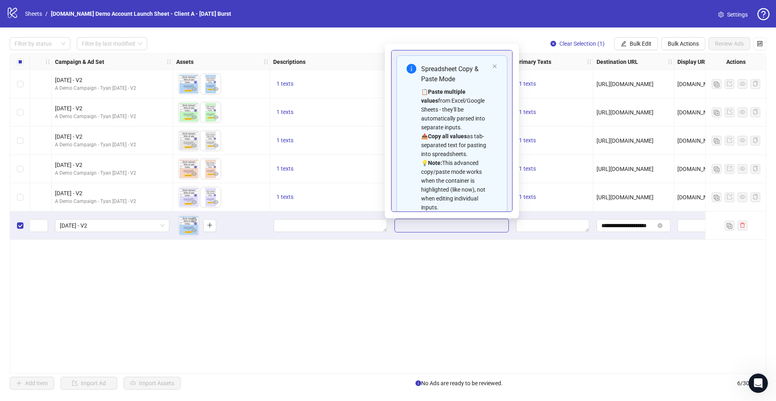
scroll to position [82, 0]
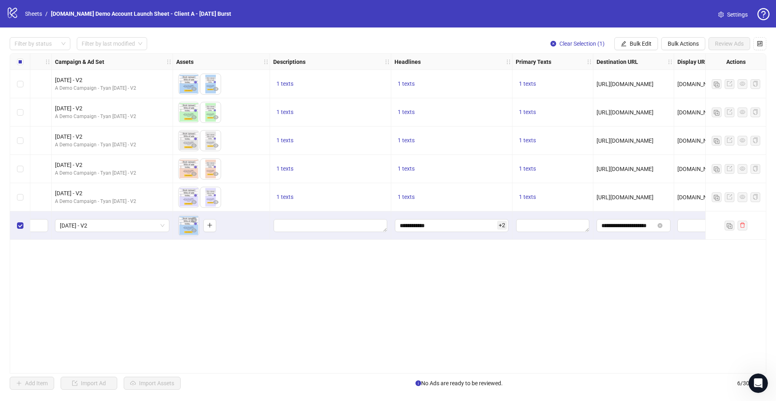
click at [449, 310] on div "Ad Format Ad Name Campaign & Ad Set Assets Descriptions Headlines Primary Texts…" at bounding box center [388, 213] width 756 height 320
click at [344, 230] on textarea "Edit values" at bounding box center [331, 225] width 114 height 13
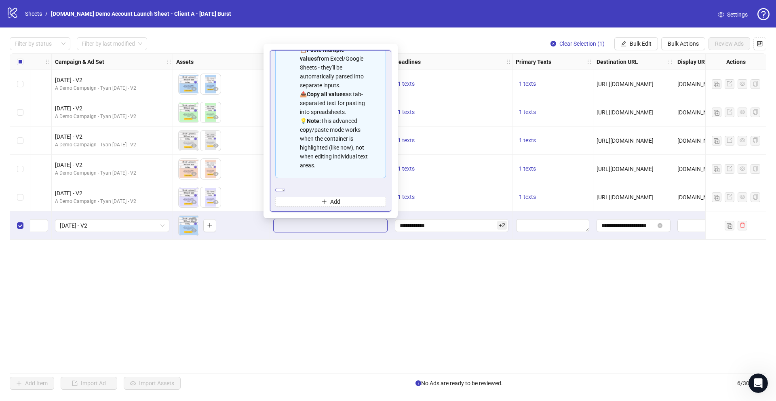
type textarea "**********"
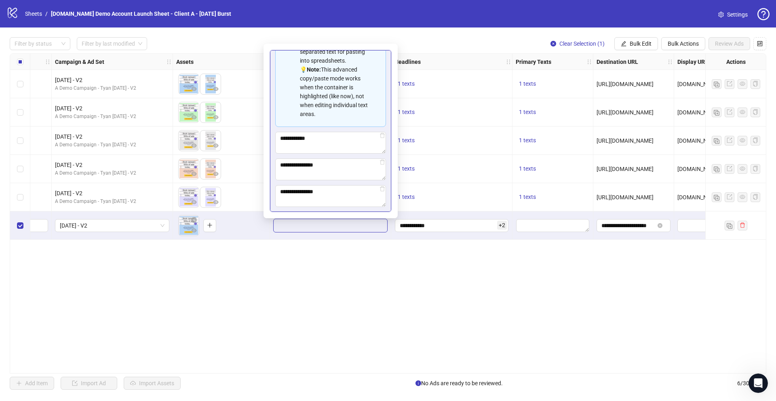
scroll to position [108, 0]
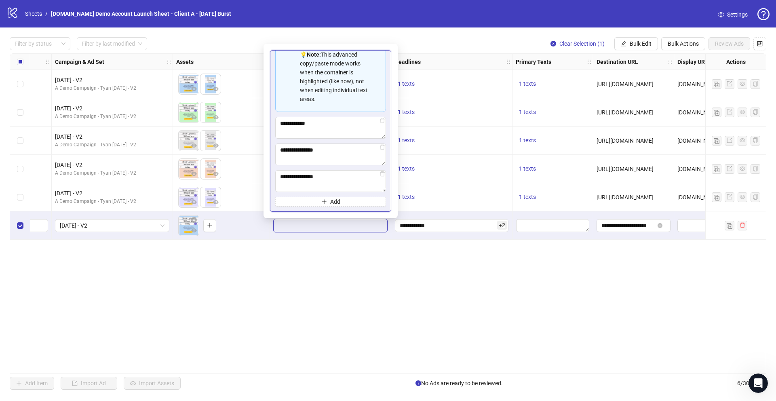
click at [341, 270] on div "Ad Format Ad Name Campaign & Ad Set Assets Descriptions Headlines Primary Texts…" at bounding box center [388, 213] width 756 height 320
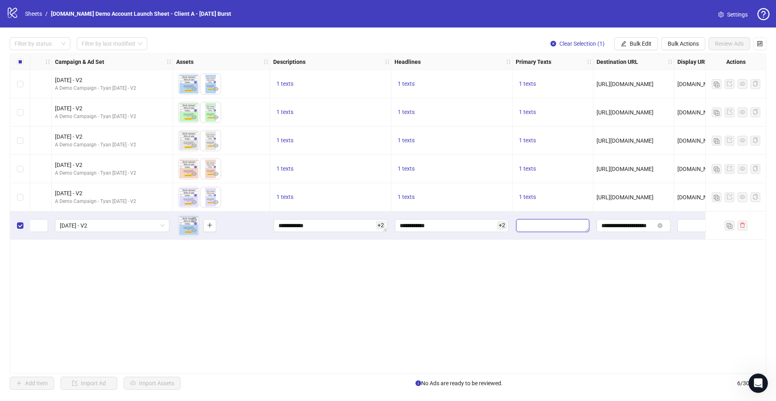
click at [558, 224] on textarea "Edit values" at bounding box center [552, 225] width 73 height 13
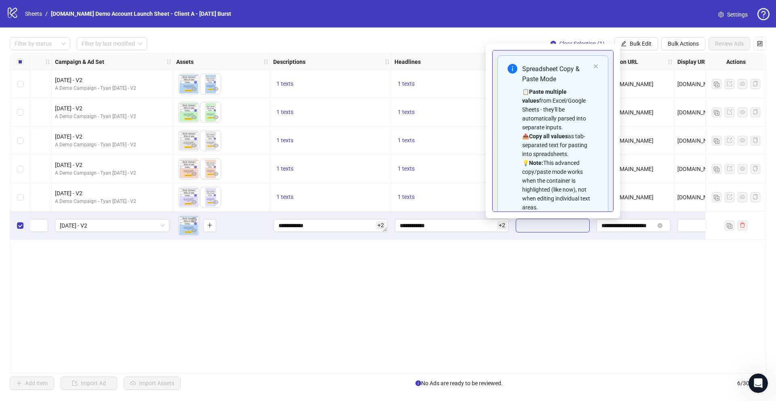
scroll to position [55, 0]
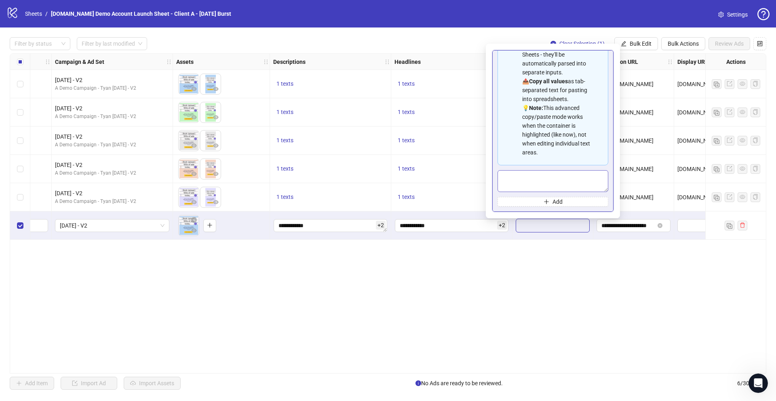
type textarea "**********"
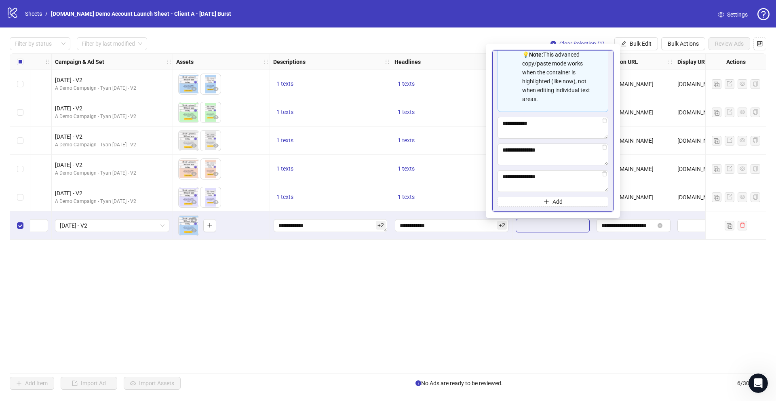
click at [558, 298] on div "Ad Format Ad Name Campaign & Ad Set Assets Descriptions Headlines Primary Texts…" at bounding box center [388, 213] width 756 height 320
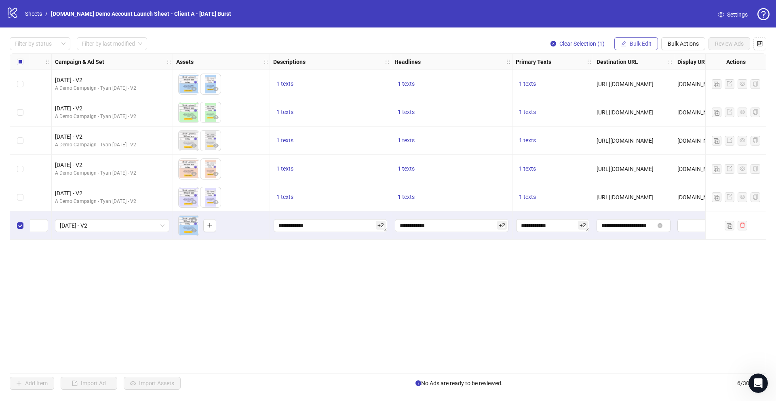
click at [594, 43] on span "Bulk Edit" at bounding box center [641, 43] width 22 height 6
click at [594, 97] on span "Descriptions" at bounding box center [644, 98] width 48 height 9
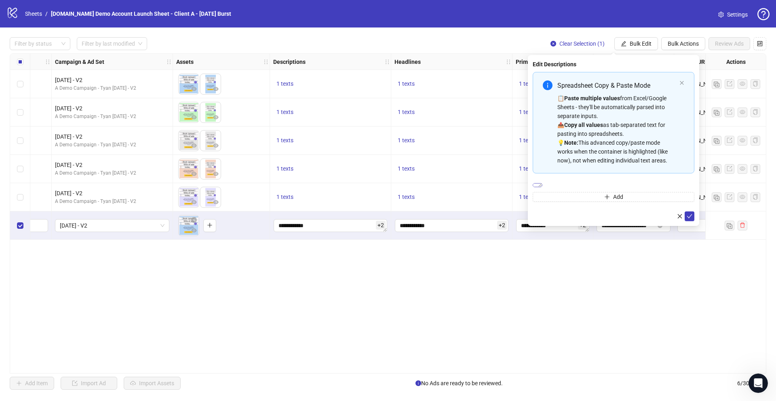
scroll to position [0, 0]
click at [553, 314] on div "Ad Format Ad Name Campaign & Ad Set Assets Descriptions Headlines Primary Texts…" at bounding box center [388, 213] width 756 height 320
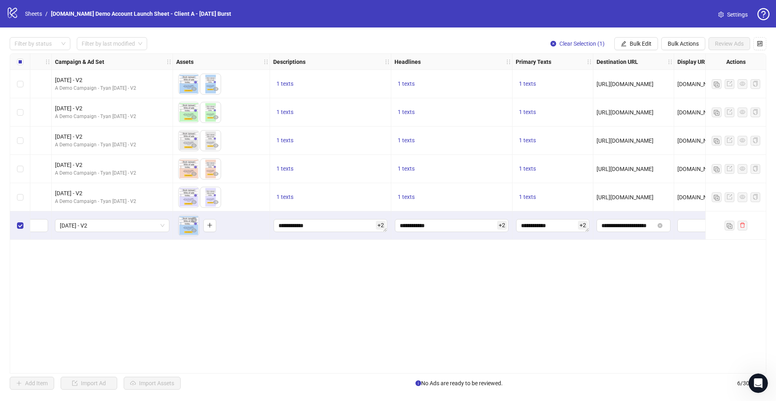
click at [18, 230] on div "Select row 6" at bounding box center [20, 225] width 20 height 28
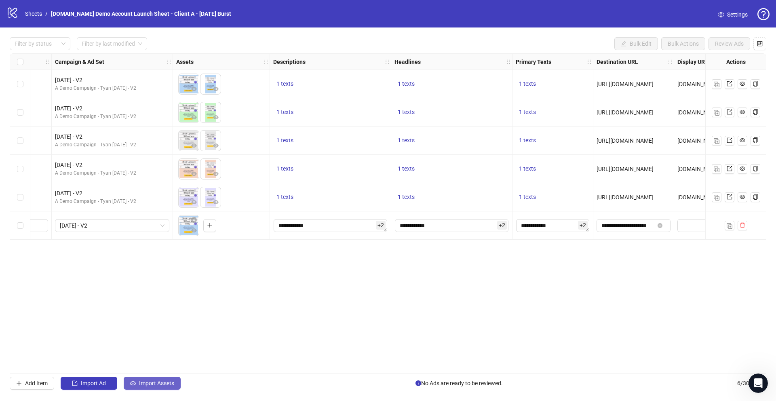
click at [156, 336] on button "Import Assets" at bounding box center [152, 383] width 57 height 13
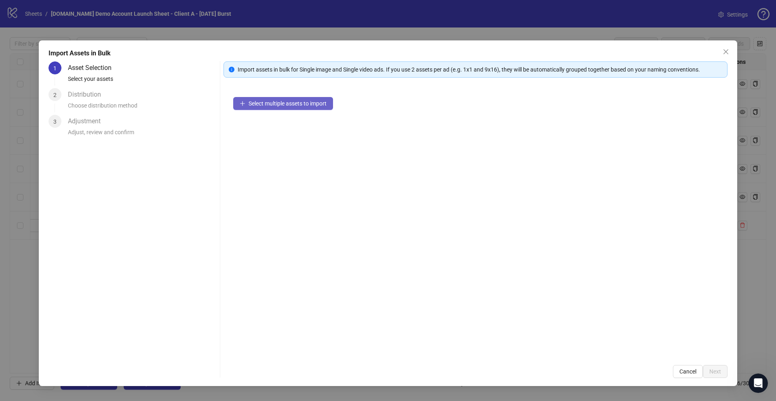
click at [270, 99] on button "Select multiple assets to import" at bounding box center [283, 103] width 100 height 13
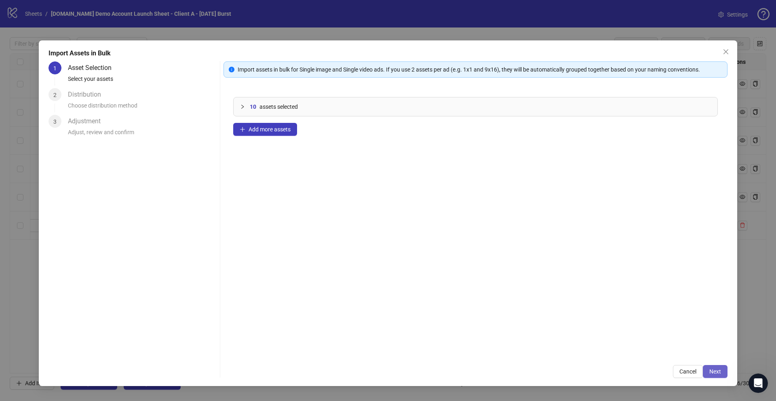
click at [594, 336] on span "Next" at bounding box center [715, 371] width 12 height 6
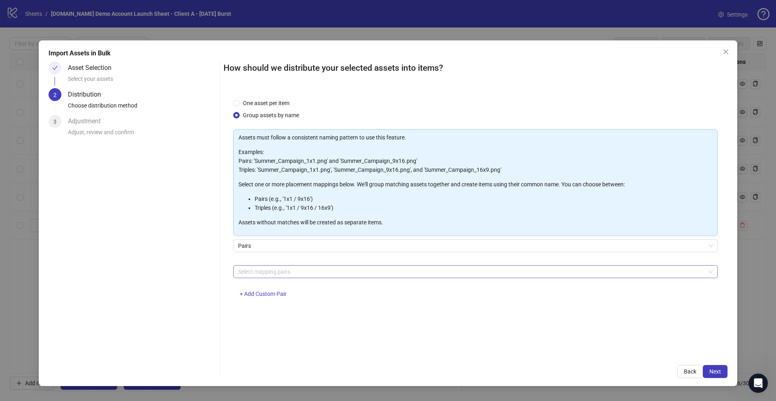
click at [265, 268] on div at bounding box center [471, 271] width 473 height 11
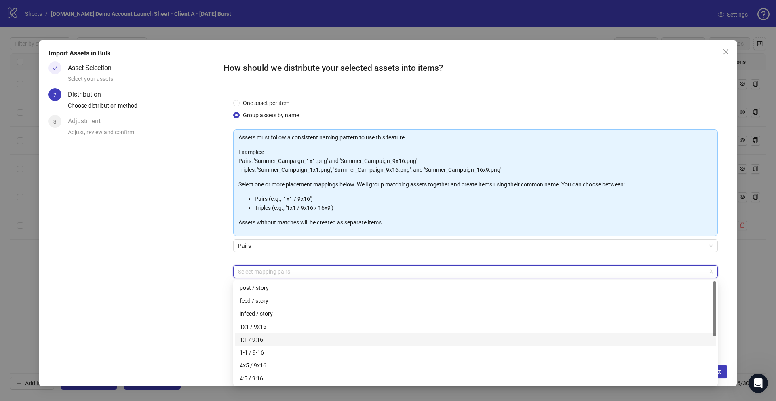
click at [264, 325] on div "1x1 / 9x16" at bounding box center [476, 326] width 472 height 9
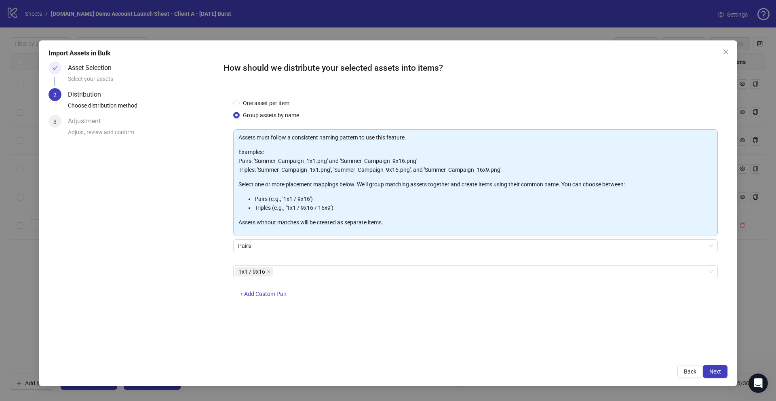
click at [223, 234] on div "One asset per item Group assets by name Assets must follow a consistent naming …" at bounding box center [475, 222] width 504 height 266
click at [594, 336] on span "Next" at bounding box center [715, 371] width 12 height 6
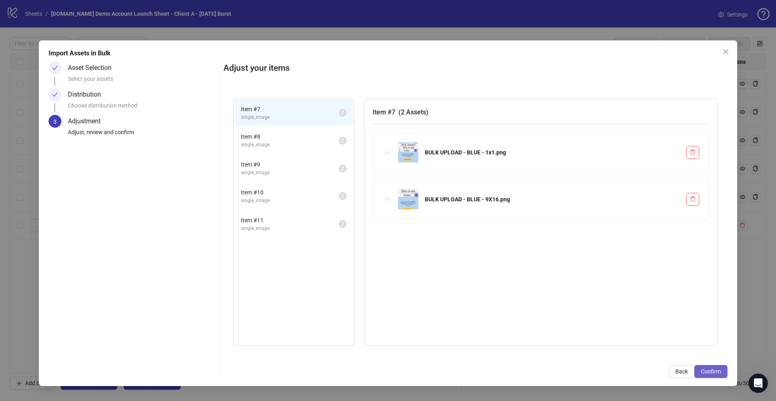
click at [594, 336] on span "Confirm" at bounding box center [711, 371] width 20 height 6
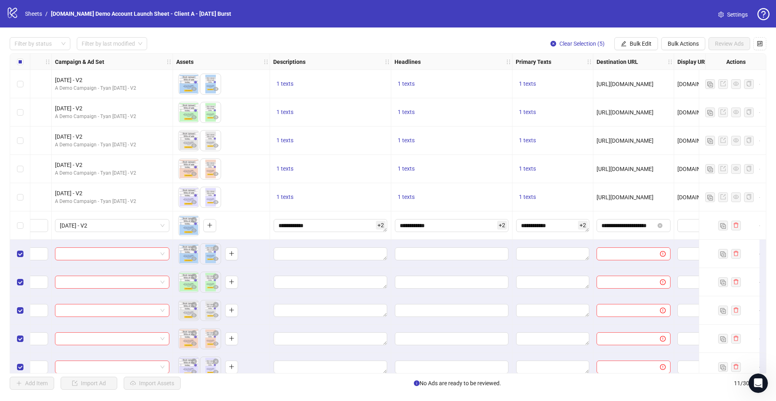
scroll to position [11, 209]
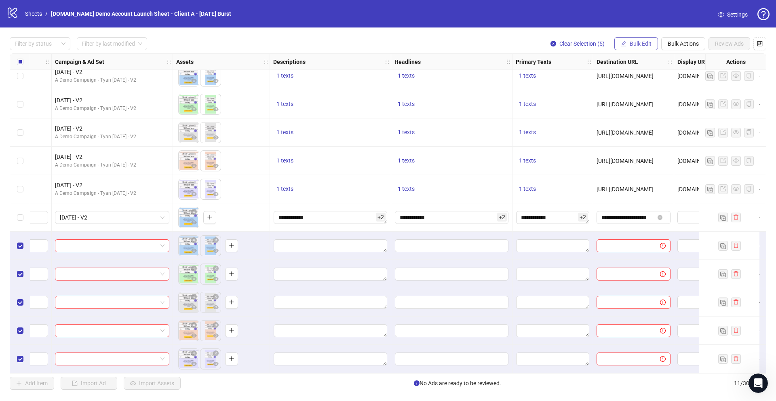
click at [594, 44] on button "Bulk Edit" at bounding box center [636, 43] width 44 height 13
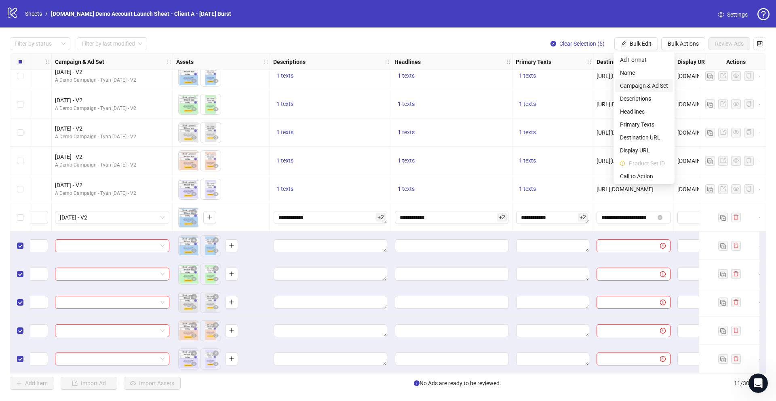
click at [594, 86] on span "Campaign & Ad Set" at bounding box center [644, 85] width 48 height 9
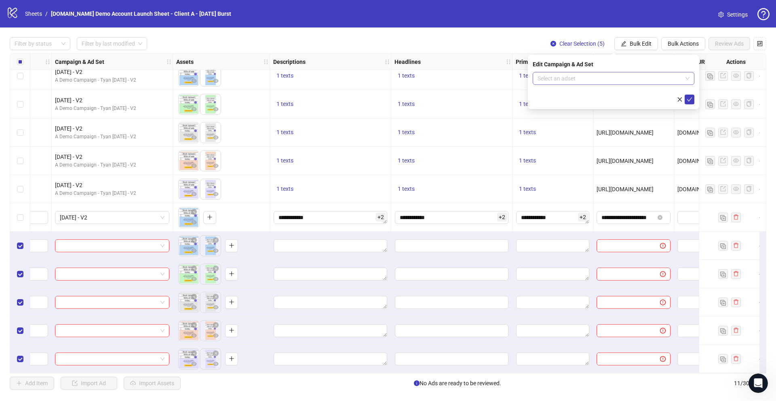
click at [566, 75] on input "search" at bounding box center [609, 78] width 145 height 12
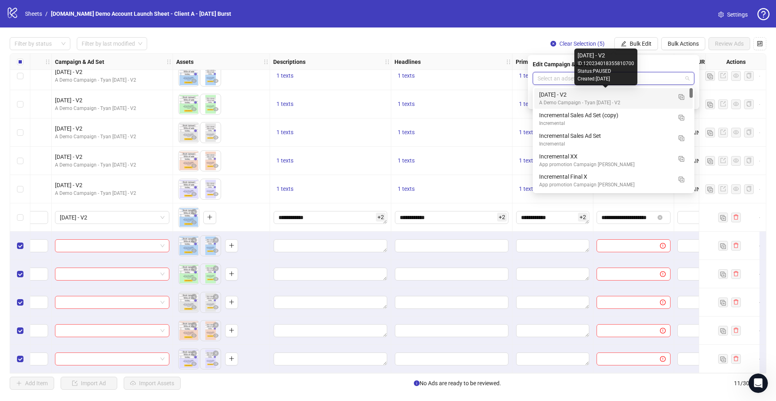
click at [585, 96] on div "[DATE] - V2" at bounding box center [605, 94] width 133 height 9
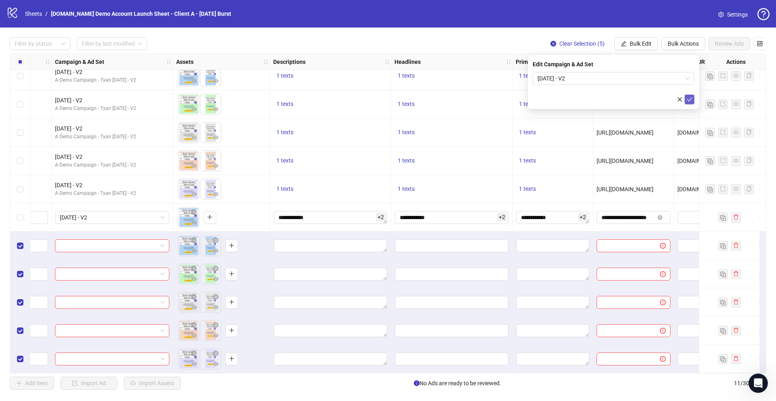
click at [594, 100] on icon "check" at bounding box center [689, 100] width 6 height 6
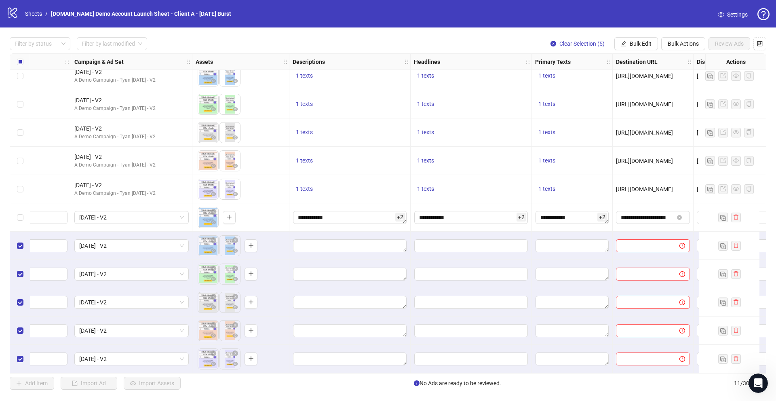
scroll to position [11, 283]
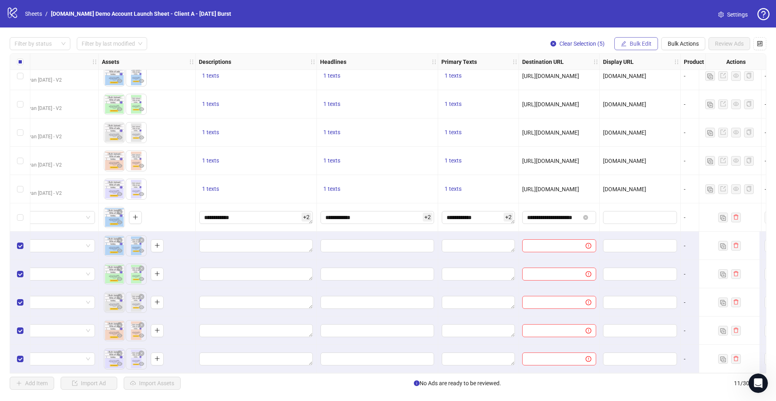
click at [594, 40] on span "Bulk Edit" at bounding box center [641, 43] width 22 height 6
click at [594, 44] on icon "control" at bounding box center [760, 44] width 6 height 6
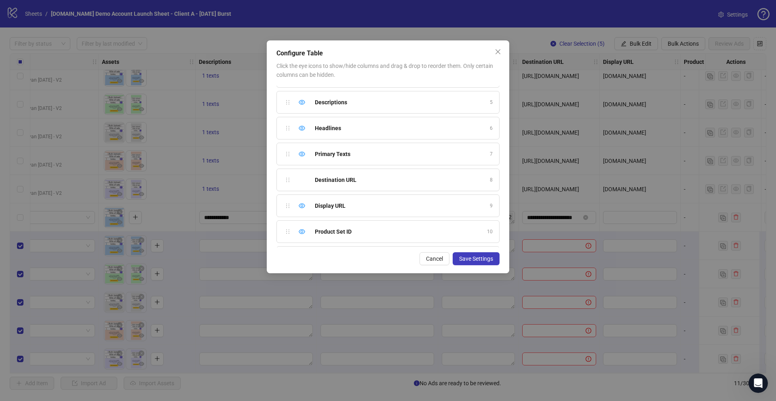
scroll to position [252, 0]
click at [301, 181] on icon "eye" at bounding box center [302, 181] width 6 height 6
click at [302, 103] on icon "eye" at bounding box center [302, 103] width 6 height 6
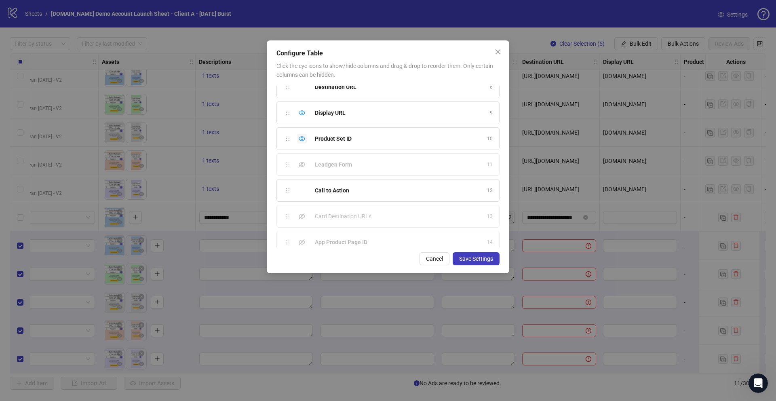
scroll to position [177, 0]
click at [302, 152] on icon "eye" at bounding box center [302, 152] width 6 height 6
click at [485, 256] on span "Save Settings" at bounding box center [476, 258] width 34 height 6
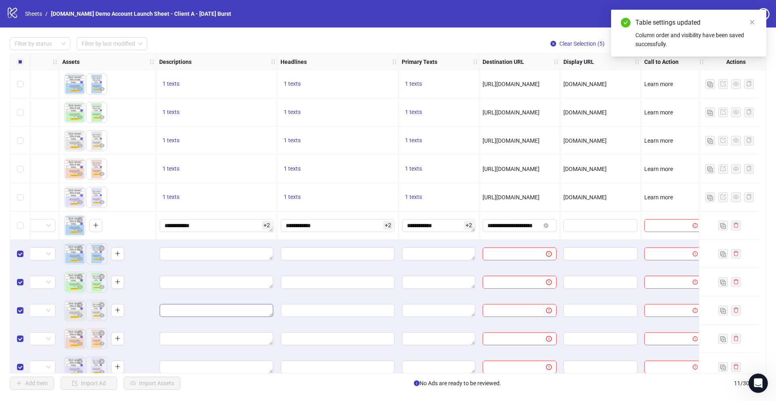
scroll to position [0, 330]
click at [594, 24] on icon "close" at bounding box center [752, 22] width 6 height 6
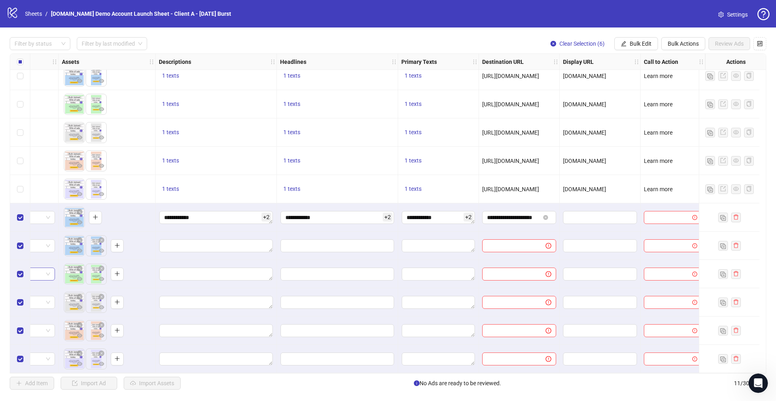
scroll to position [11, 330]
click at [594, 42] on span "Bulk Edit" at bounding box center [641, 43] width 22 height 6
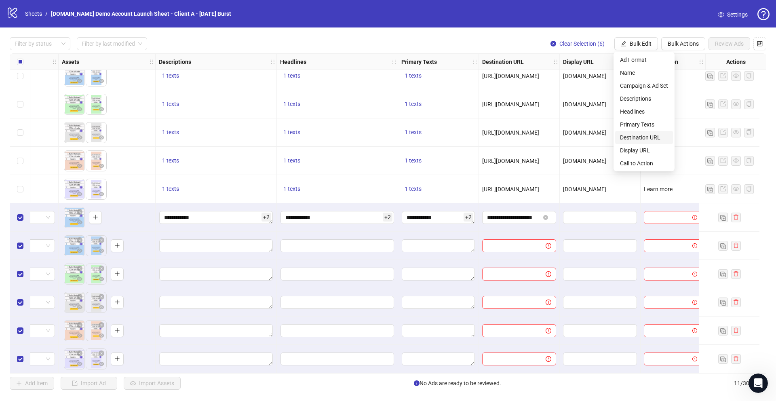
click at [594, 138] on span "Destination URL" at bounding box center [644, 137] width 48 height 9
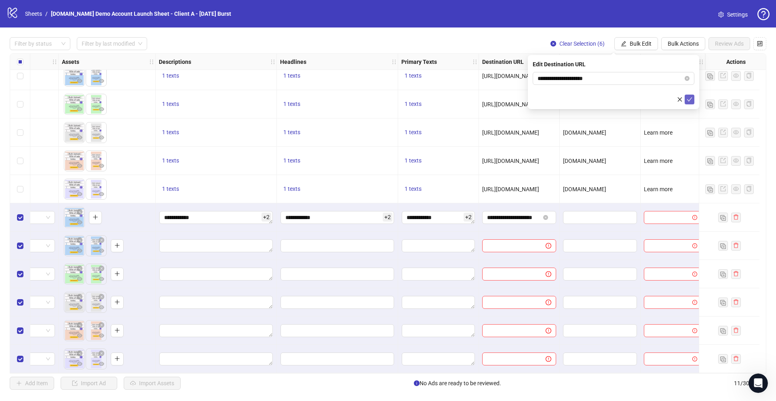
click at [594, 100] on icon "check" at bounding box center [689, 100] width 6 height 6
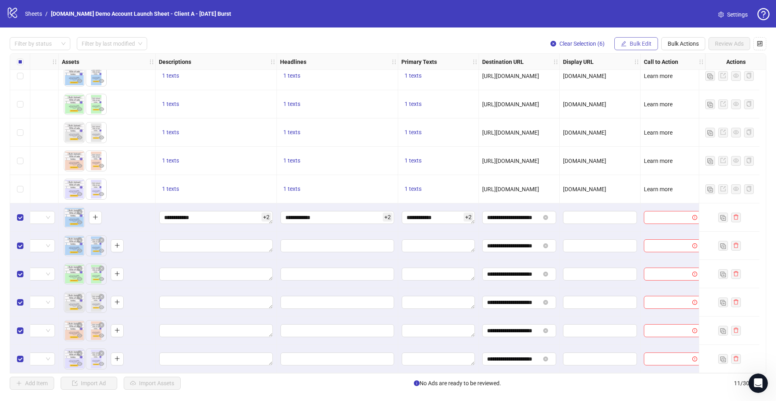
click at [594, 44] on span "Bulk Edit" at bounding box center [641, 43] width 22 height 6
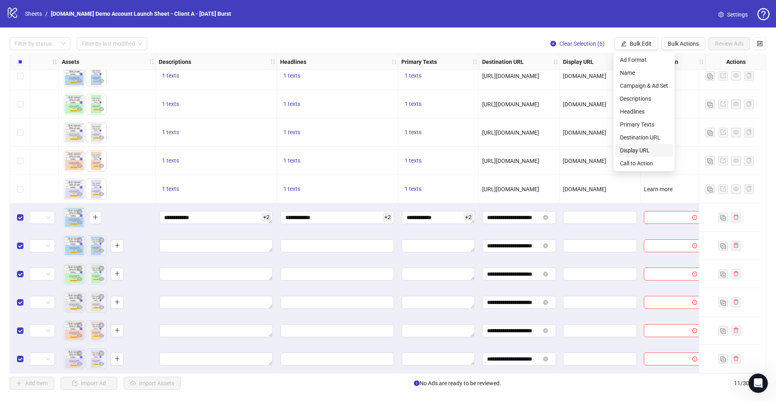
click at [594, 149] on span "Display URL" at bounding box center [644, 150] width 48 height 9
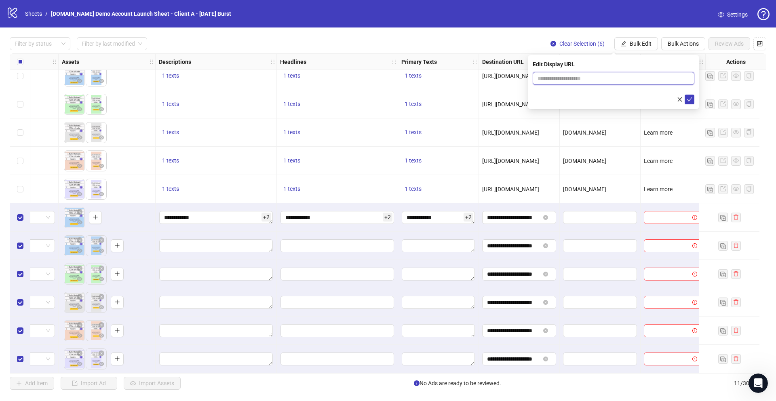
click at [594, 83] on input "text" at bounding box center [614, 78] width 162 height 13
type input "*********"
click at [594, 101] on icon "check" at bounding box center [689, 99] width 5 height 4
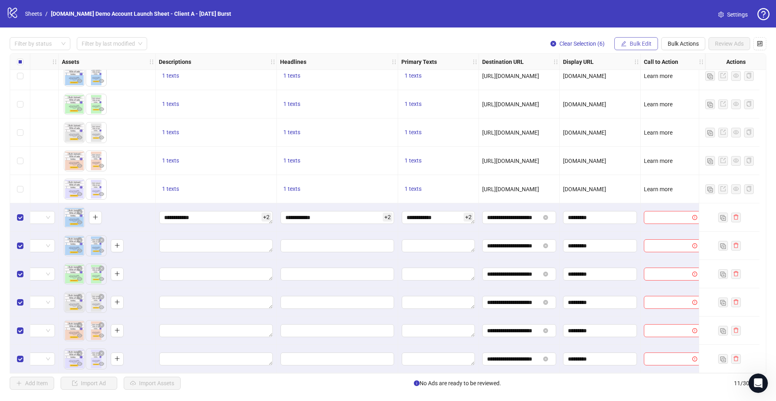
click at [594, 41] on span "Bulk Edit" at bounding box center [641, 43] width 22 height 6
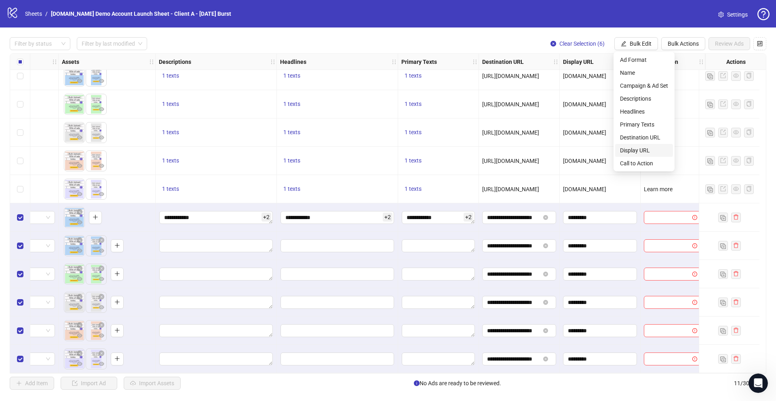
click at [594, 147] on span "Display URL" at bounding box center [644, 150] width 48 height 9
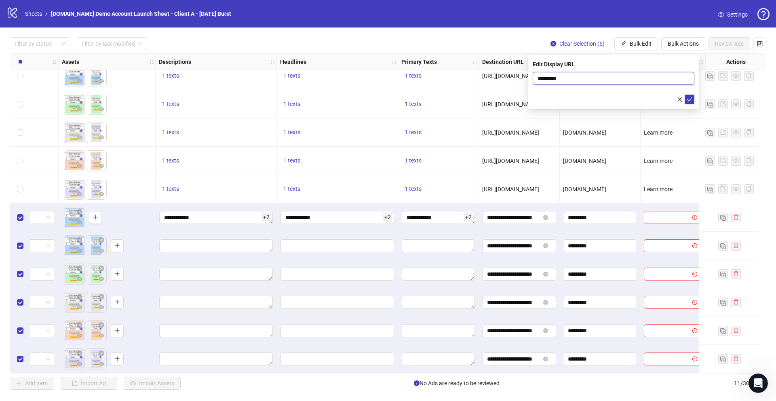
click at [592, 77] on input "*********" at bounding box center [614, 78] width 162 height 13
type input "*"
click at [558, 82] on input "text" at bounding box center [614, 78] width 162 height 13
type input "**********"
click at [594, 99] on icon "check" at bounding box center [689, 99] width 5 height 4
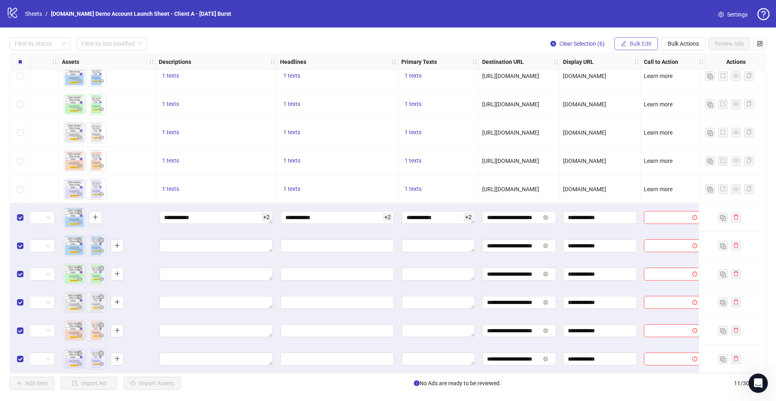
click at [594, 40] on span "Bulk Edit" at bounding box center [641, 43] width 22 height 6
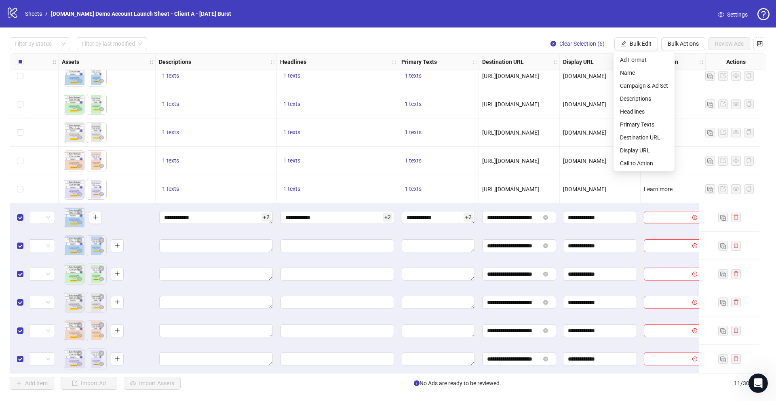
click at [518, 38] on div "Filter by status Filter by last modified Clear Selection (6) Bulk Edit Bulk Act…" at bounding box center [388, 43] width 756 height 13
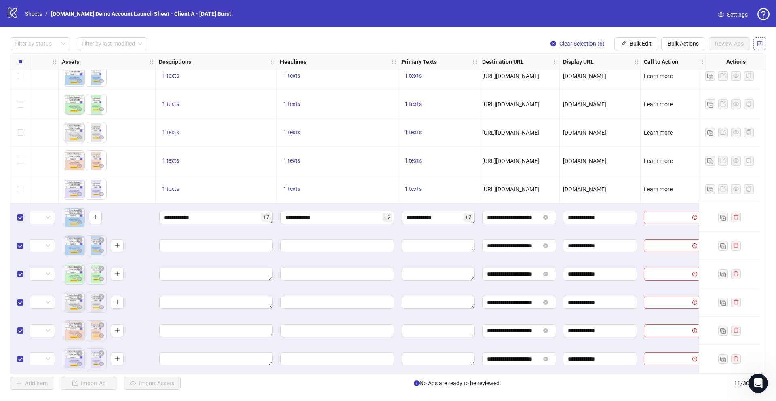
click at [594, 44] on icon "control" at bounding box center [759, 43] width 5 height 5
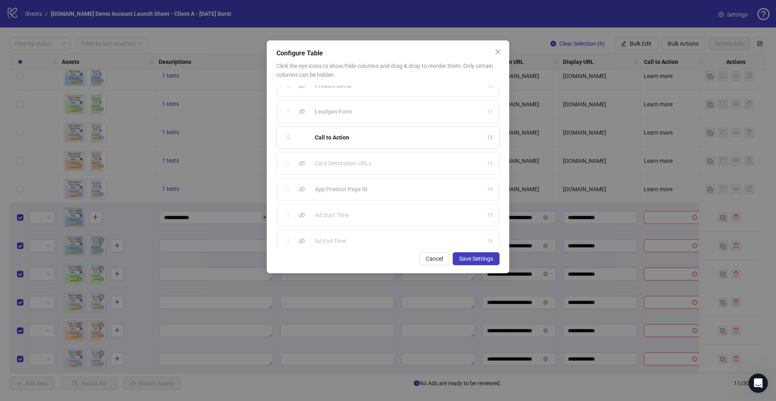
scroll to position [252, 0]
click at [499, 51] on icon "close" at bounding box center [497, 51] width 5 height 5
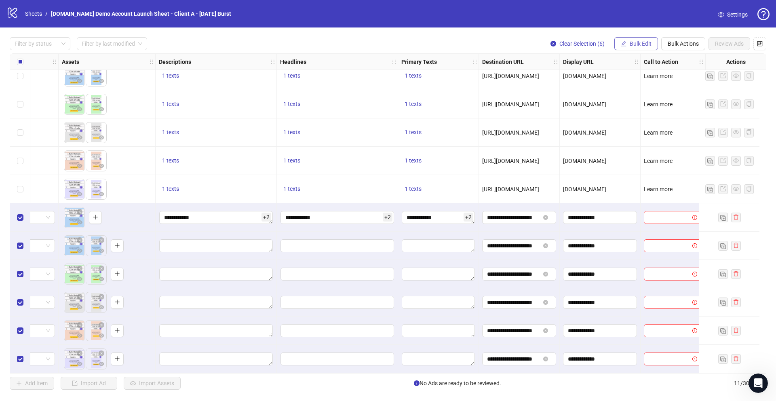
click at [594, 46] on span "Bulk Edit" at bounding box center [641, 43] width 22 height 6
click at [584, 36] on div "Filter by status Filter by last modified Clear Selection (6) Bulk Edit Bulk Act…" at bounding box center [388, 213] width 776 height 372
click at [594, 46] on span "Bulk Edit" at bounding box center [641, 43] width 22 height 6
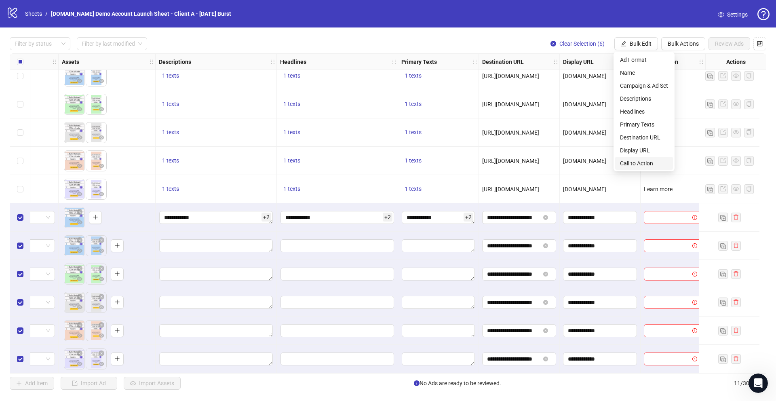
click at [594, 164] on span "Call to Action" at bounding box center [644, 163] width 48 height 9
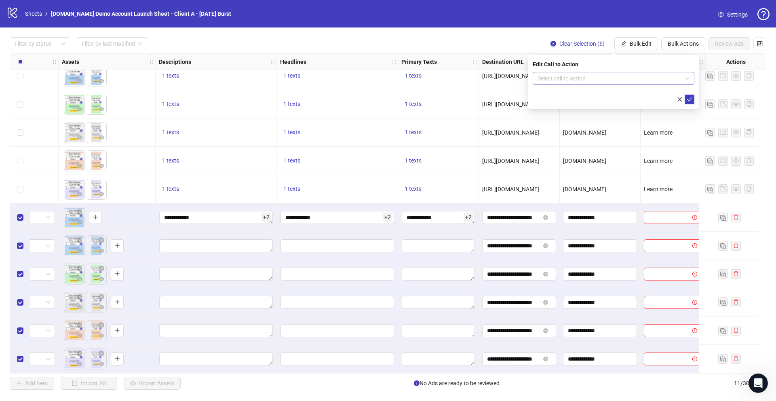
click at [594, 80] on input "search" at bounding box center [609, 78] width 145 height 12
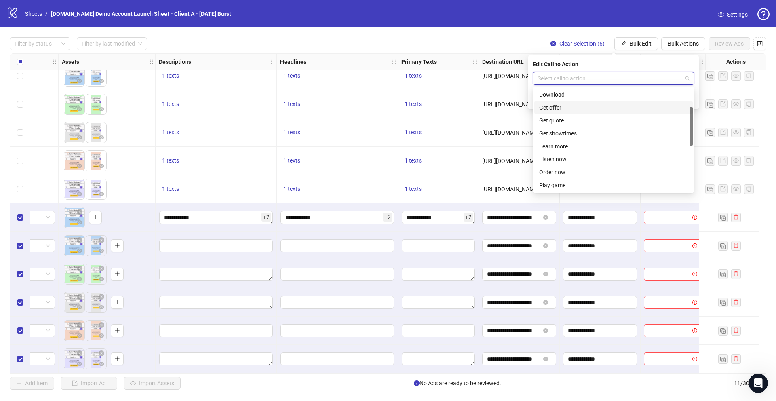
scroll to position [66, 0]
click at [561, 158] on div "Listen now" at bounding box center [613, 158] width 149 height 9
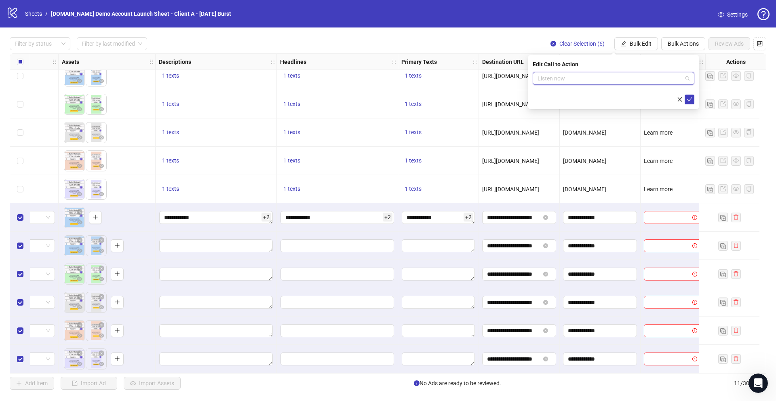
click at [575, 82] on span "Listen now" at bounding box center [613, 78] width 152 height 12
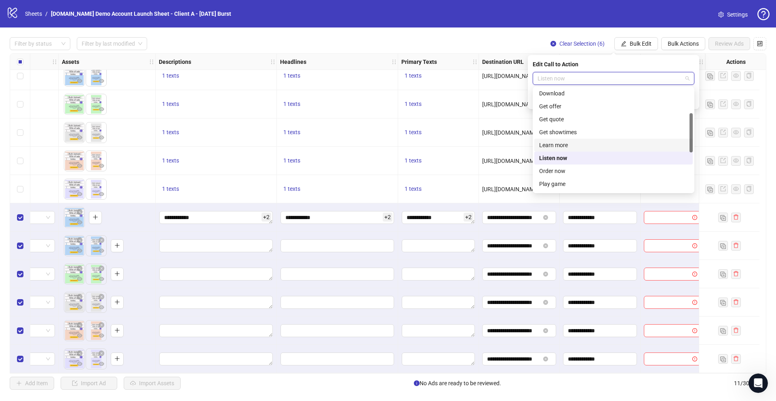
click at [558, 141] on div "Learn more" at bounding box center [613, 145] width 149 height 9
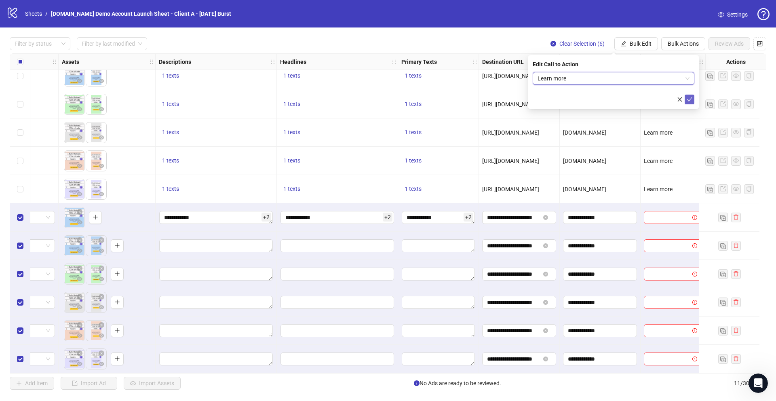
click at [594, 99] on icon "check" at bounding box center [689, 100] width 6 height 6
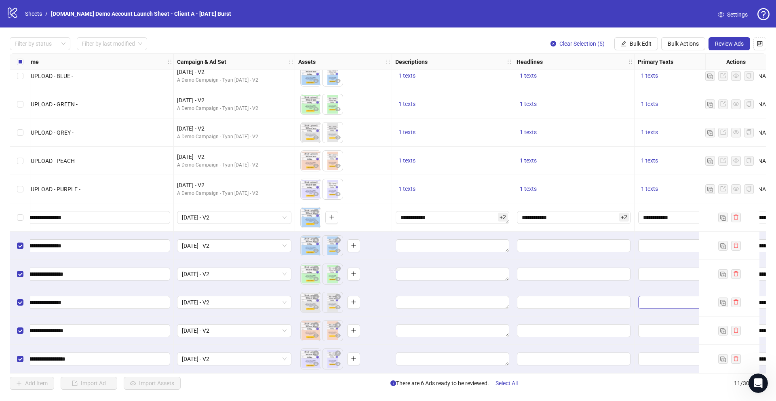
scroll to position [11, 87]
click at [594, 43] on span "Bulk Edit" at bounding box center [641, 43] width 22 height 6
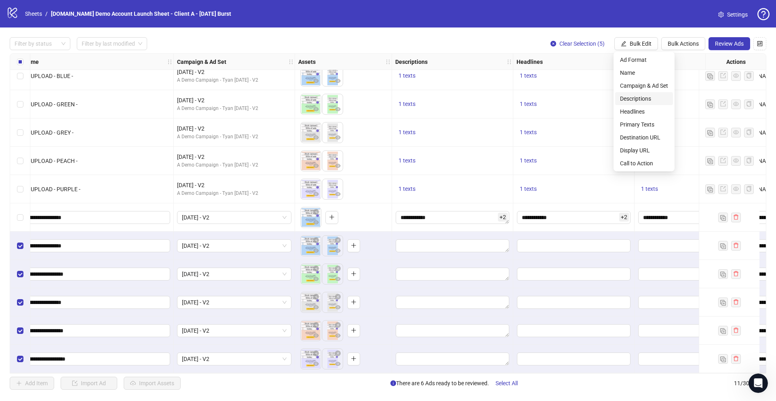
click at [594, 94] on span "Descriptions" at bounding box center [644, 98] width 48 height 9
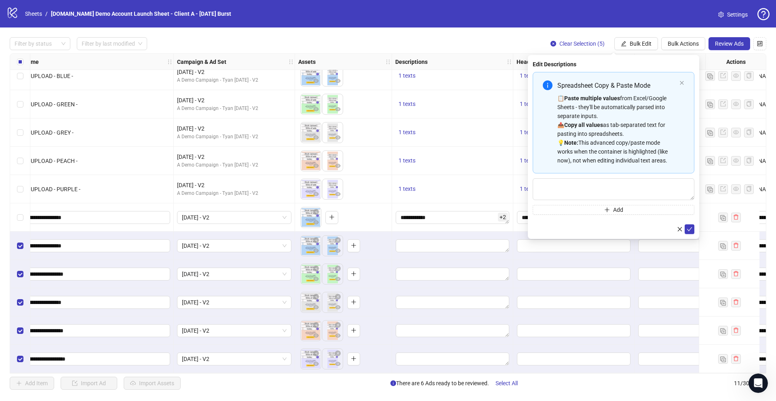
click at [532, 174] on div "Edit Descriptions Spreadsheet Copy & Paste Mode 📋 Paste multiple values from Ex…" at bounding box center [613, 147] width 171 height 184
click at [563, 189] on textarea "Multi-text input container - paste or copy values" at bounding box center [614, 189] width 162 height 22
paste textarea "**********"
type textarea "**********"
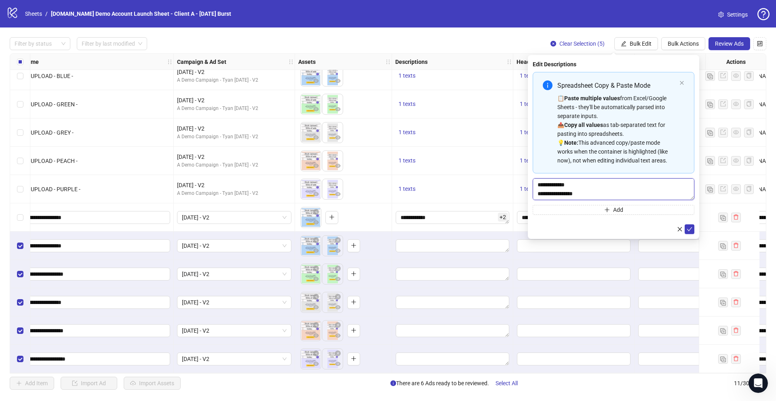
drag, startPoint x: 588, startPoint y: 192, endPoint x: 522, endPoint y: 176, distance: 67.8
click at [522, 177] on body "logo/logo-mobile Sheets / [DOMAIN_NAME] Demo Account Launch Sheet - Client A - …" at bounding box center [388, 200] width 776 height 401
click at [530, 147] on div "Edit Descriptions Spreadsheet Copy & Paste Mode 📋 Paste multiple values from Ex…" at bounding box center [613, 147] width 171 height 184
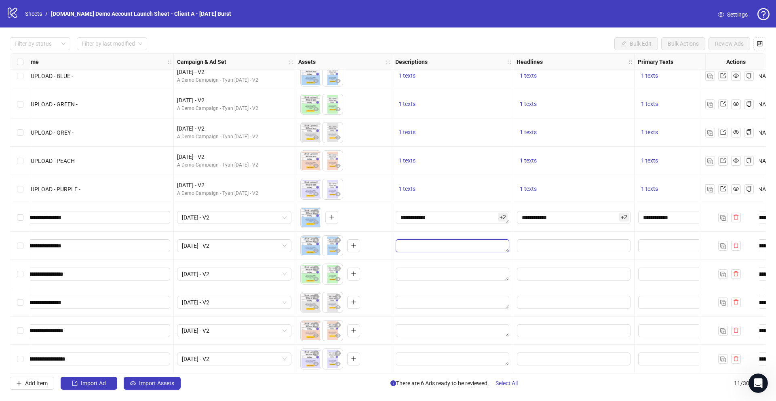
click at [458, 246] on textarea "Edit values" at bounding box center [453, 245] width 114 height 13
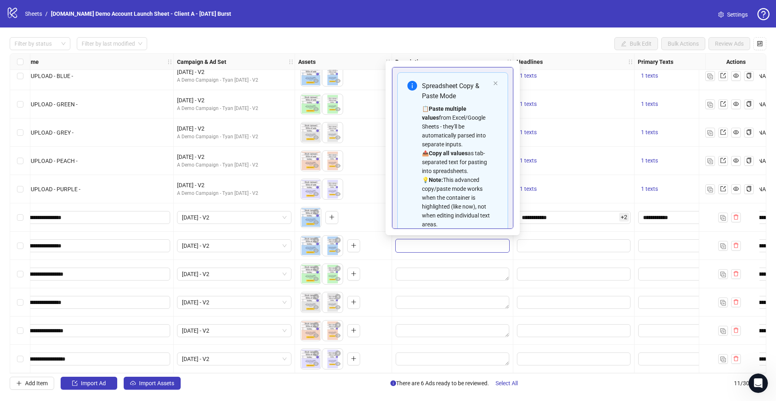
scroll to position [55, 0]
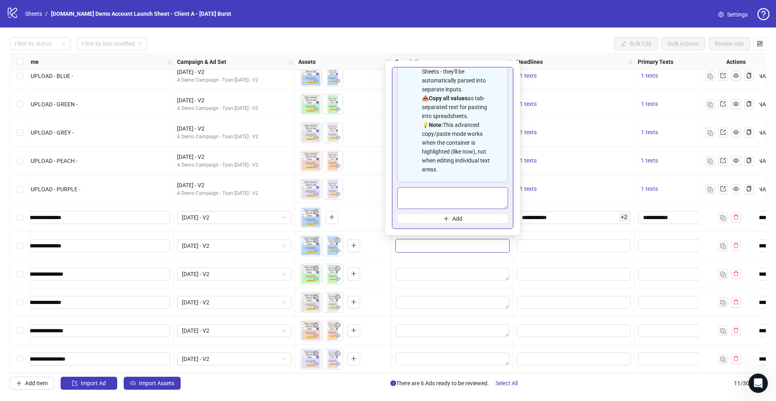
type textarea "**********"
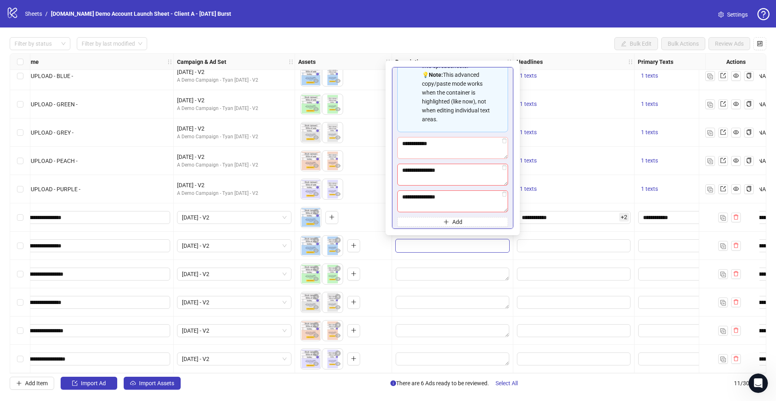
scroll to position [108, 0]
click at [378, 216] on div "To pick up a draggable item, press the space bar. While dragging, use the arrow…" at bounding box center [343, 217] width 90 height 25
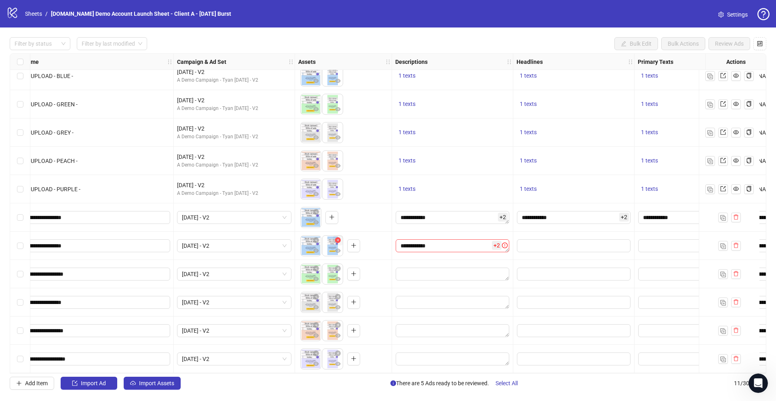
click at [338, 237] on icon "close-circle" at bounding box center [338, 240] width 6 height 6
click at [457, 240] on textarea "**********" at bounding box center [453, 245] width 114 height 13
click at [375, 244] on div "To pick up a draggable item, press the space bar. While dragging, use the arrow…" at bounding box center [343, 245] width 90 height 25
click at [538, 242] on input "Edit values" at bounding box center [574, 245] width 114 height 13
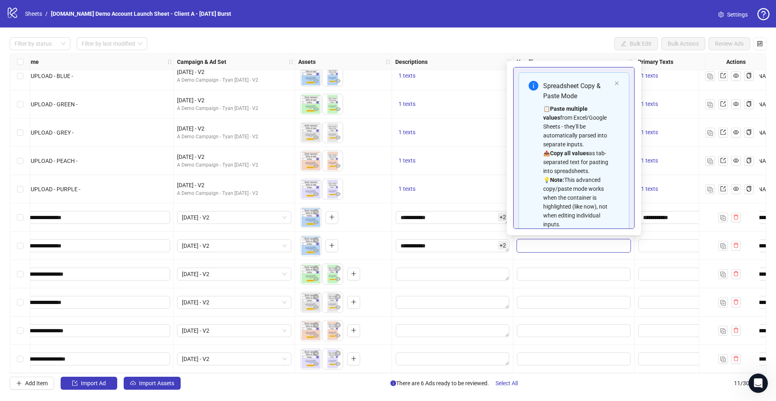
scroll to position [82, 0]
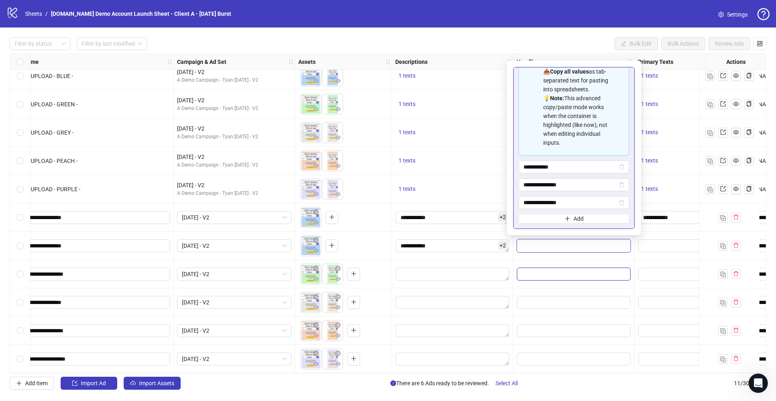
click at [594, 267] on input "Edit values" at bounding box center [574, 273] width 114 height 13
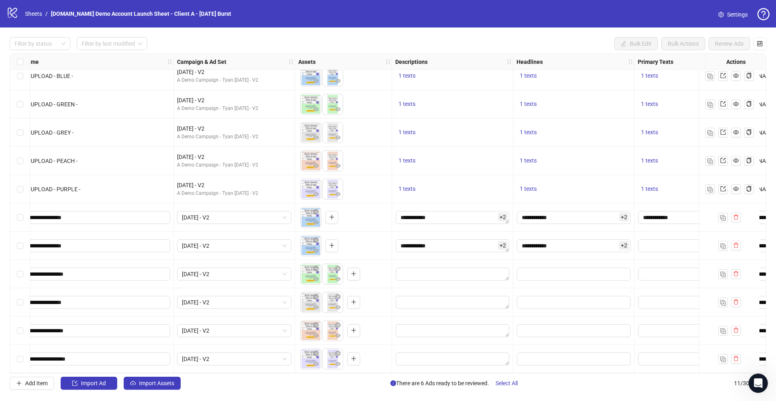
click at [453, 192] on div "1 texts" at bounding box center [452, 189] width 121 height 28
click at [578, 240] on input "**********" at bounding box center [574, 245] width 114 height 13
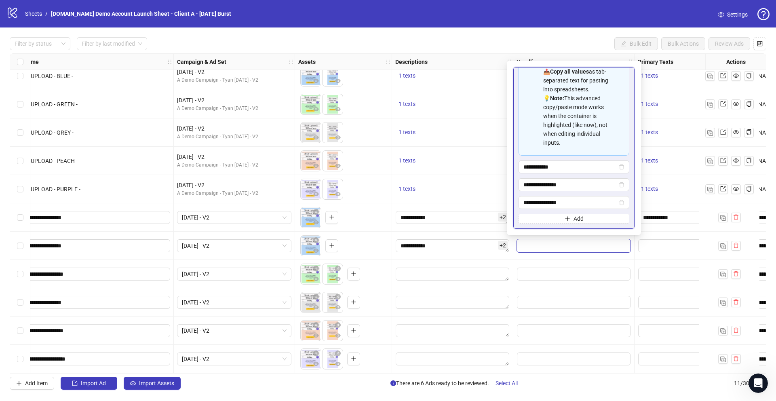
click at [476, 171] on div "1 texts" at bounding box center [452, 161] width 121 height 28
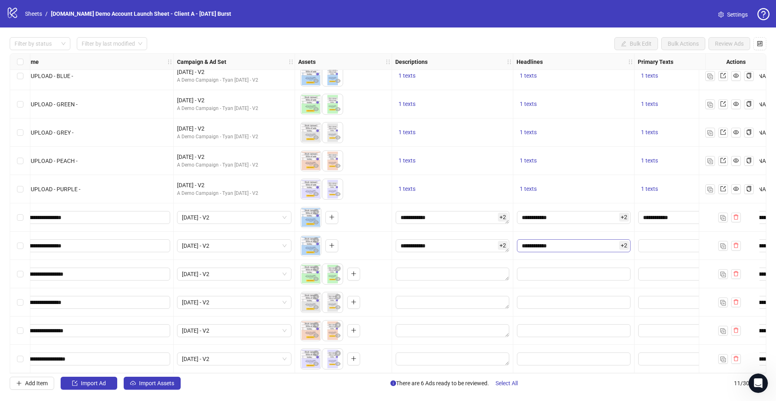
scroll to position [11, 211]
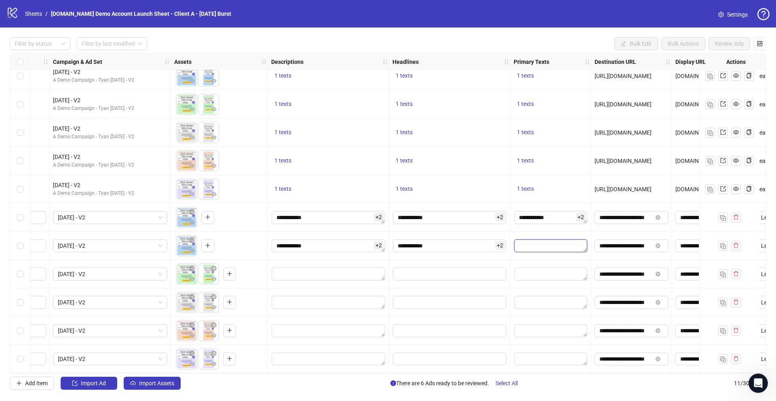
click at [550, 239] on textarea "Edit values" at bounding box center [550, 245] width 73 height 13
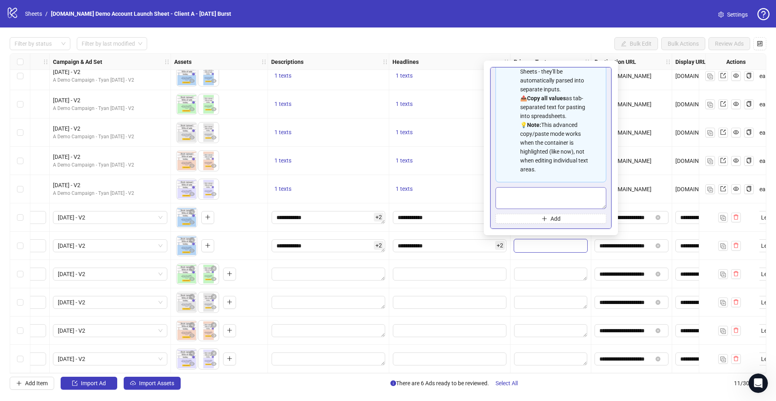
type textarea "**********"
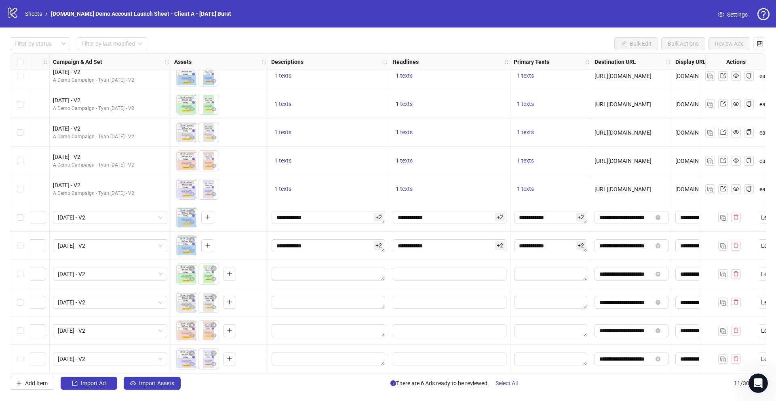
click at [439, 184] on div "1 texts" at bounding box center [449, 189] width 114 height 10
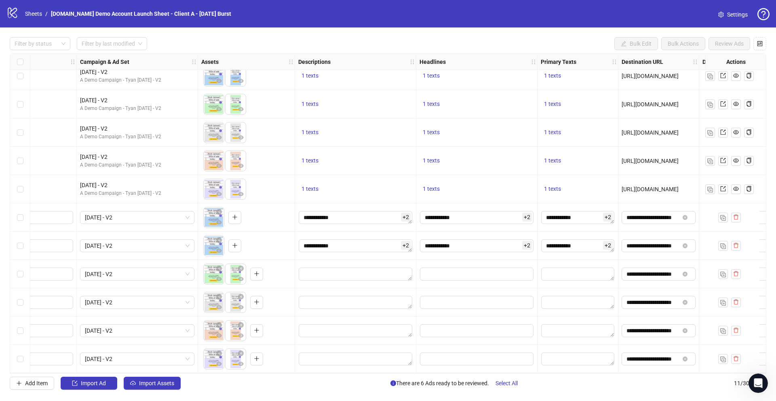
scroll to position [11, 182]
click at [486, 241] on input "**********" at bounding box center [478, 245] width 114 height 13
click at [461, 270] on input "Edit values" at bounding box center [478, 273] width 114 height 13
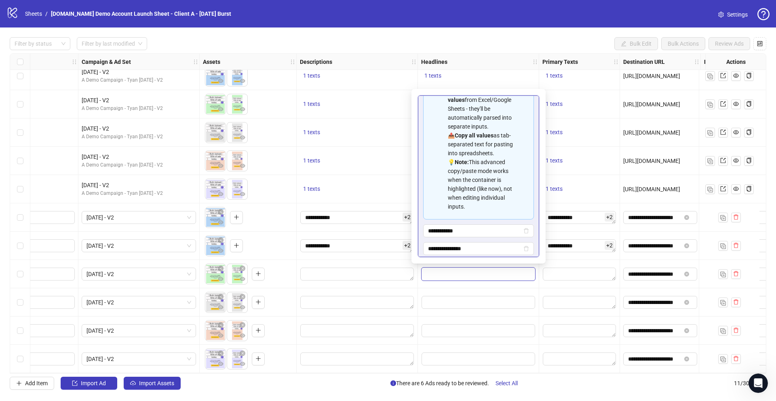
scroll to position [82, 0]
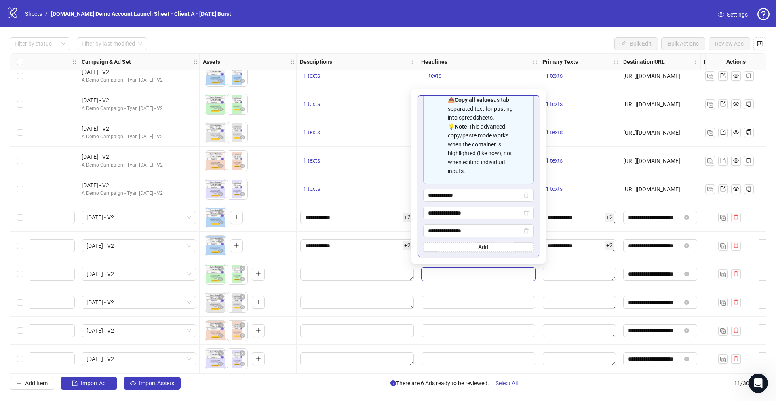
click at [470, 310] on div at bounding box center [478, 302] width 121 height 28
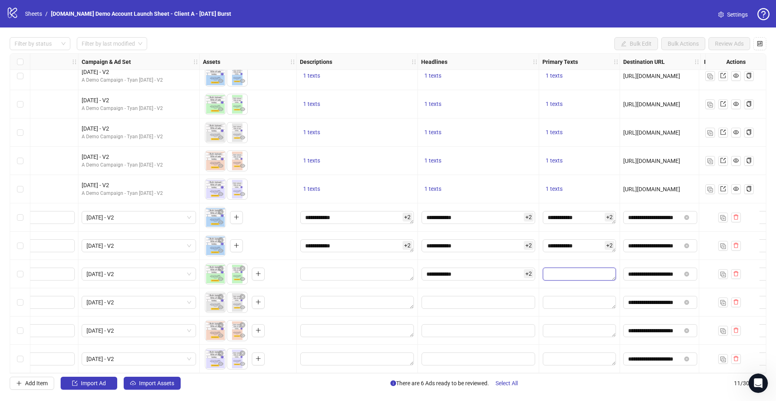
click at [582, 270] on textarea "Edit values" at bounding box center [579, 273] width 73 height 13
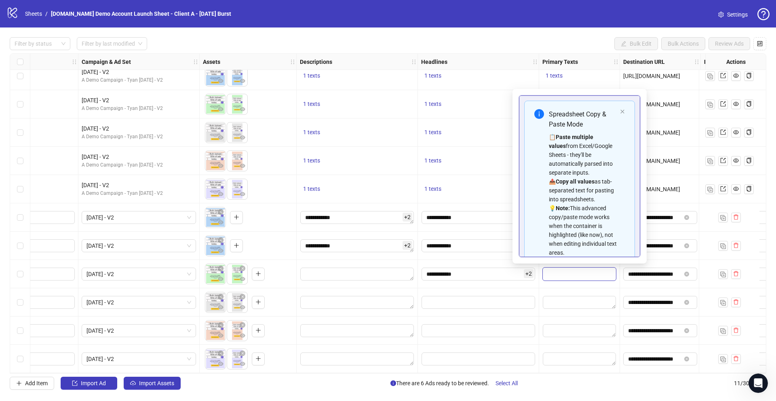
scroll to position [55, 0]
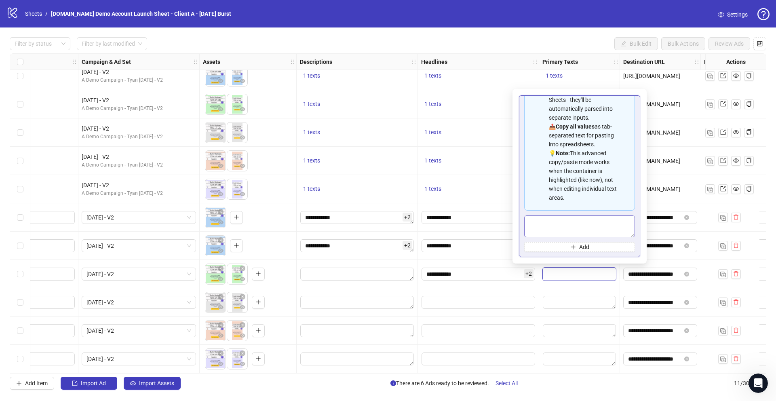
type textarea "**********"
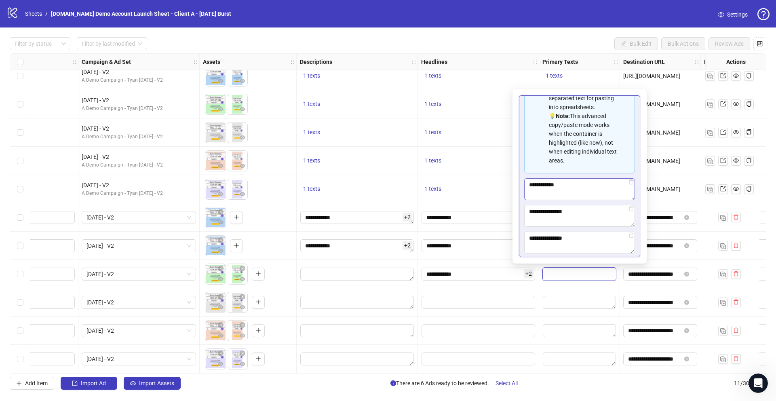
scroll to position [108, 0]
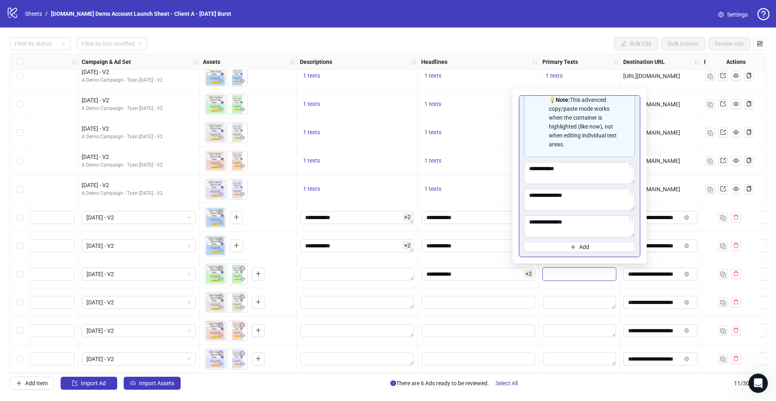
click at [560, 316] on div at bounding box center [579, 330] width 81 height 28
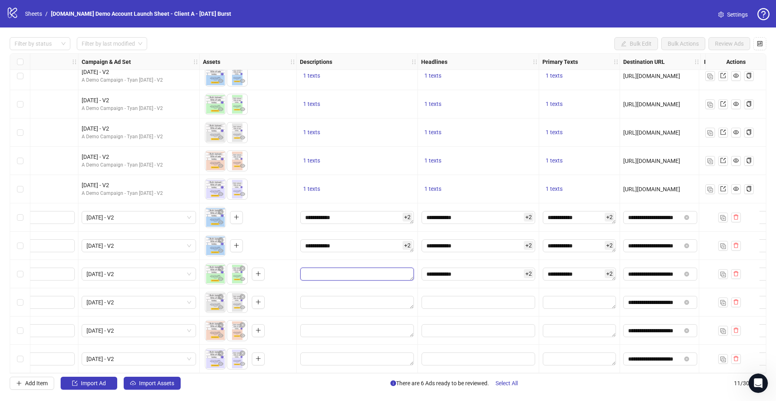
click at [358, 272] on textarea "Edit values" at bounding box center [357, 273] width 114 height 13
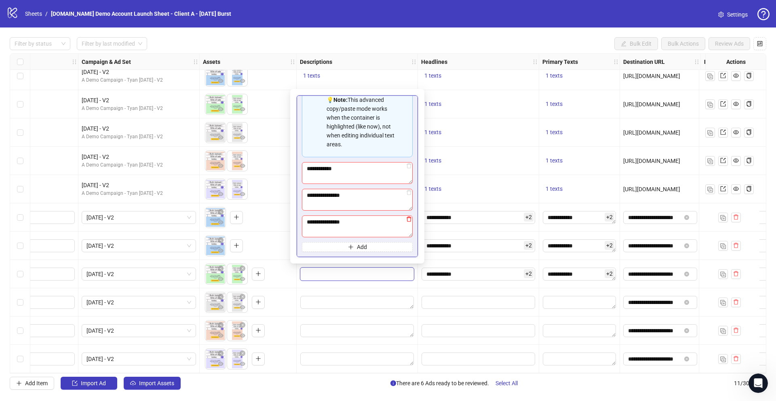
click at [406, 218] on icon "delete" at bounding box center [409, 219] width 6 height 6
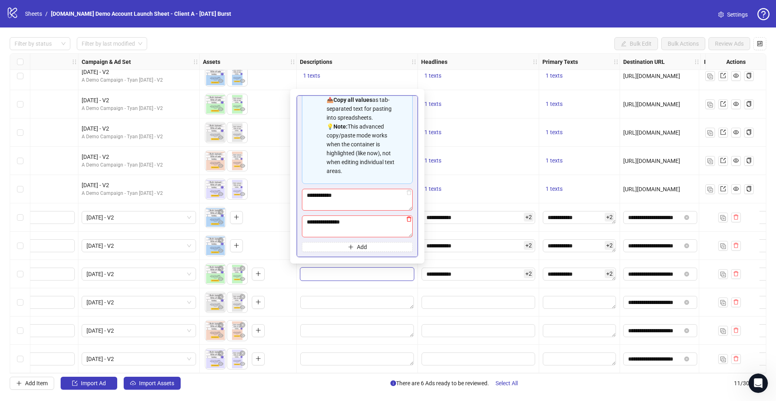
click at [408, 217] on icon "delete" at bounding box center [408, 219] width 5 height 5
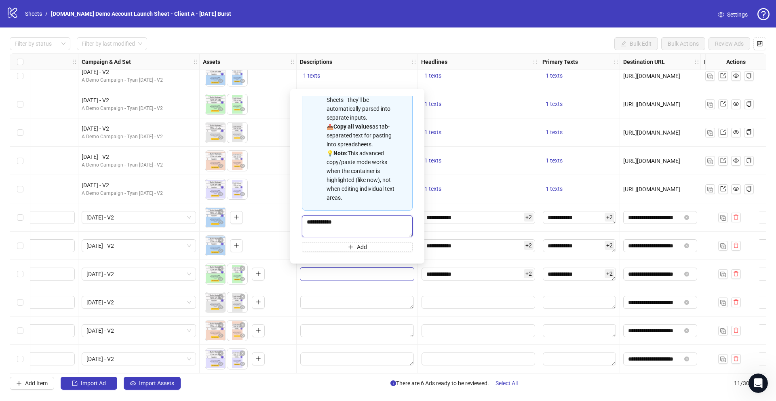
click at [366, 221] on textarea "**********" at bounding box center [357, 226] width 111 height 22
type textarea "*"
click at [297, 208] on div "Spreadsheet Copy & Paste Mode 📋 Paste multiple values from Excel/Google Sheets …" at bounding box center [357, 176] width 121 height 162
type textarea "**********"
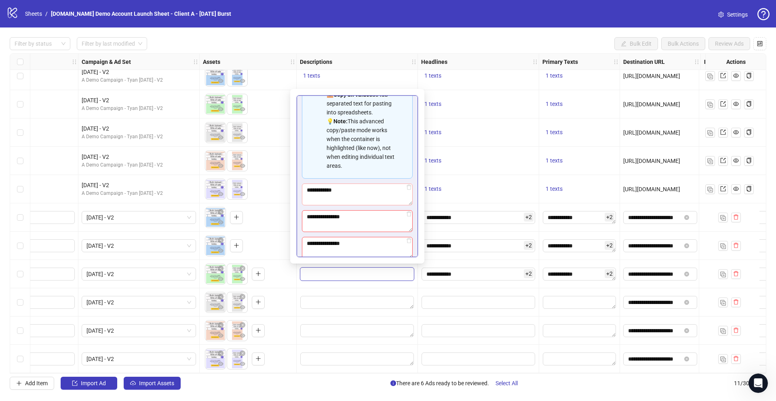
scroll to position [108, 0]
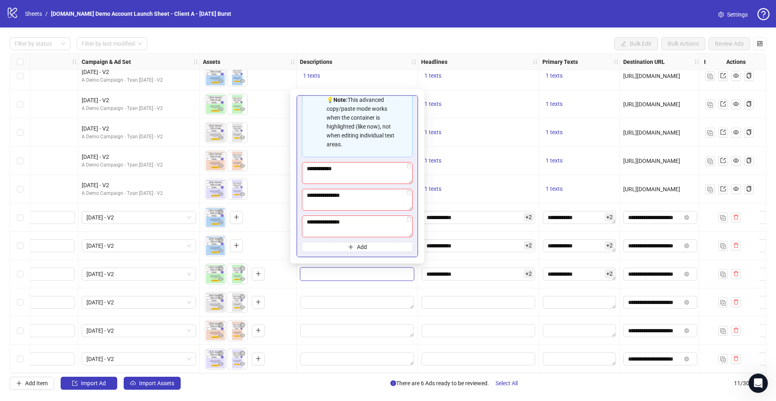
click at [338, 282] on div at bounding box center [357, 274] width 121 height 28
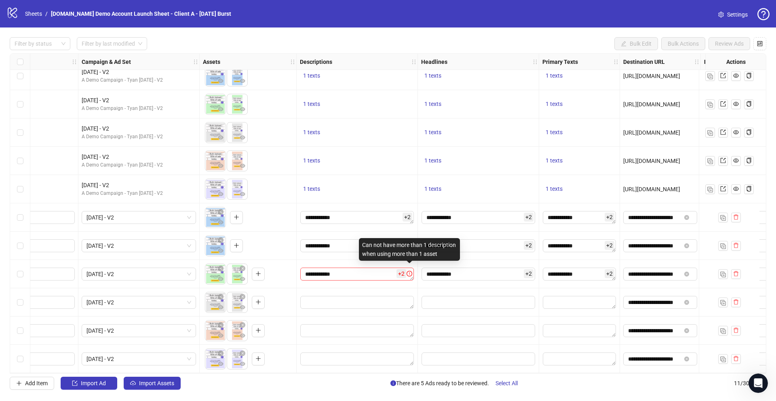
click at [410, 271] on icon "exclamation-circle" at bounding box center [409, 274] width 6 height 6
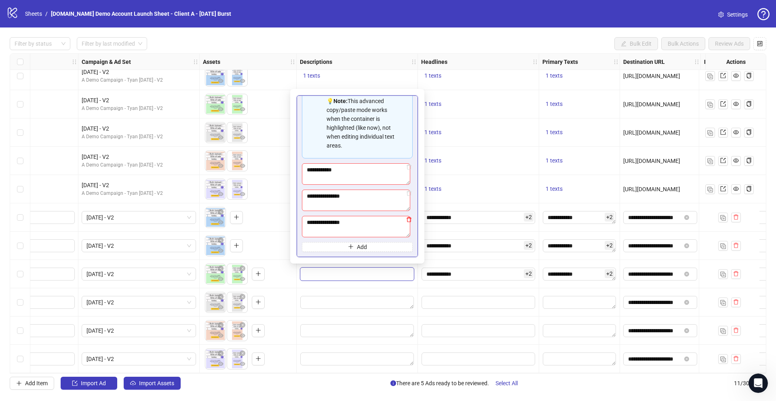
click at [410, 217] on icon "delete" at bounding box center [408, 219] width 5 height 5
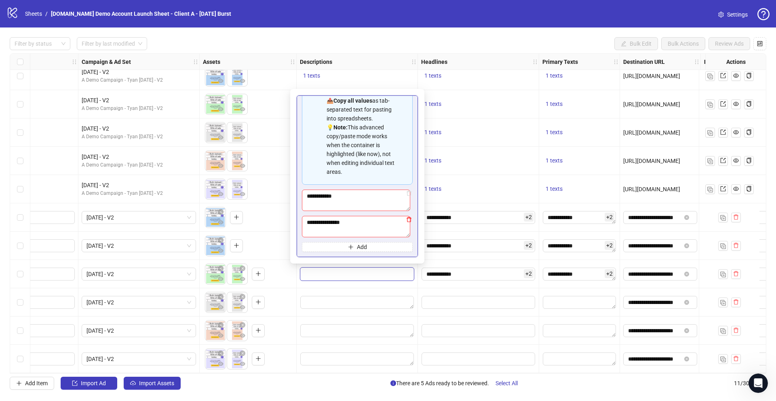
click at [409, 219] on icon "delete" at bounding box center [409, 220] width 6 height 6
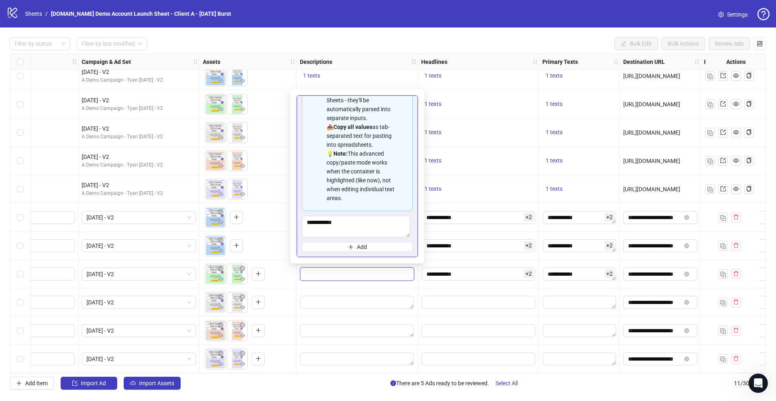
scroll to position [55, 0]
click at [423, 288] on div at bounding box center [478, 302] width 121 height 28
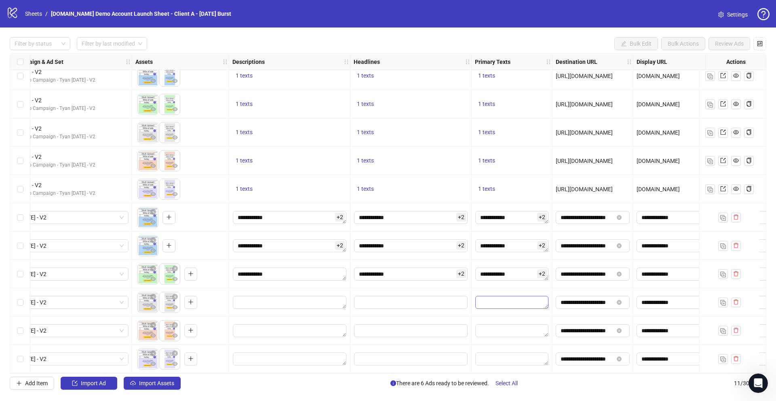
scroll to position [11, 330]
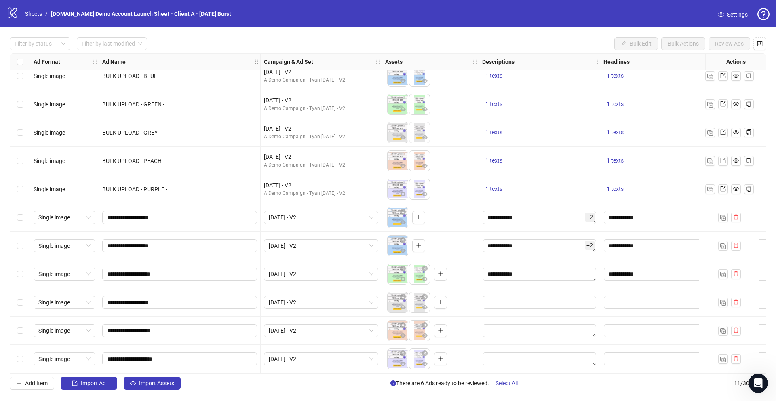
scroll to position [11, 0]
click at [151, 336] on span "Import Assets" at bounding box center [156, 383] width 35 height 6
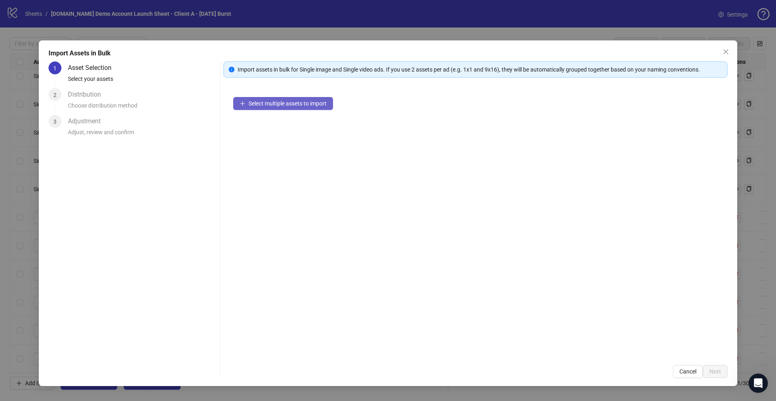
click at [270, 103] on span "Select multiple assets to import" at bounding box center [287, 103] width 78 height 6
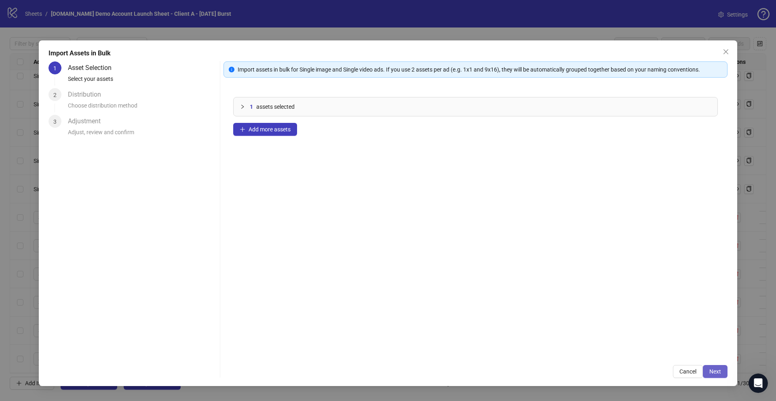
click at [594, 336] on span "Next" at bounding box center [715, 371] width 12 height 6
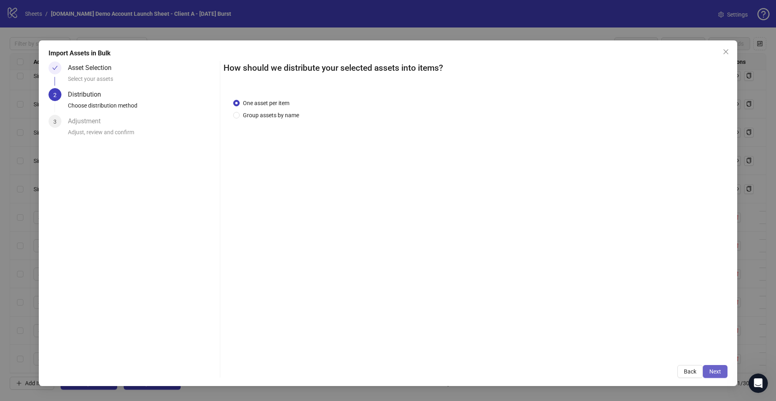
click at [594, 336] on span "Next" at bounding box center [715, 371] width 12 height 6
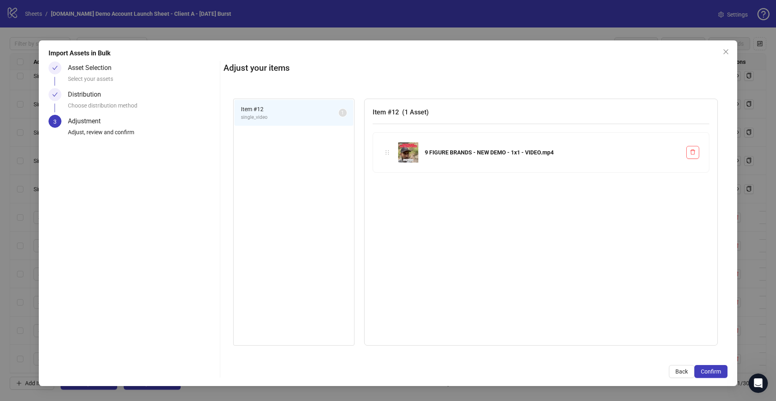
click at [594, 336] on span "Confirm" at bounding box center [711, 371] width 20 height 6
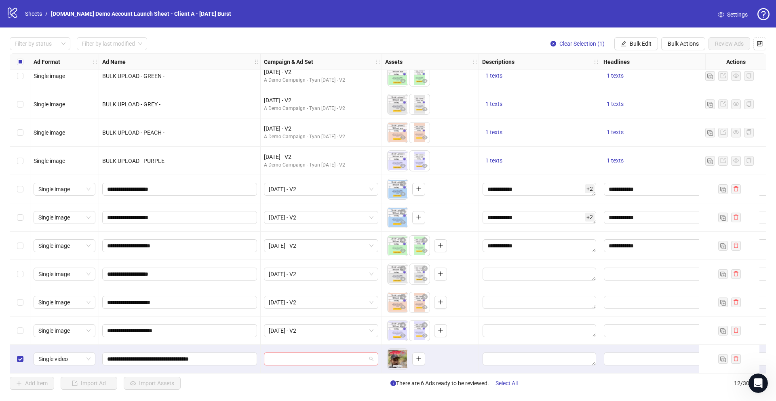
click at [357, 336] on input "search" at bounding box center [317, 359] width 97 height 12
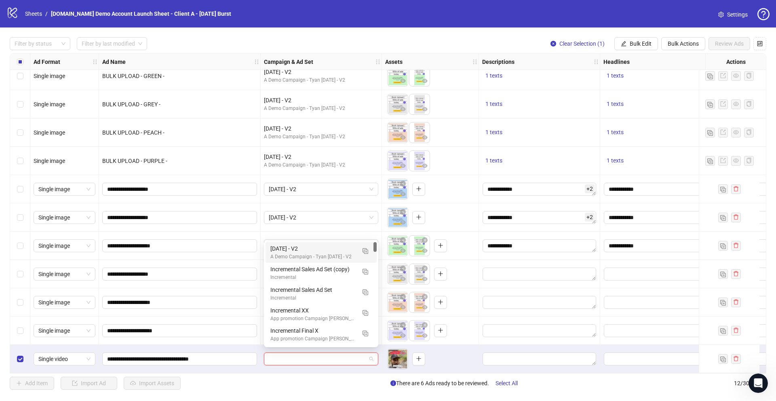
click at [325, 253] on div "A Demo Campaign - Tyan [DATE] - V2" at bounding box center [312, 257] width 85 height 8
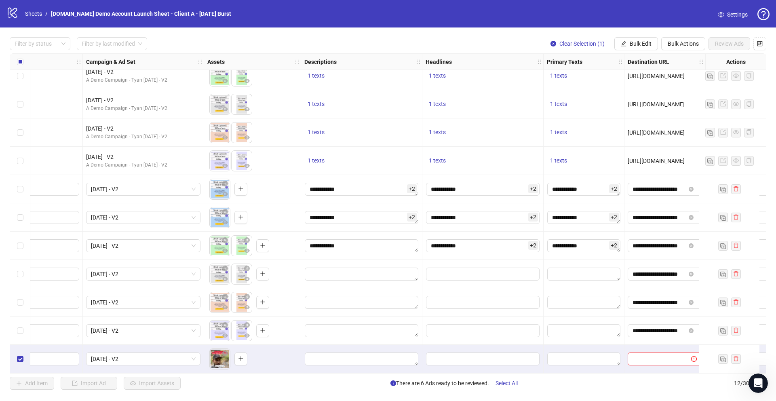
scroll to position [40, 190]
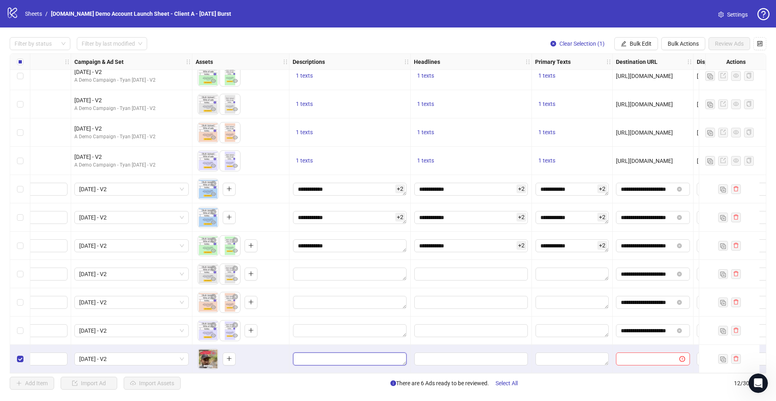
click at [385, 336] on textarea "Edit values" at bounding box center [350, 358] width 114 height 13
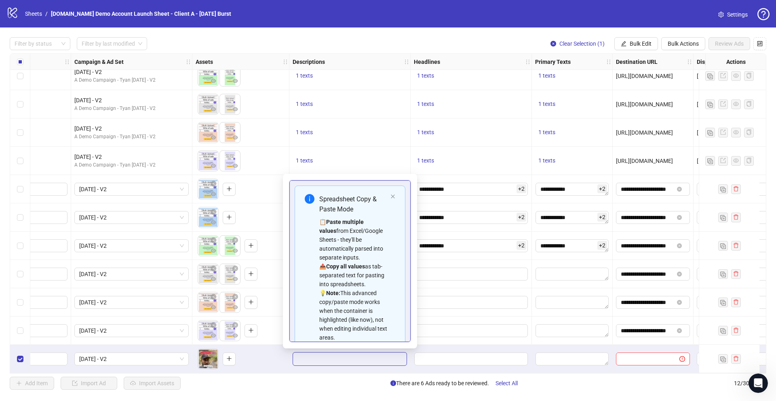
scroll to position [55, 0]
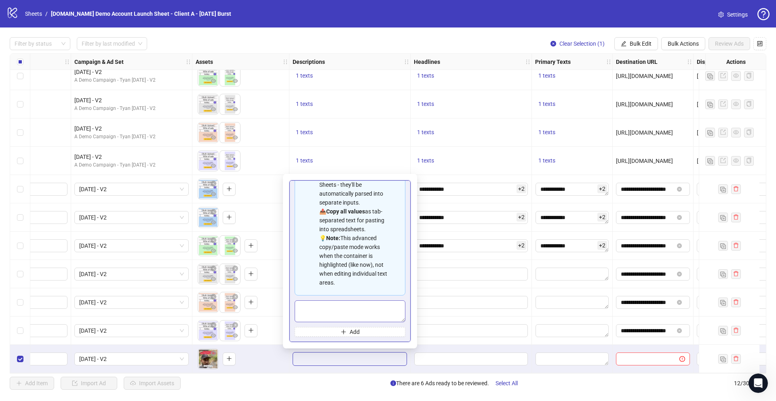
type textarea "**********"
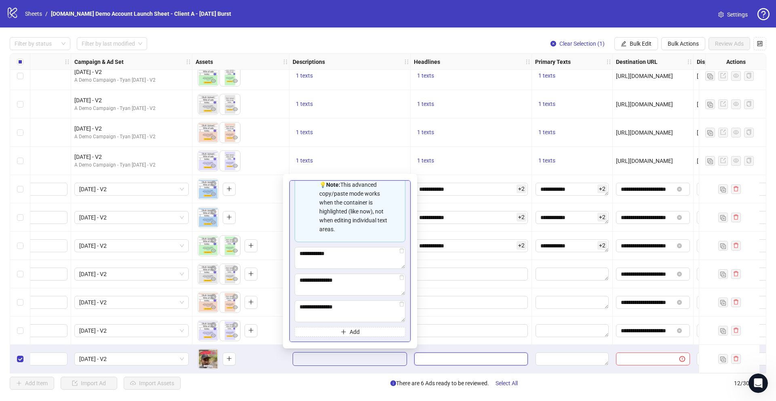
click at [450, 336] on input "Edit values" at bounding box center [471, 358] width 114 height 13
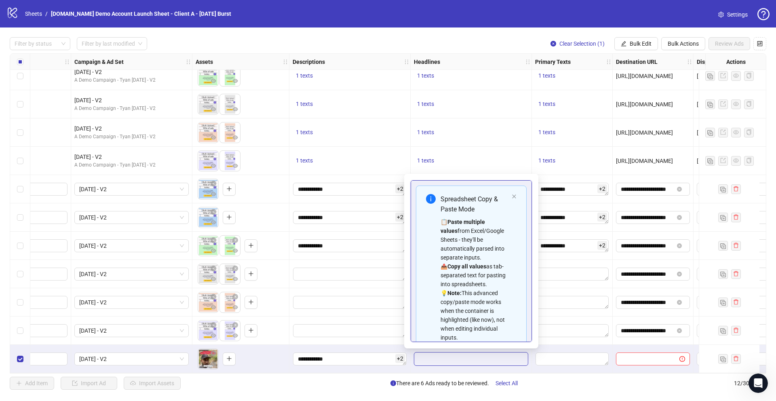
scroll to position [46, 0]
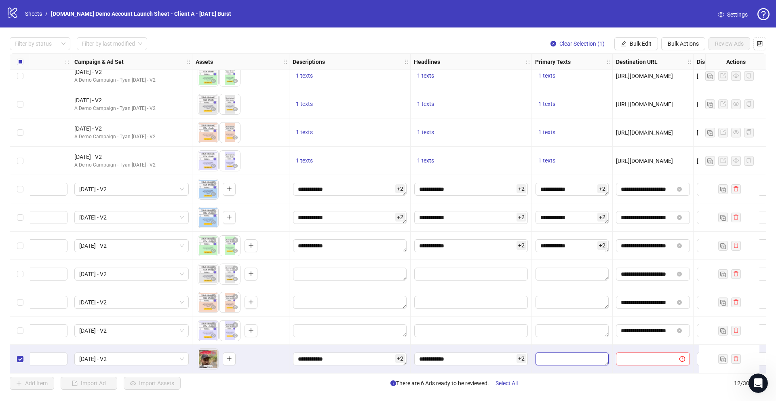
click at [562, 336] on textarea "Edit values" at bounding box center [571, 358] width 73 height 13
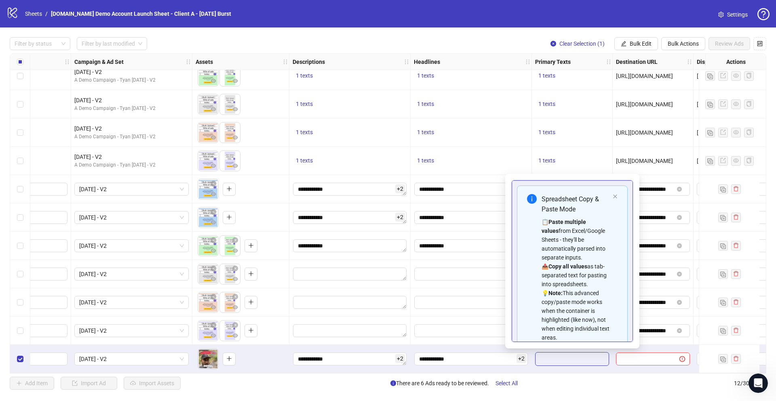
scroll to position [55, 0]
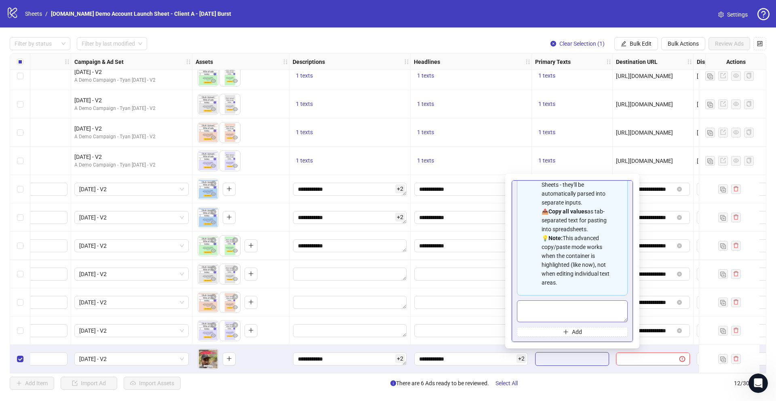
type textarea "**********"
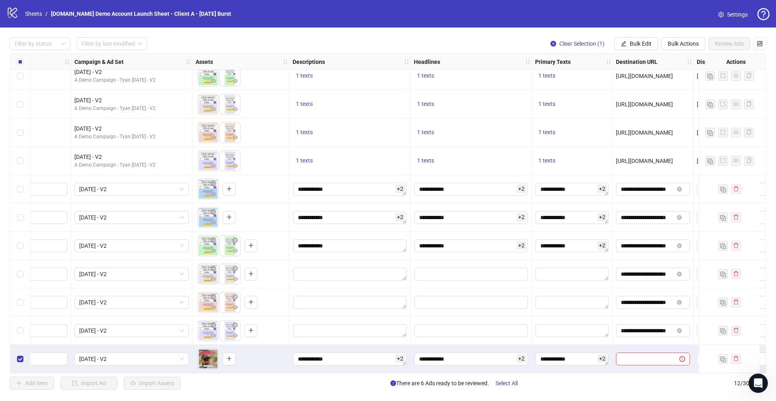
click at [594, 336] on div "**********" at bounding box center [572, 359] width 81 height 28
click at [126, 336] on span "[DATE] - V2" at bounding box center [131, 359] width 105 height 12
click at [259, 336] on div "To pick up a draggable item, press the space bar. While dragging, use the arrow…" at bounding box center [241, 358] width 90 height 25
click at [594, 42] on icon "control" at bounding box center [759, 43] width 5 height 5
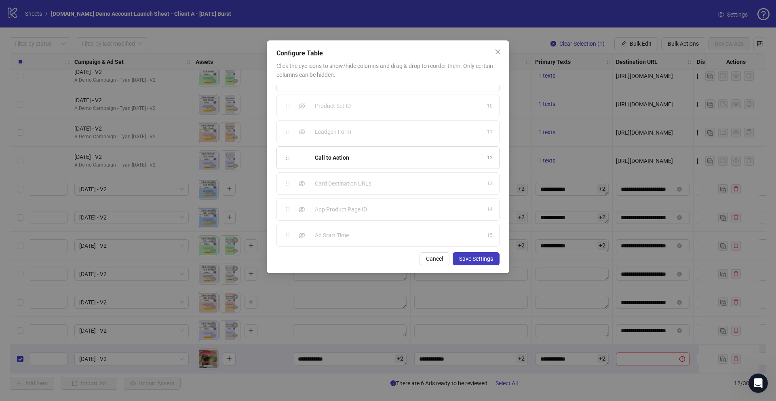
scroll to position [252, 0]
click at [497, 51] on icon "close" at bounding box center [498, 51] width 6 height 6
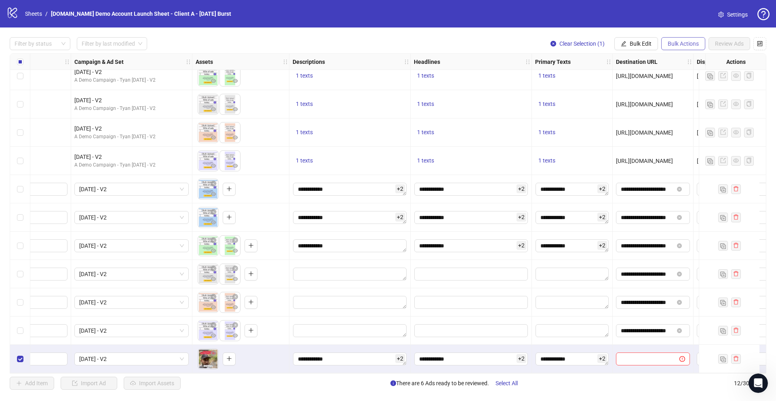
click at [594, 44] on span "Bulk Actions" at bounding box center [683, 43] width 31 height 6
click at [594, 43] on span "Bulk Edit" at bounding box center [641, 43] width 22 height 6
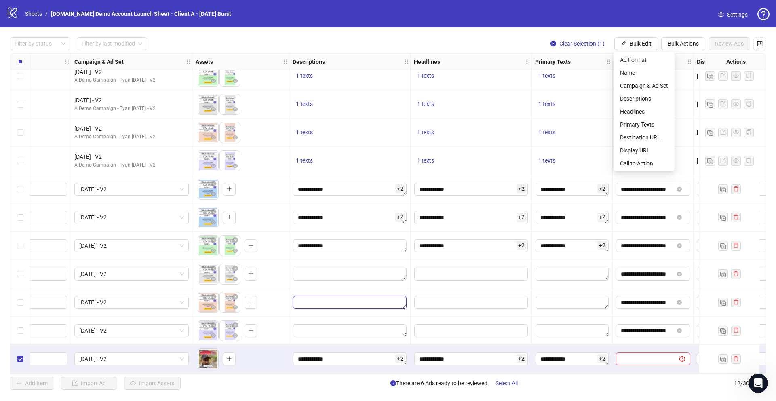
click at [383, 302] on textarea "Edit values" at bounding box center [350, 302] width 114 height 13
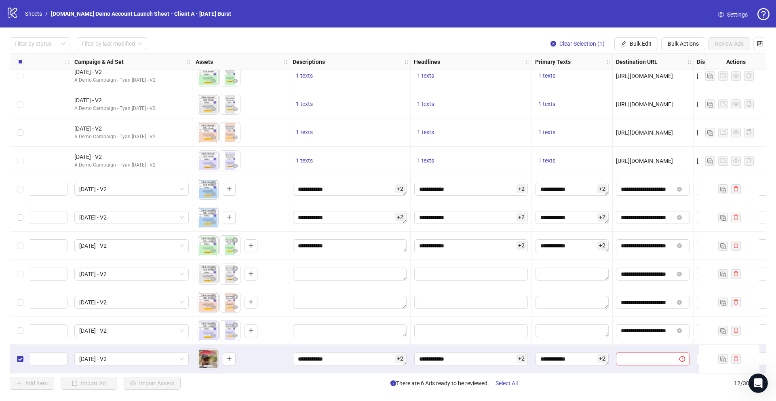
click at [444, 311] on div at bounding box center [471, 302] width 121 height 28
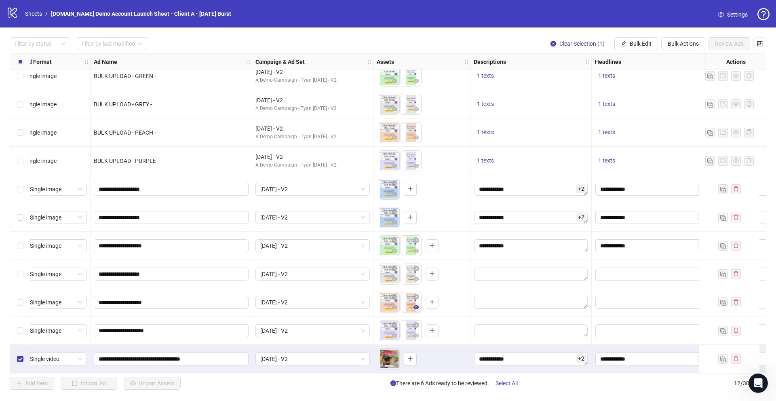
scroll to position [40, 13]
